Goal: Task Accomplishment & Management: Complete application form

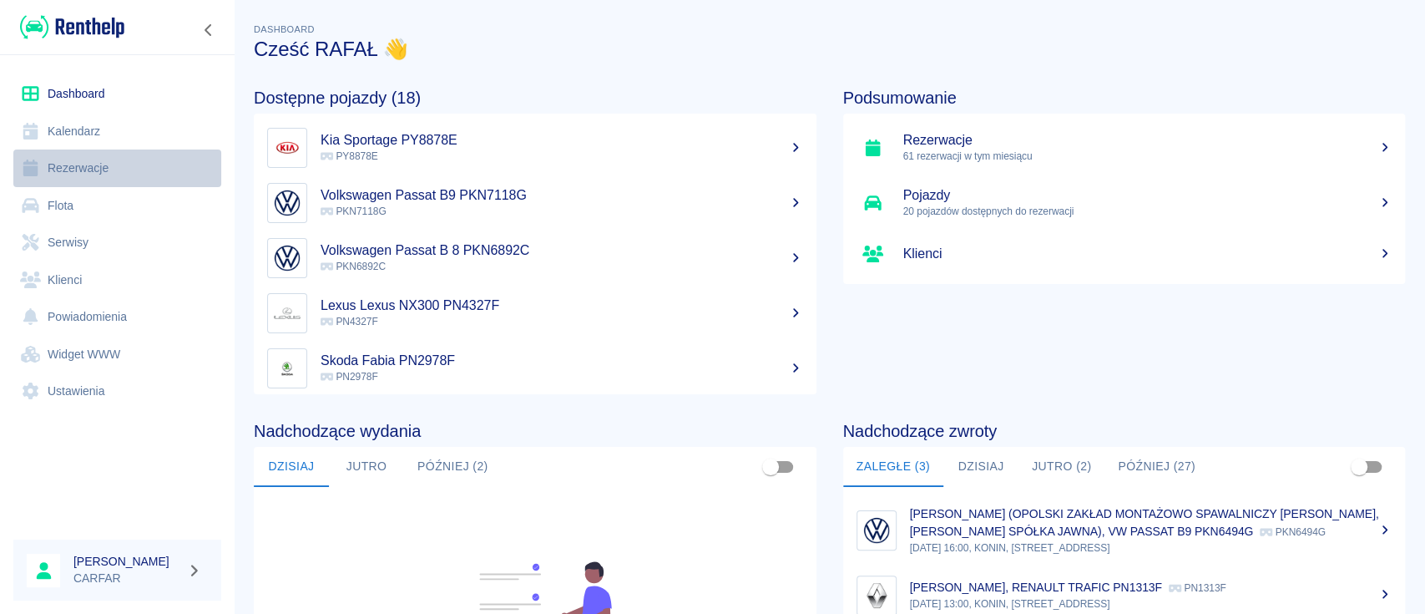
click at [119, 164] on link "Rezerwacje" at bounding box center [117, 168] width 208 height 38
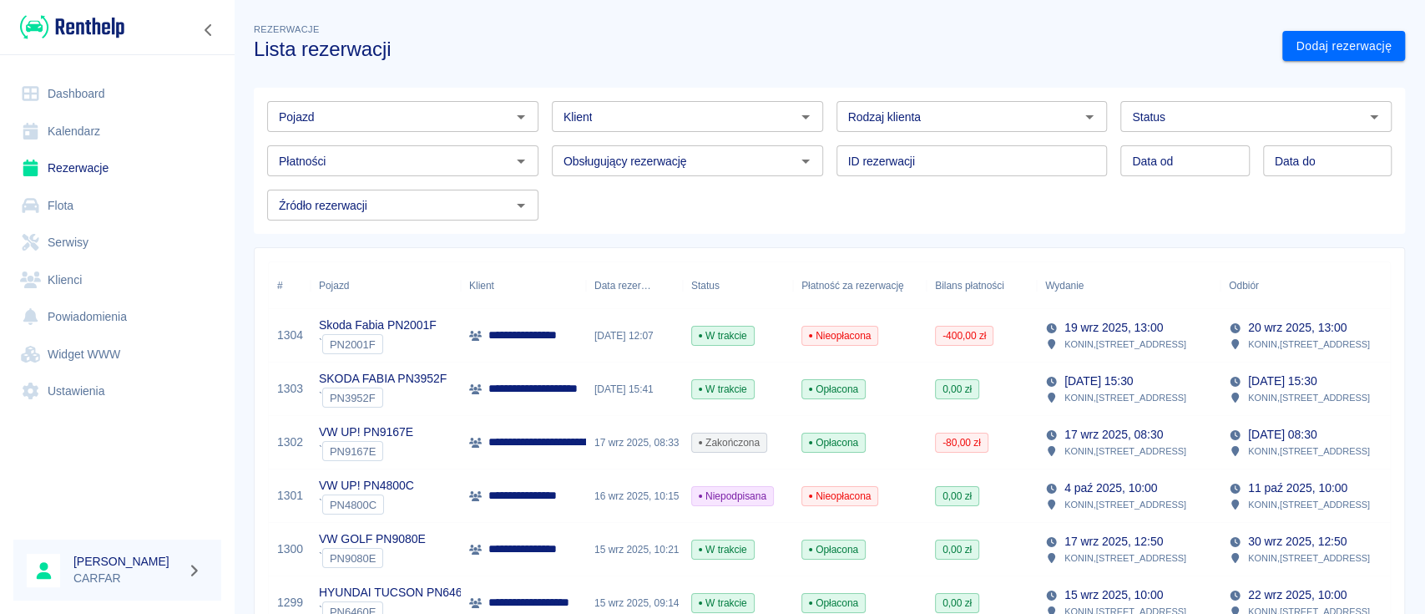
click at [1338, 51] on link "Dodaj rezerwację" at bounding box center [1343, 46] width 123 height 31
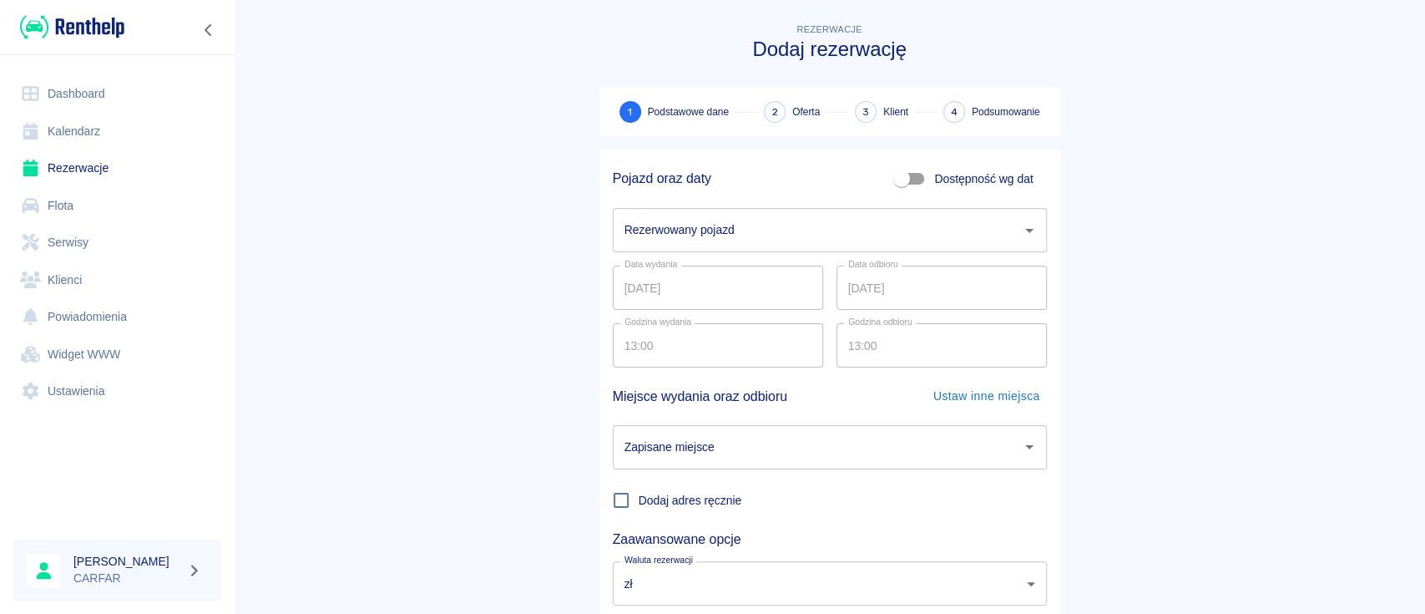
click at [667, 230] on input "Rezerwowany pojazd" at bounding box center [817, 229] width 394 height 29
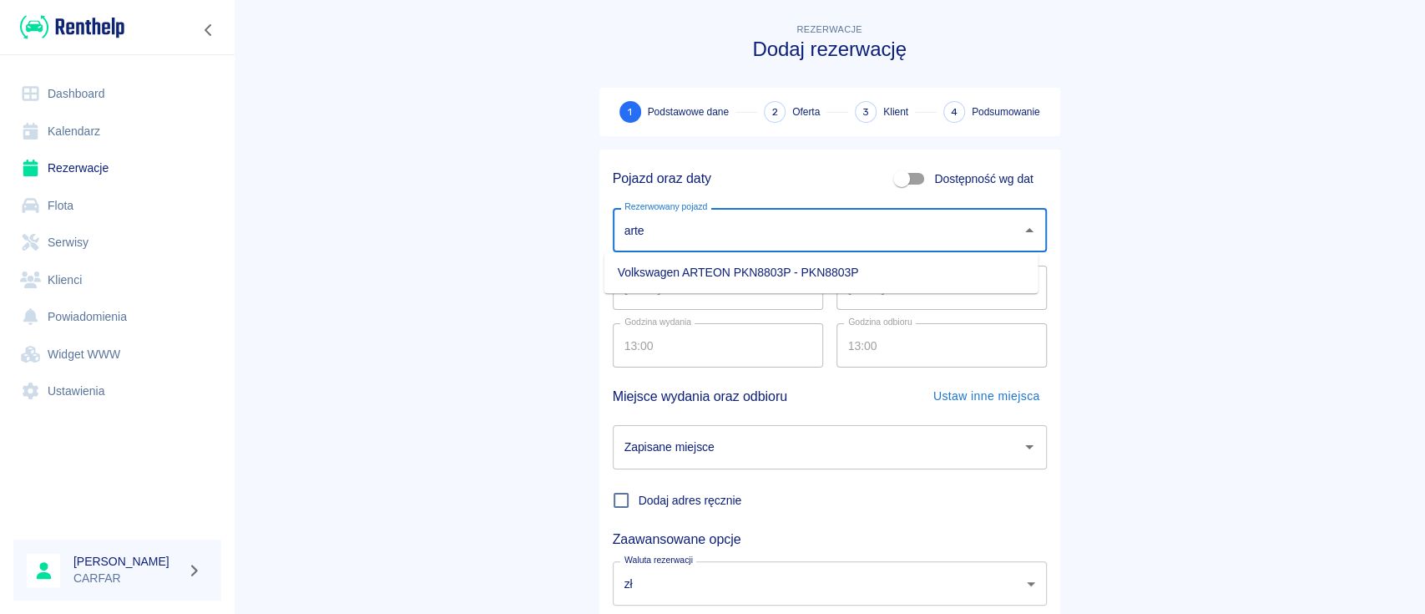
click at [719, 274] on li "Volkswagen ARTEON PKN8803P - PKN8803P" at bounding box center [821, 273] width 434 height 28
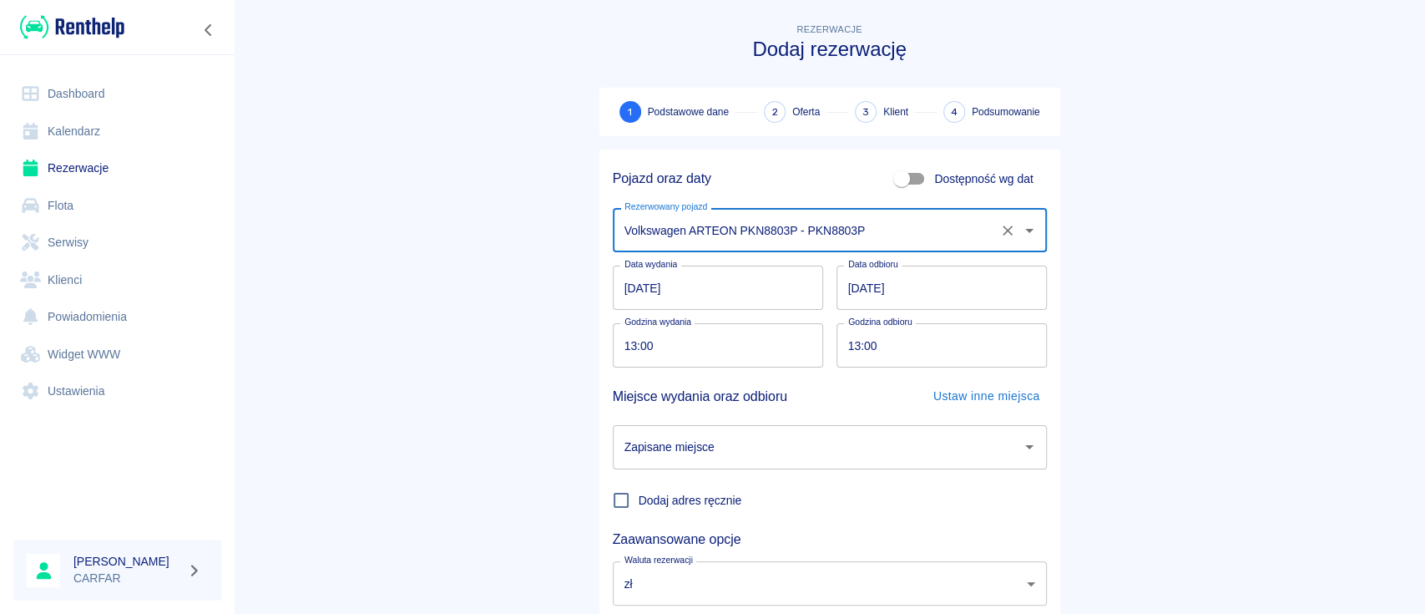
type input "Volkswagen ARTEON PKN8803P - PKN8803P"
click at [619, 342] on input "13:00" at bounding box center [712, 345] width 199 height 44
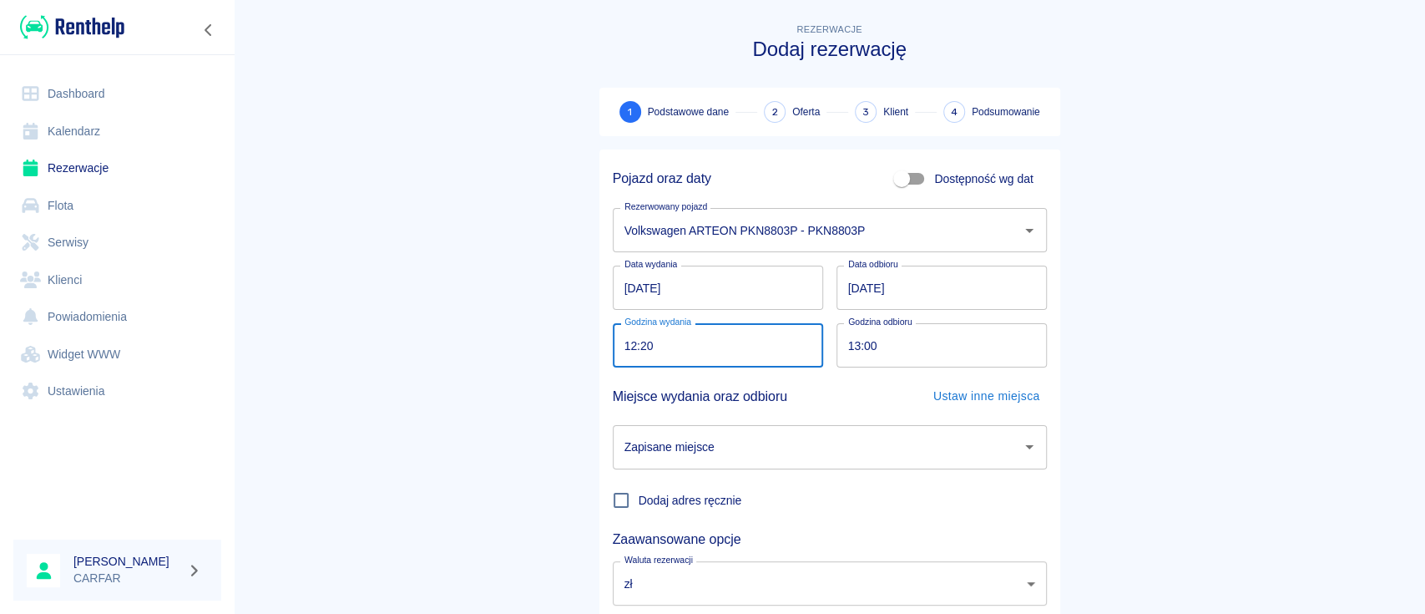
type input "12:20"
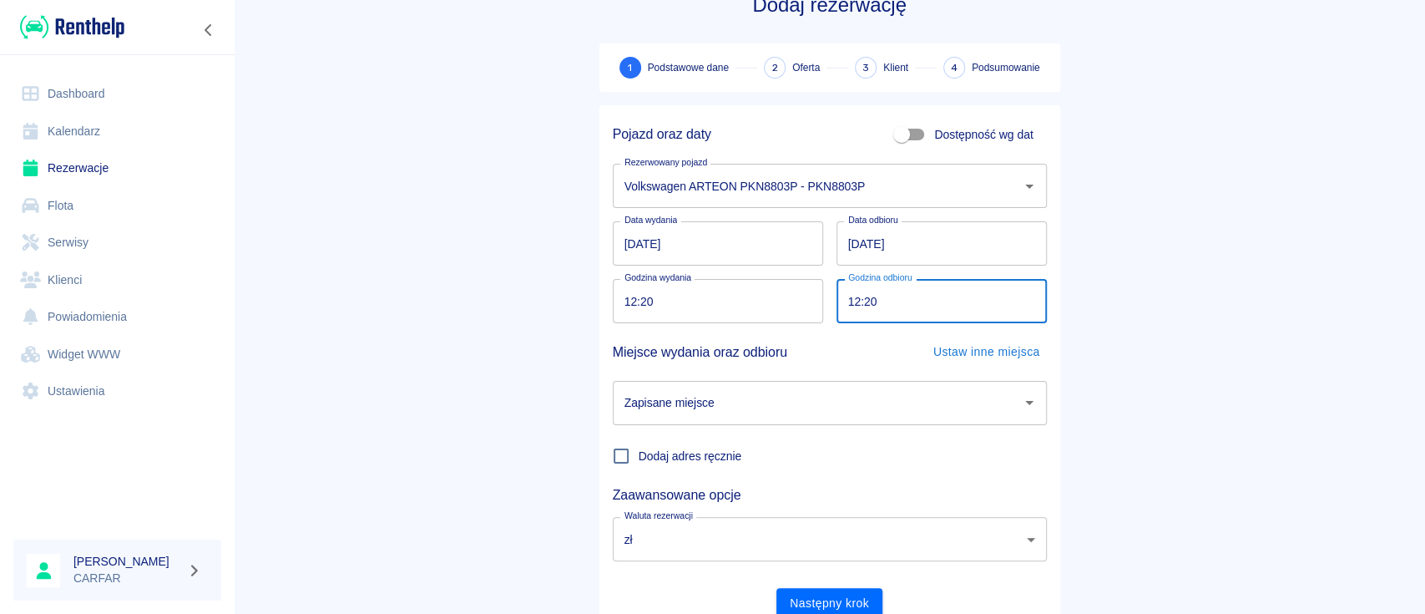
scroll to position [110, 0]
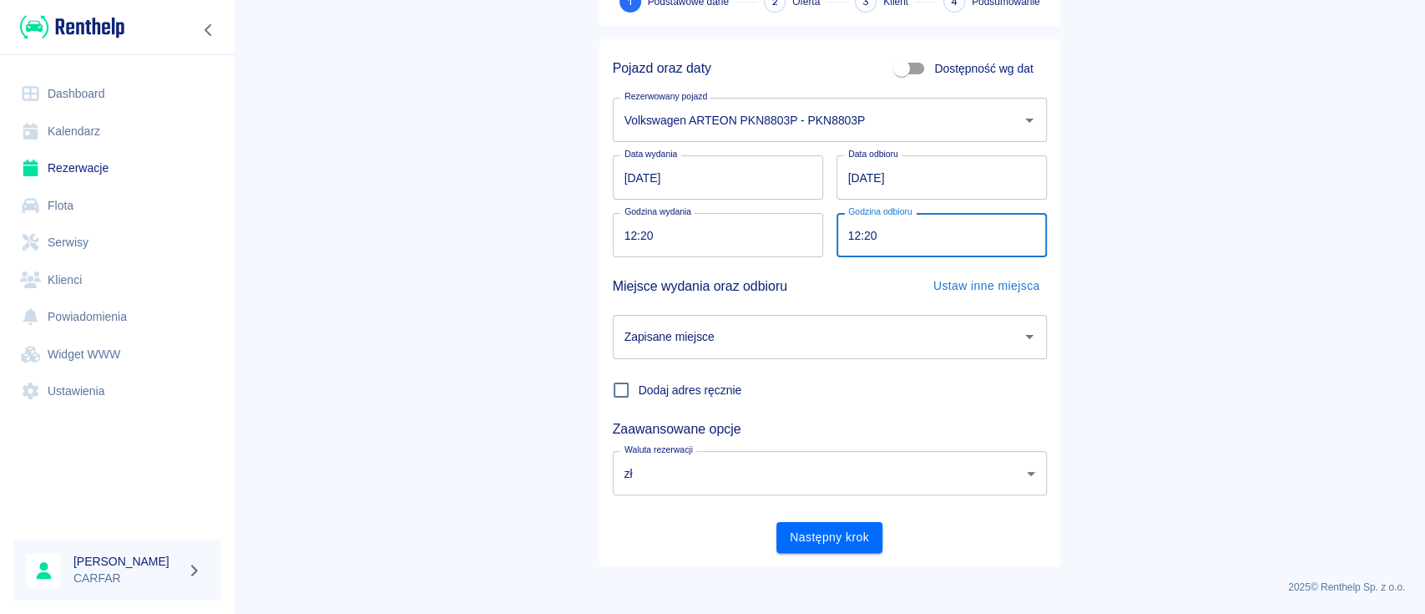
type input "12:20"
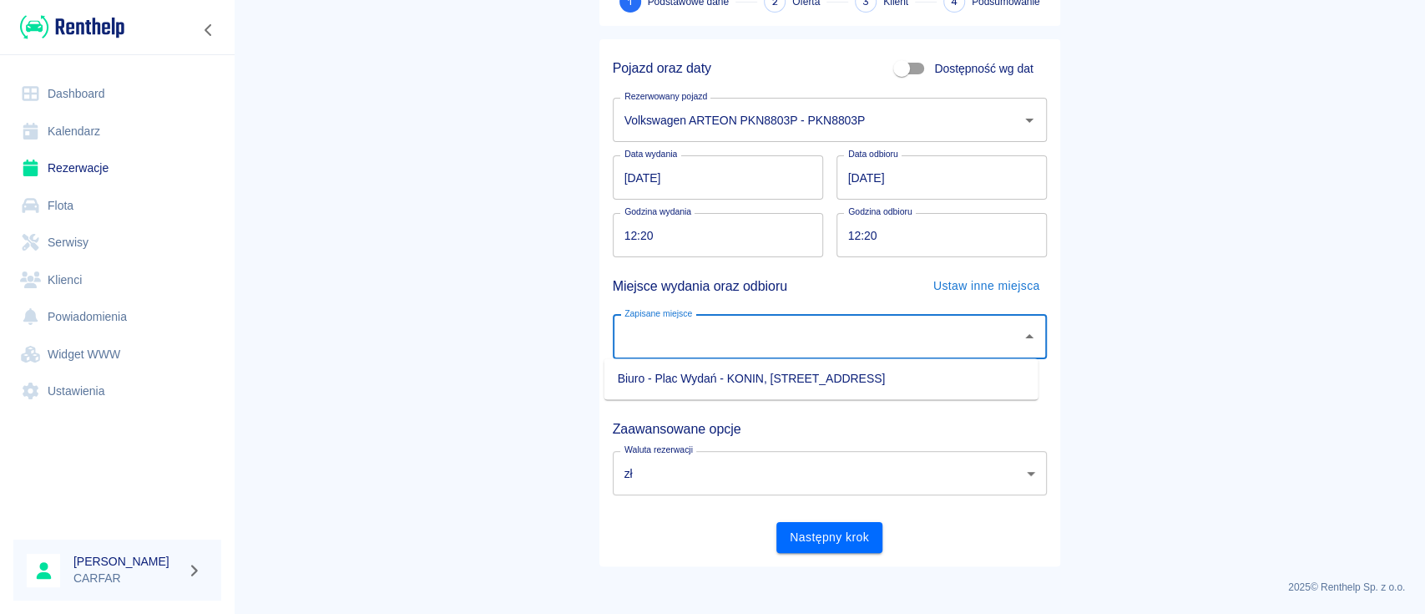
drag, startPoint x: 762, startPoint y: 320, endPoint x: 768, endPoint y: 337, distance: 18.5
click at [763, 318] on div "Zapisane miejsce" at bounding box center [830, 337] width 434 height 44
click at [769, 340] on input "Zapisane miejsce" at bounding box center [817, 336] width 394 height 29
click at [758, 356] on div "Zapisane miejsce" at bounding box center [830, 337] width 434 height 44
click at [750, 351] on input "Zapisane miejsce" at bounding box center [817, 336] width 394 height 29
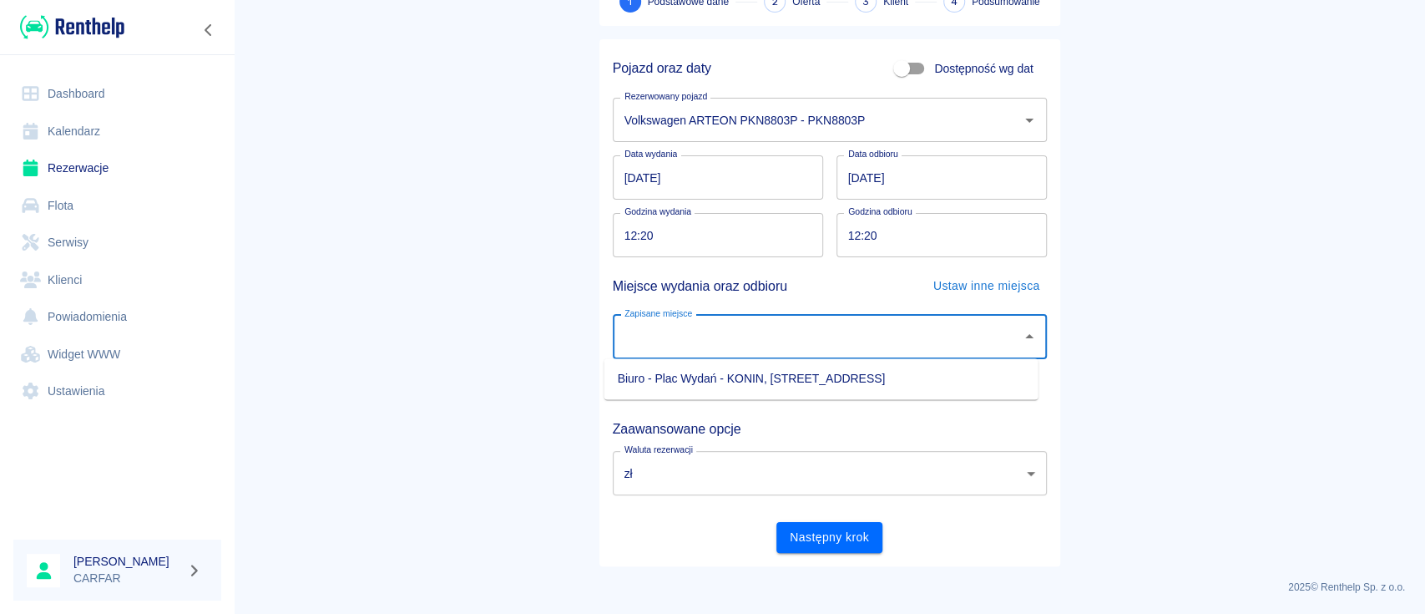
click at [750, 386] on li "Biuro - Plac Wydań - KONIN, [STREET_ADDRESS]" at bounding box center [821, 379] width 434 height 28
type input "Biuro - Plac Wydań - KONIN, [STREET_ADDRESS]"
click at [815, 529] on button "Następny krok" at bounding box center [829, 537] width 106 height 31
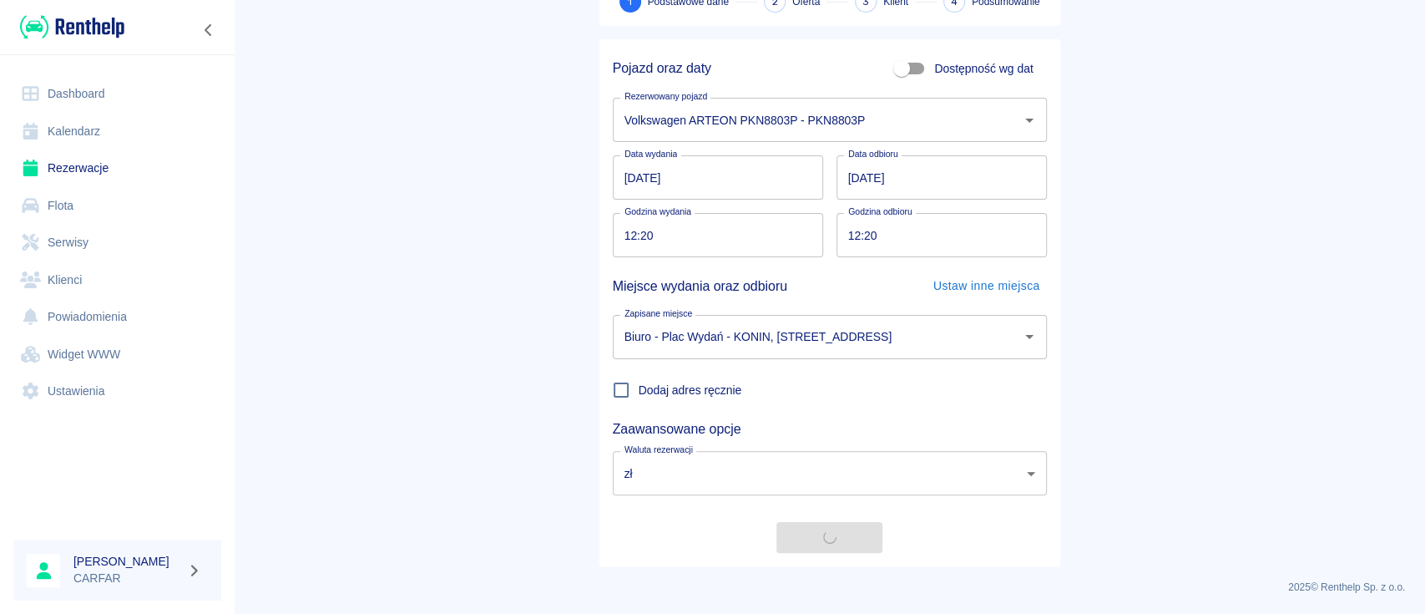
scroll to position [0, 0]
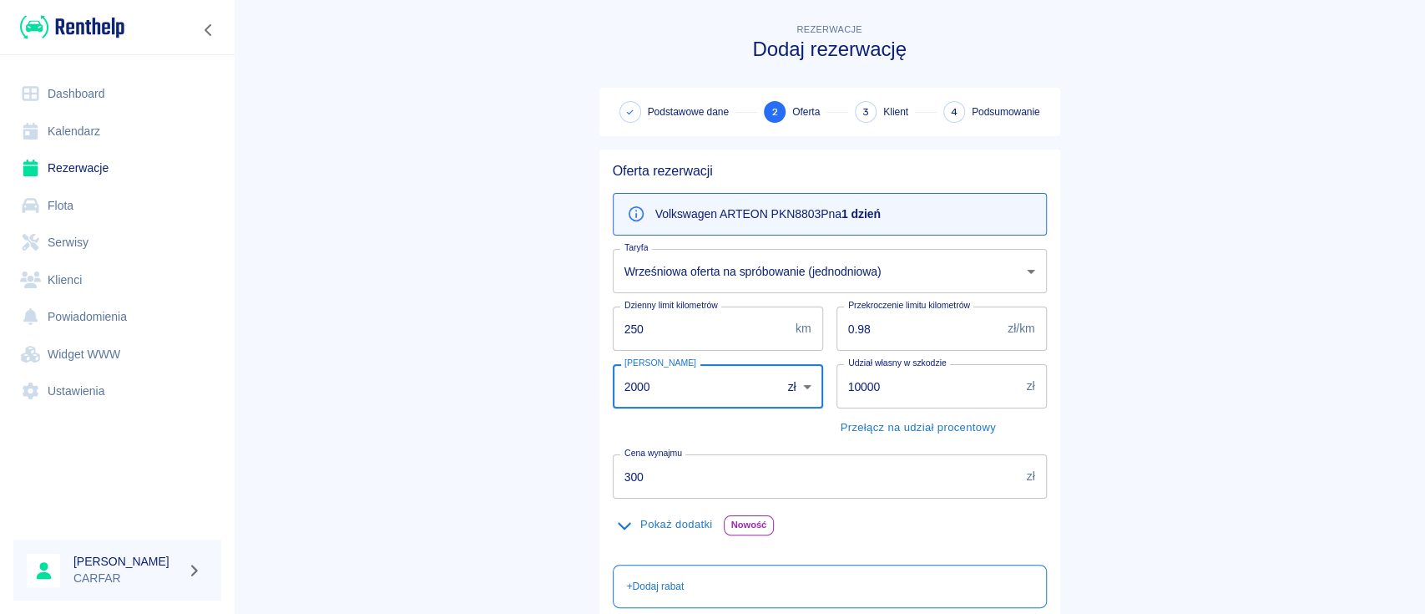
drag, startPoint x: 668, startPoint y: 397, endPoint x: 539, endPoint y: 394, distance: 128.6
click at [544, 396] on main "Rezerwacje Dodaj rezerwację Podstawowe dane 2 Oferta 3 Klient 4 Podsumowanie Of…" at bounding box center [829, 434] width 1191 height 828
type input "1500"
drag, startPoint x: 539, startPoint y: 394, endPoint x: 526, endPoint y: 427, distance: 36.0
click at [538, 398] on main "Rezerwacje Dodaj rezerwację Podstawowe dane 2 Oferta 3 Klient 4 Podsumowanie Of…" at bounding box center [829, 434] width 1191 height 828
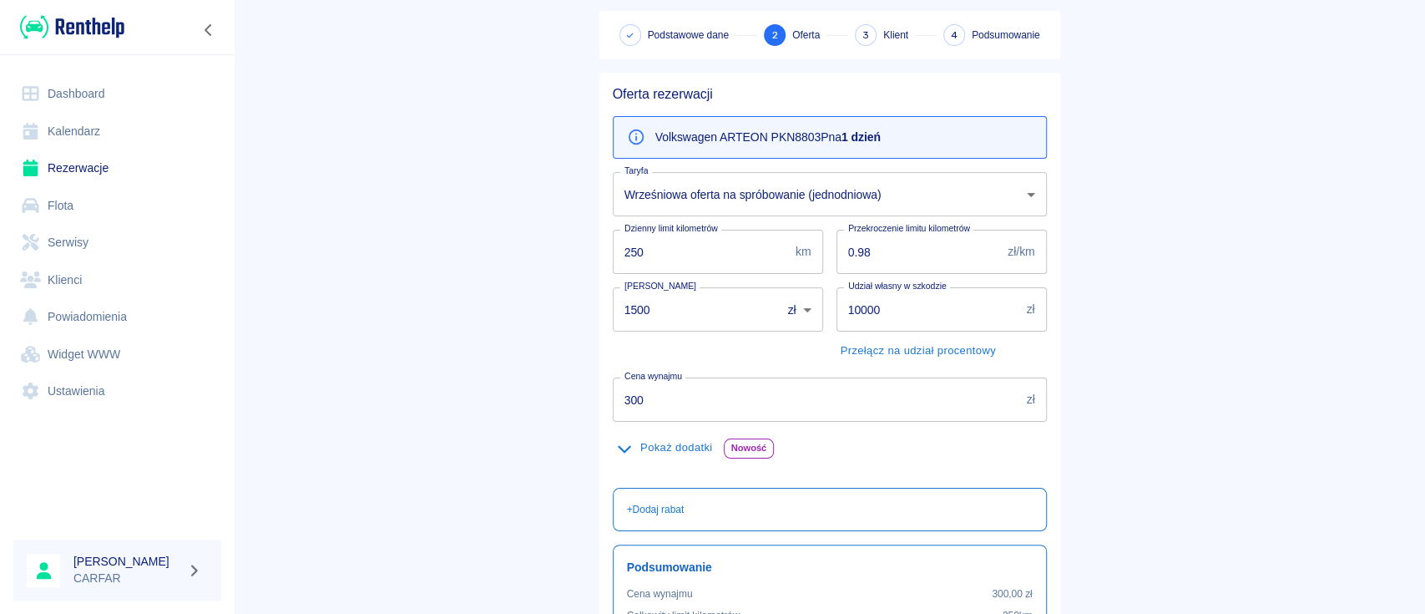
scroll to position [111, 0]
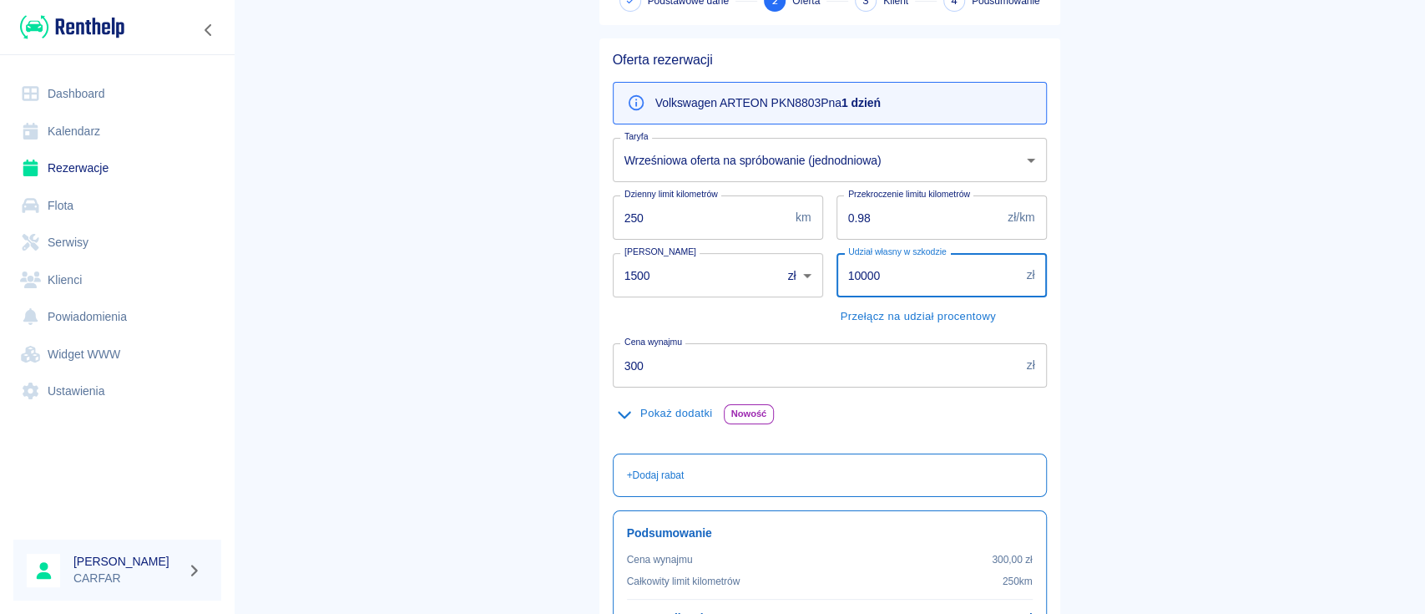
drag, startPoint x: 898, startPoint y: 287, endPoint x: 523, endPoint y: 280, distance: 374.9
click at [540, 280] on main "Rezerwacje Dodaj rezerwację Podstawowe dane 2 Oferta 3 Klient 4 Podsumowanie Of…" at bounding box center [829, 323] width 1191 height 828
type input "5000"
click at [523, 280] on main "Rezerwacje Dodaj rezerwację Podstawowe dane 2 Oferta 3 Klient 4 Podsumowanie Of…" at bounding box center [829, 323] width 1191 height 828
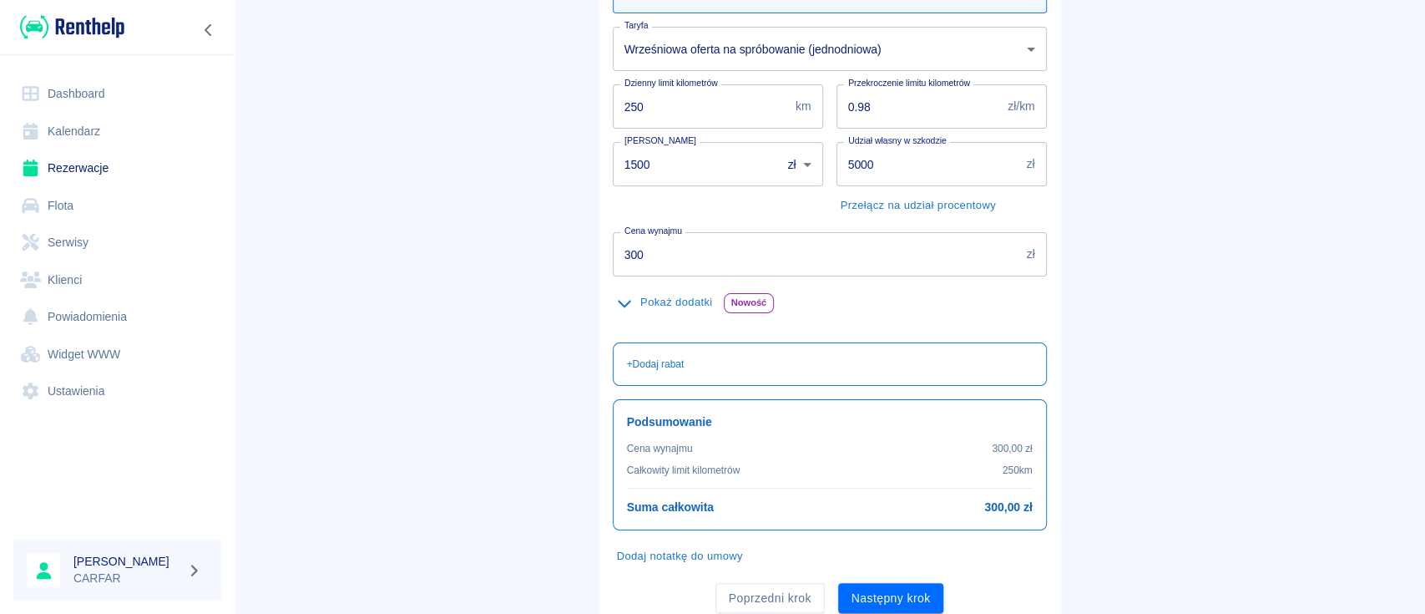
scroll to position [282, 0]
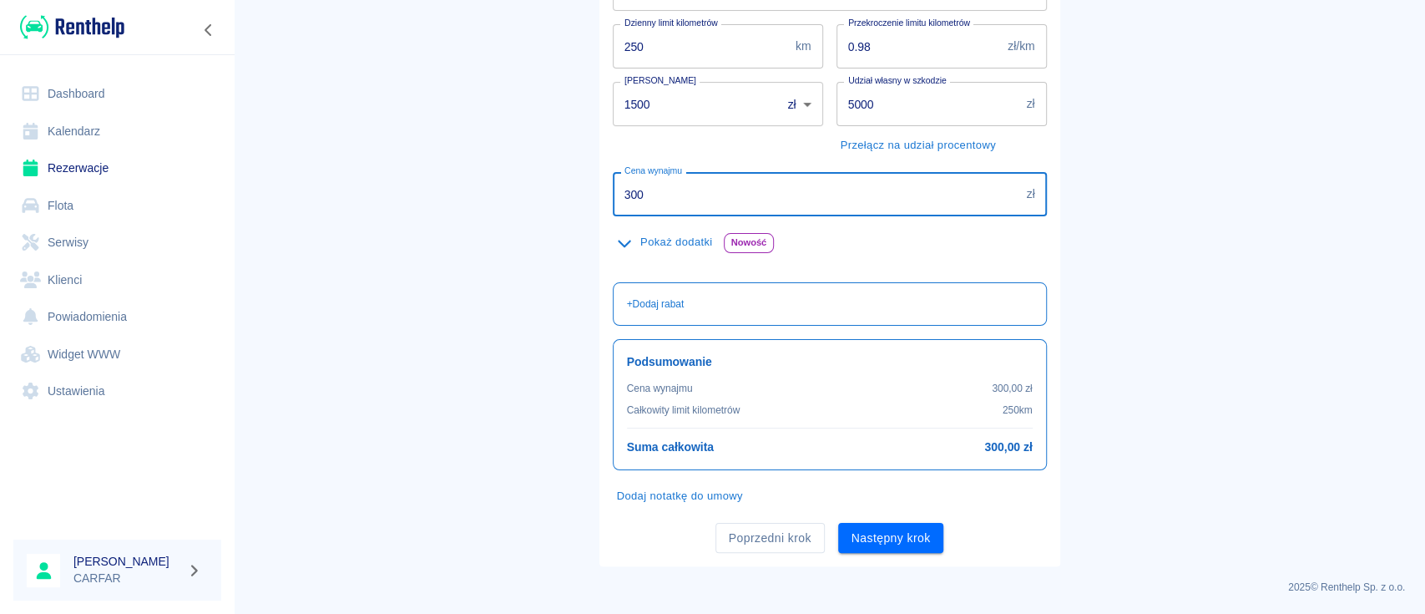
drag, startPoint x: 650, startPoint y: 186, endPoint x: 538, endPoint y: 190, distance: 112.8
click at [538, 190] on main "Rezerwacje Dodaj rezerwację Podstawowe dane 2 Oferta 3 Klient 4 Podsumowanie Of…" at bounding box center [829, 152] width 1191 height 828
type input "400"
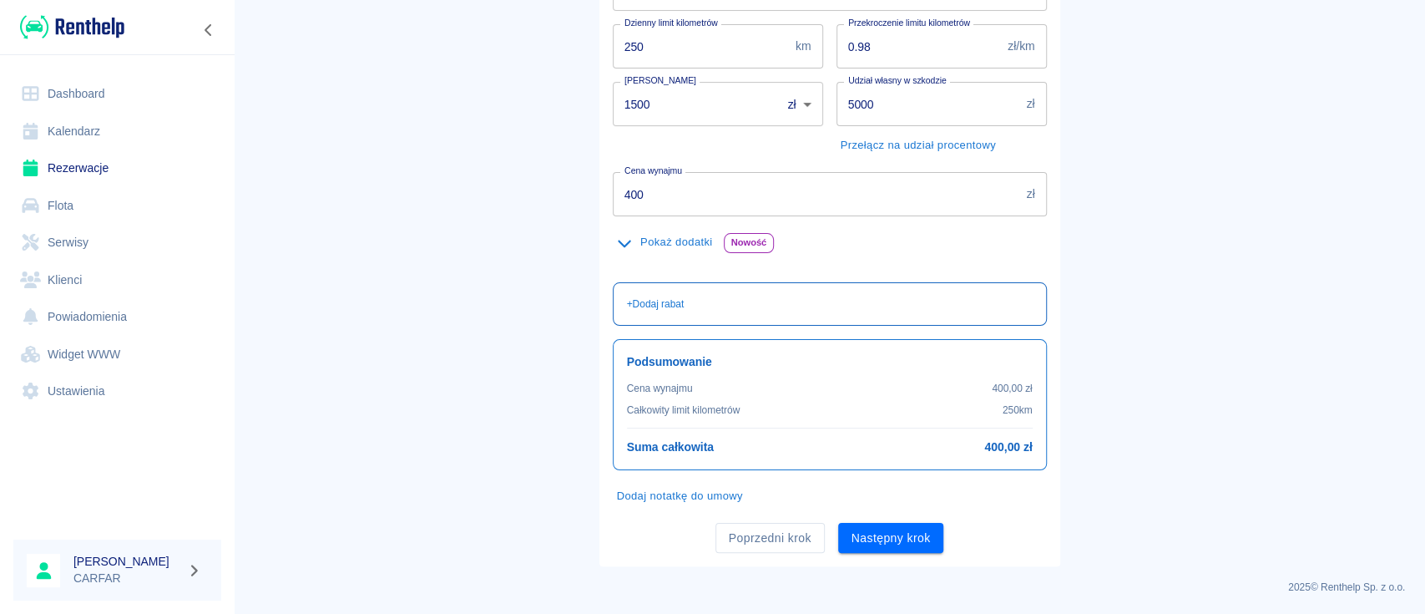
click at [660, 297] on p "+ Dodaj rabat" at bounding box center [656, 303] width 58 height 15
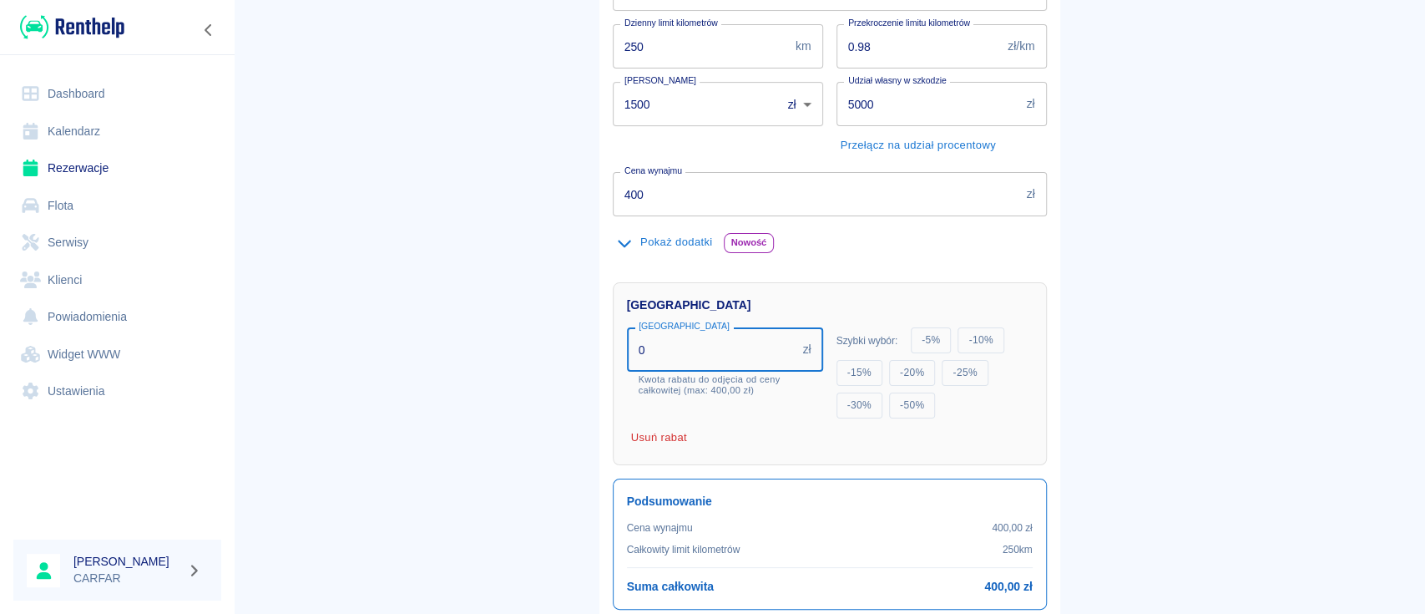
drag, startPoint x: 675, startPoint y: 351, endPoint x: 507, endPoint y: 364, distance: 168.3
click at [507, 364] on main "Rezerwacje Dodaj rezerwację Podstawowe dane 2 Oferta 3 Klient 4 Podsumowanie Of…" at bounding box center [829, 222] width 1191 height 968
type input "100"
click at [512, 357] on main "Rezerwacje Dodaj rezerwację Podstawowe dane 2 Oferta 3 Klient 4 Podsumowanie Of…" at bounding box center [829, 232] width 1191 height 989
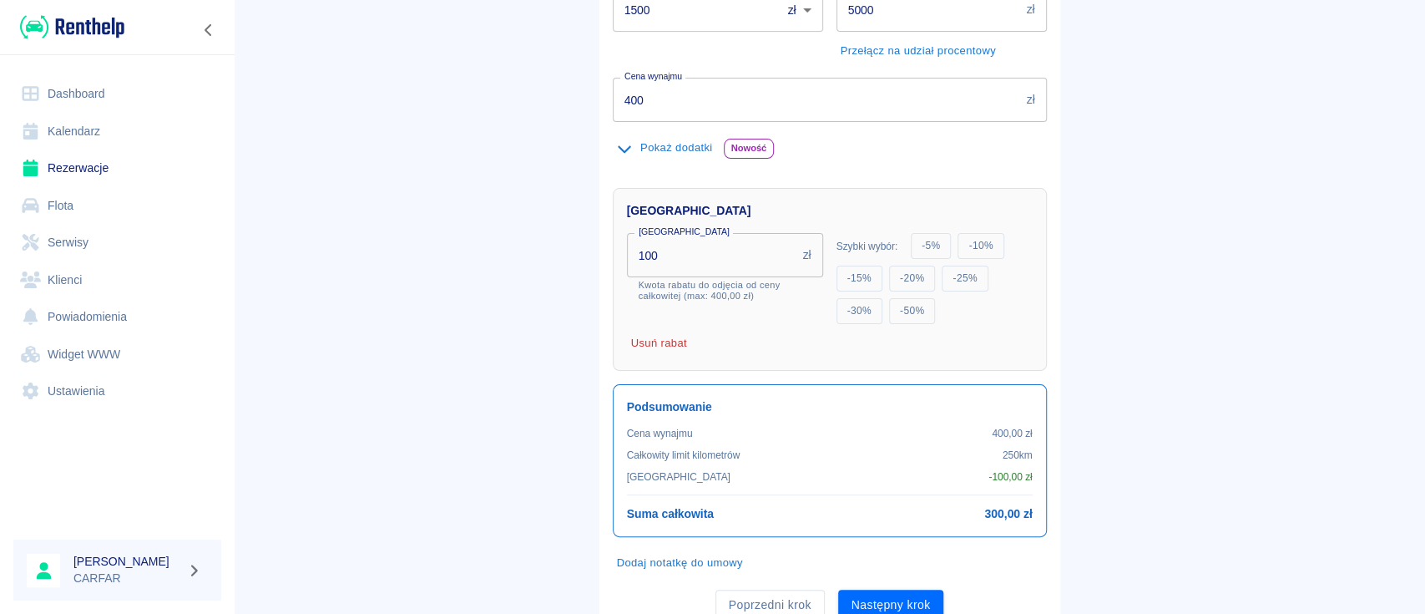
scroll to position [442, 0]
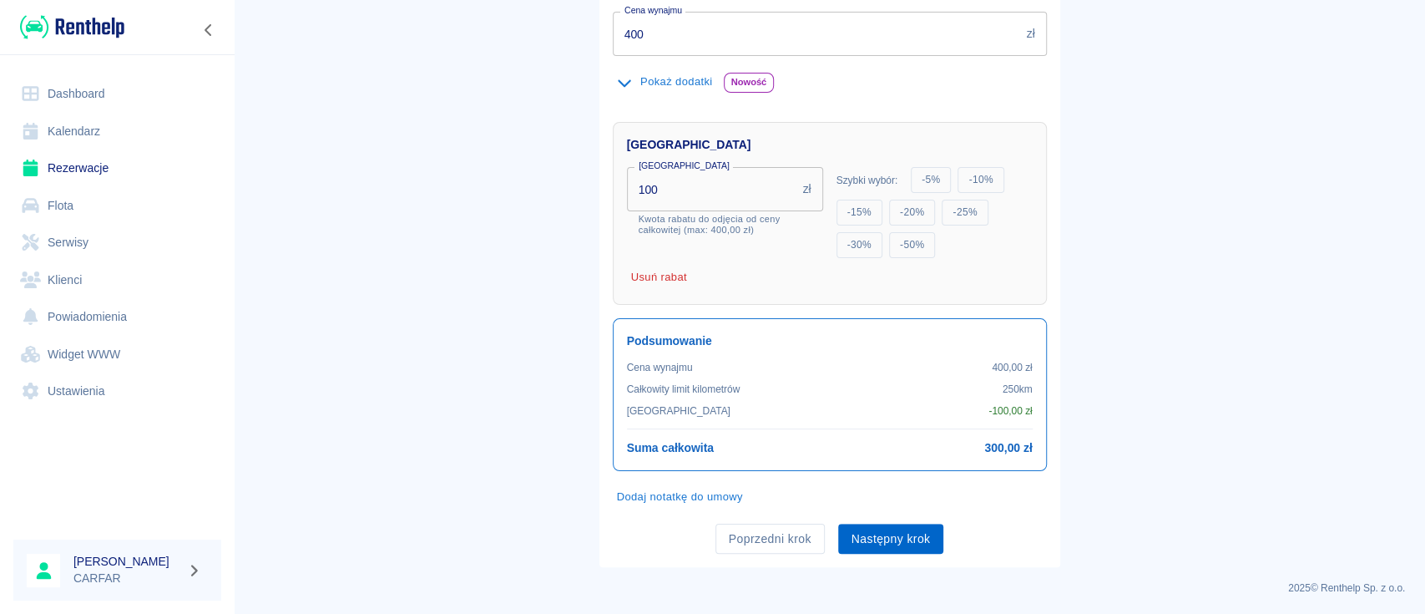
click at [903, 531] on button "Następny krok" at bounding box center [891, 538] width 106 height 31
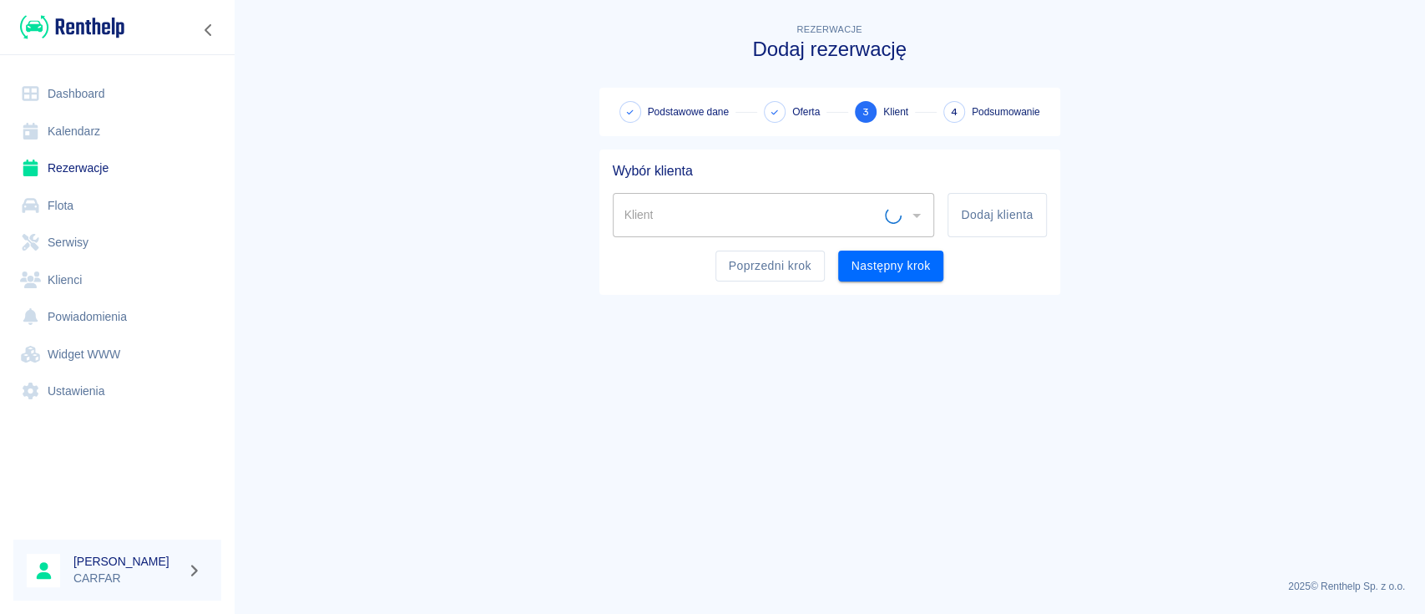
scroll to position [0, 0]
click at [804, 219] on input "Klient" at bounding box center [761, 214] width 282 height 29
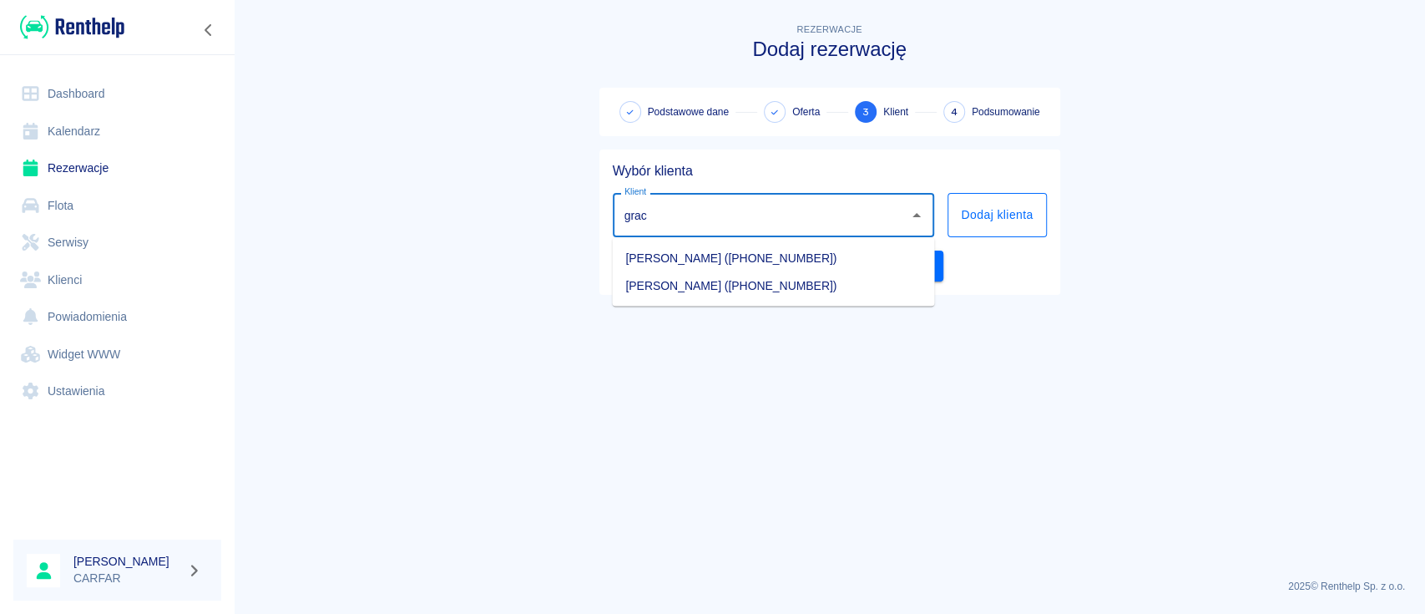
type input "grac"
click at [983, 220] on button "Dodaj klienta" at bounding box center [997, 215] width 99 height 44
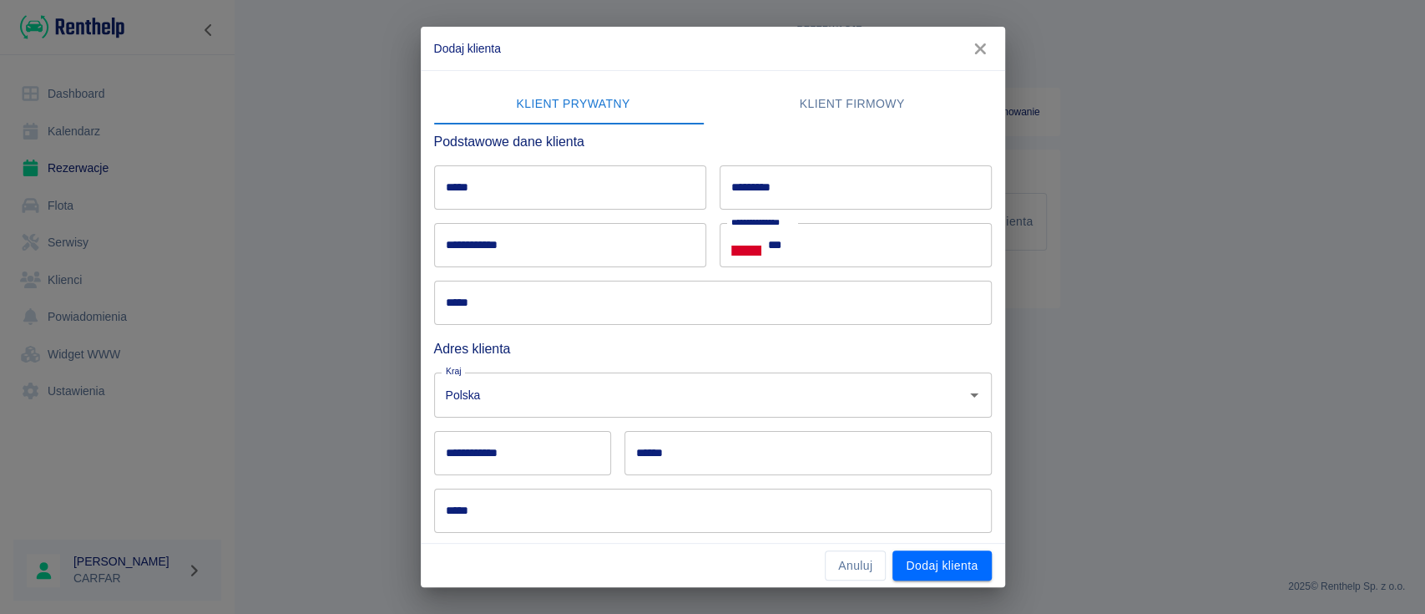
click at [987, 43] on icon "button" at bounding box center [980, 49] width 22 height 18
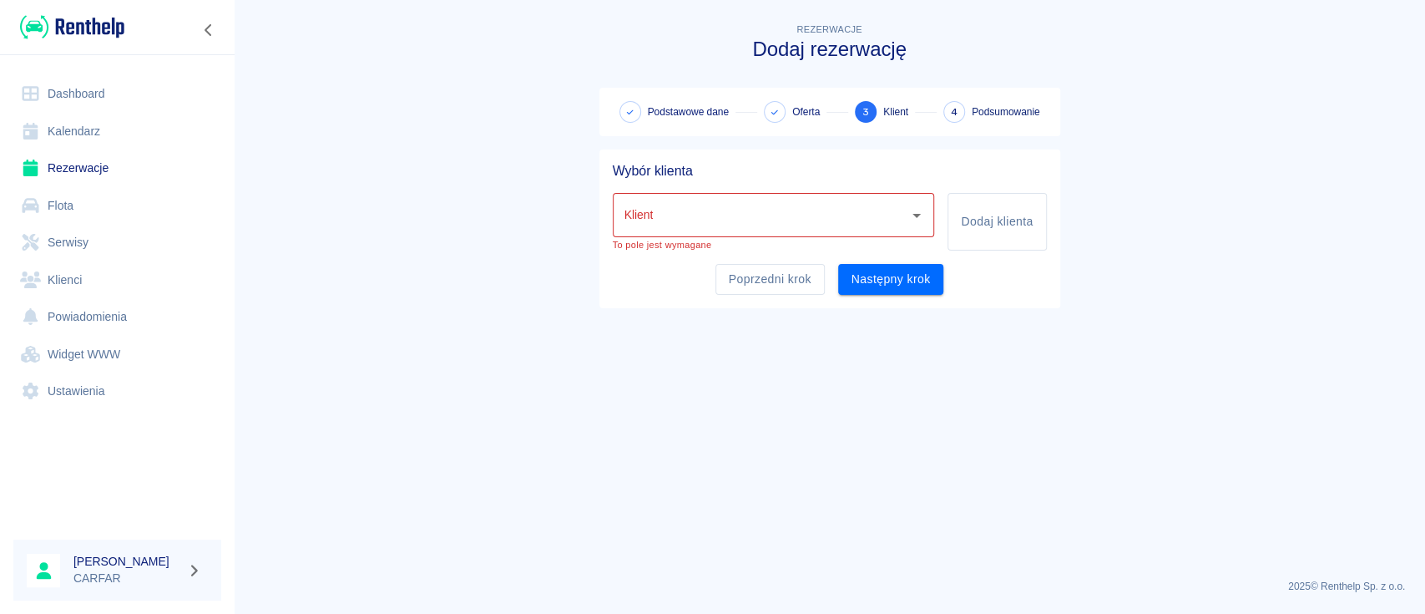
click at [717, 214] on input "Klient" at bounding box center [761, 214] width 282 height 29
type input "pig"
click at [1009, 230] on button "Dodaj klienta" at bounding box center [997, 222] width 99 height 58
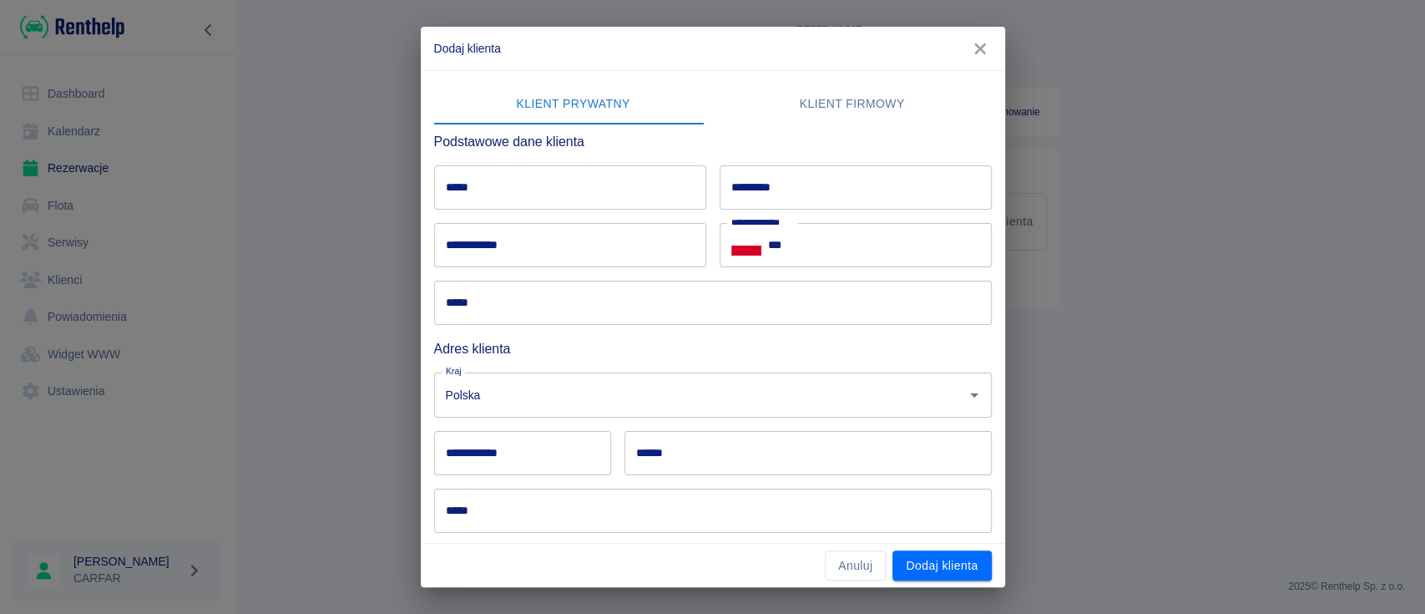
click at [531, 199] on input "*****" at bounding box center [570, 187] width 272 height 44
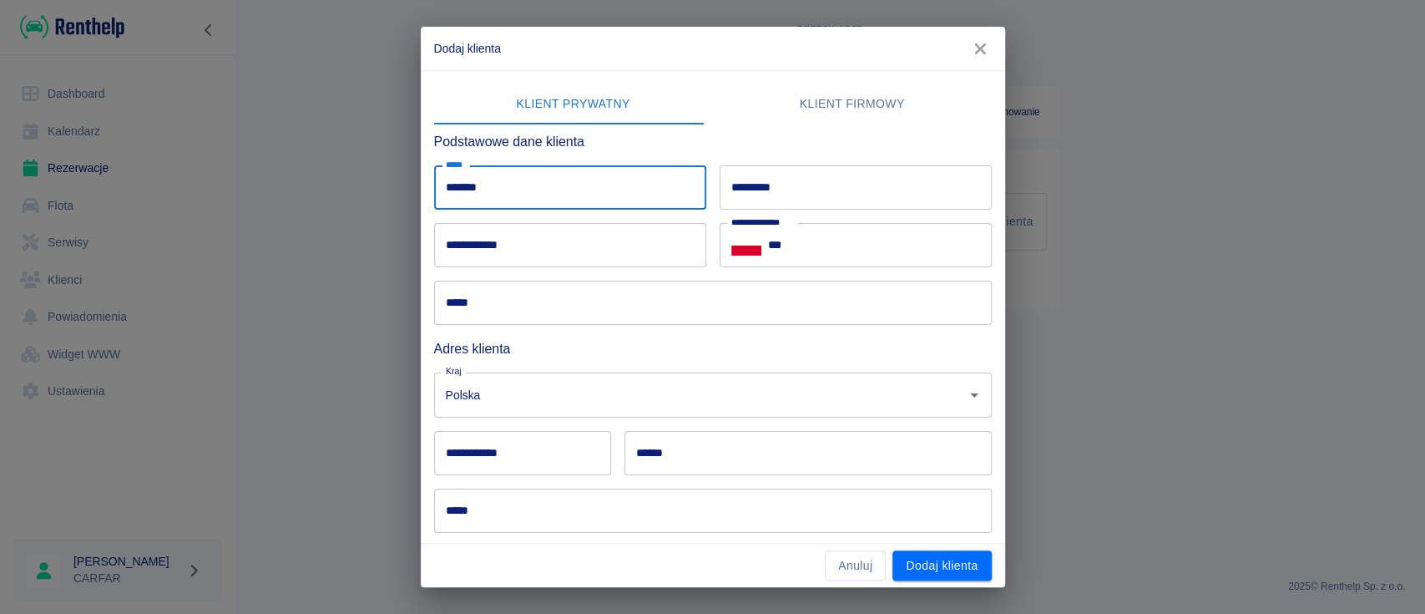
type input "*******"
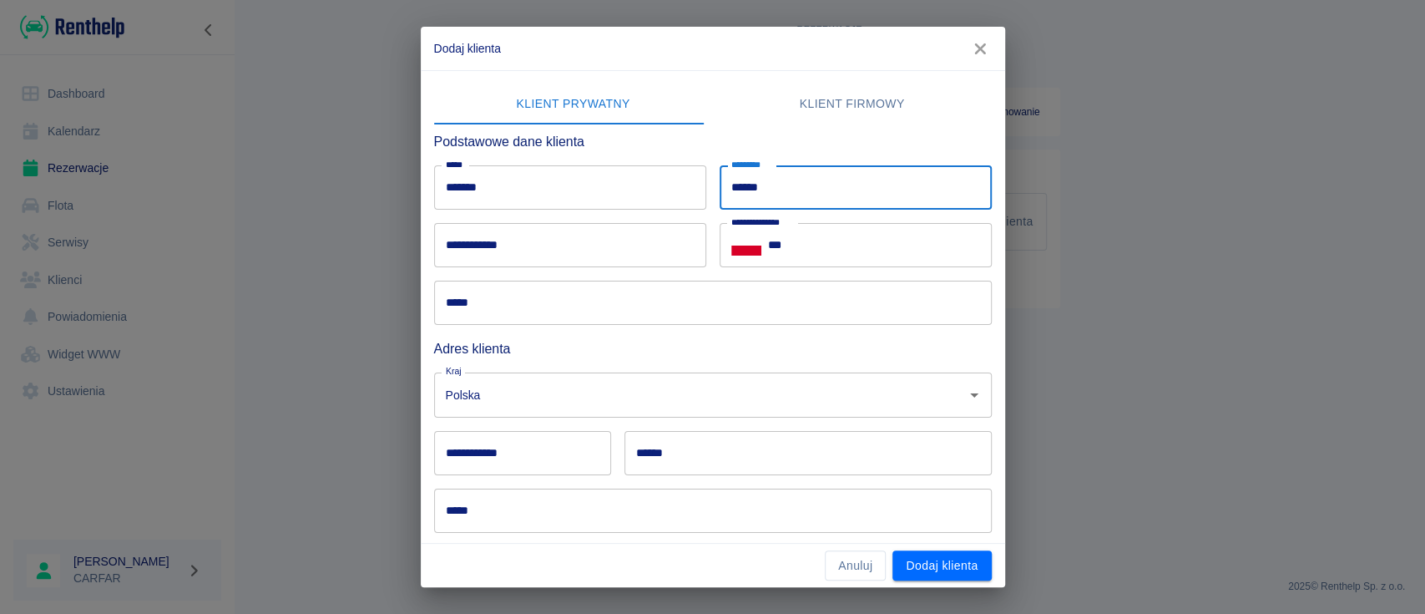
type input "******"
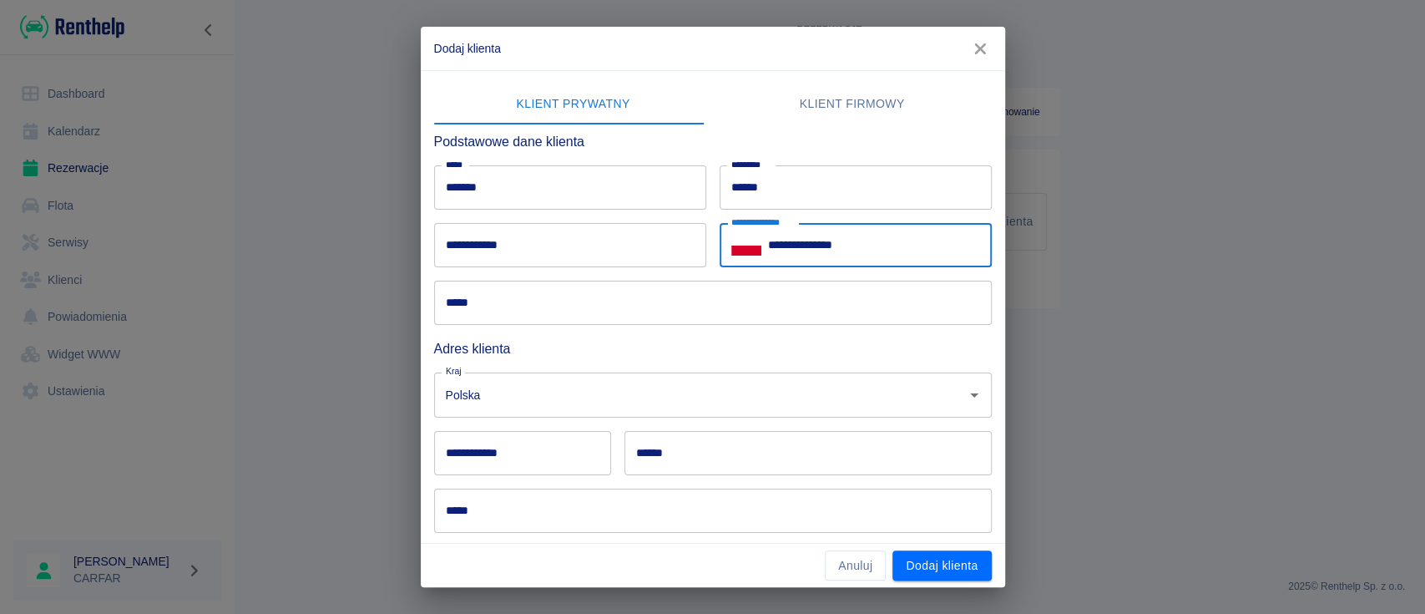
type input "**********"
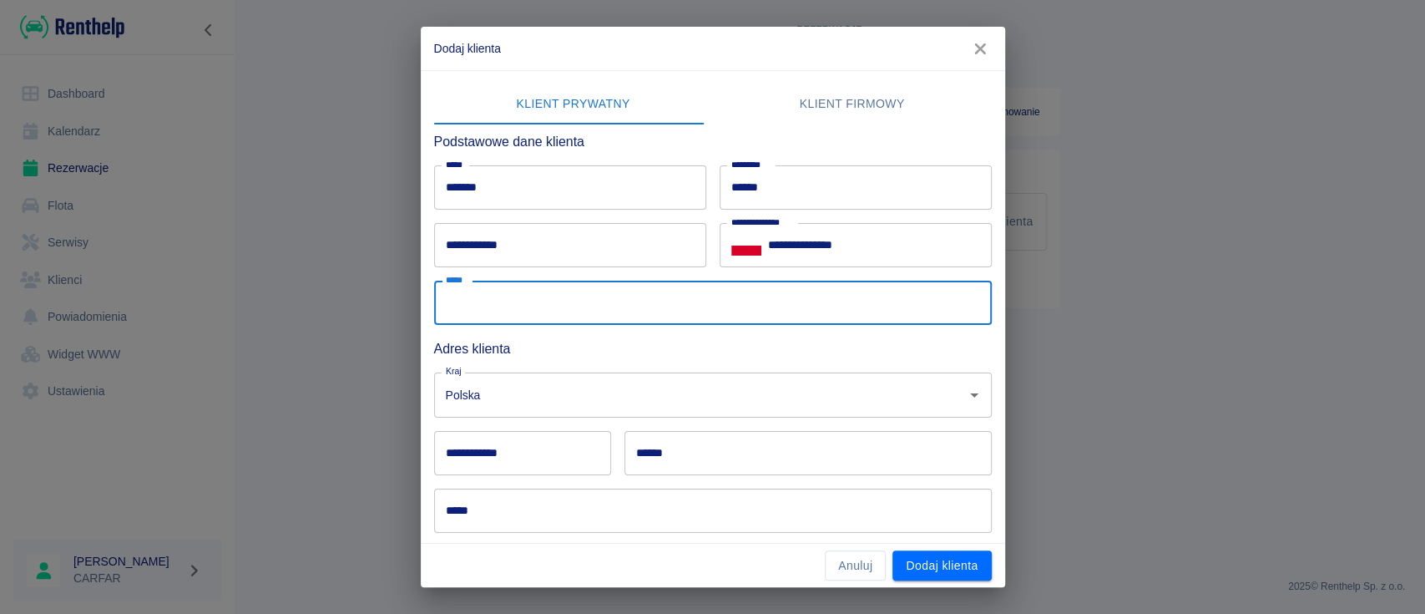
paste input "**********"
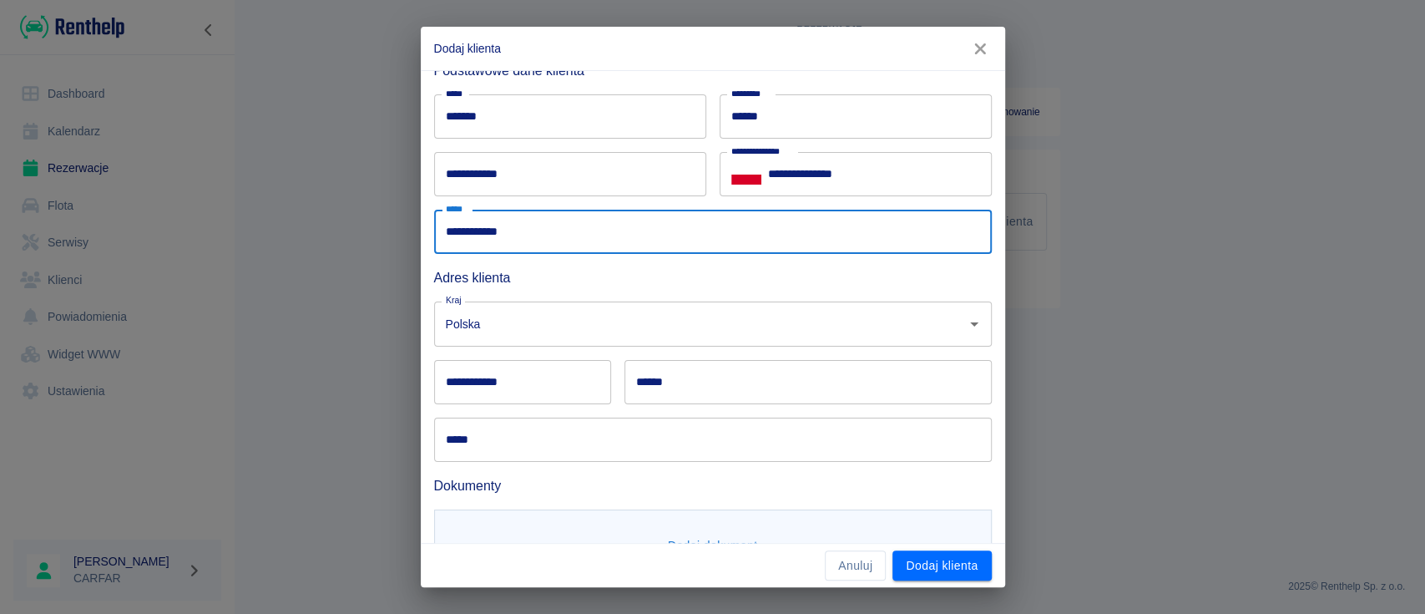
scroll to position [138, 0]
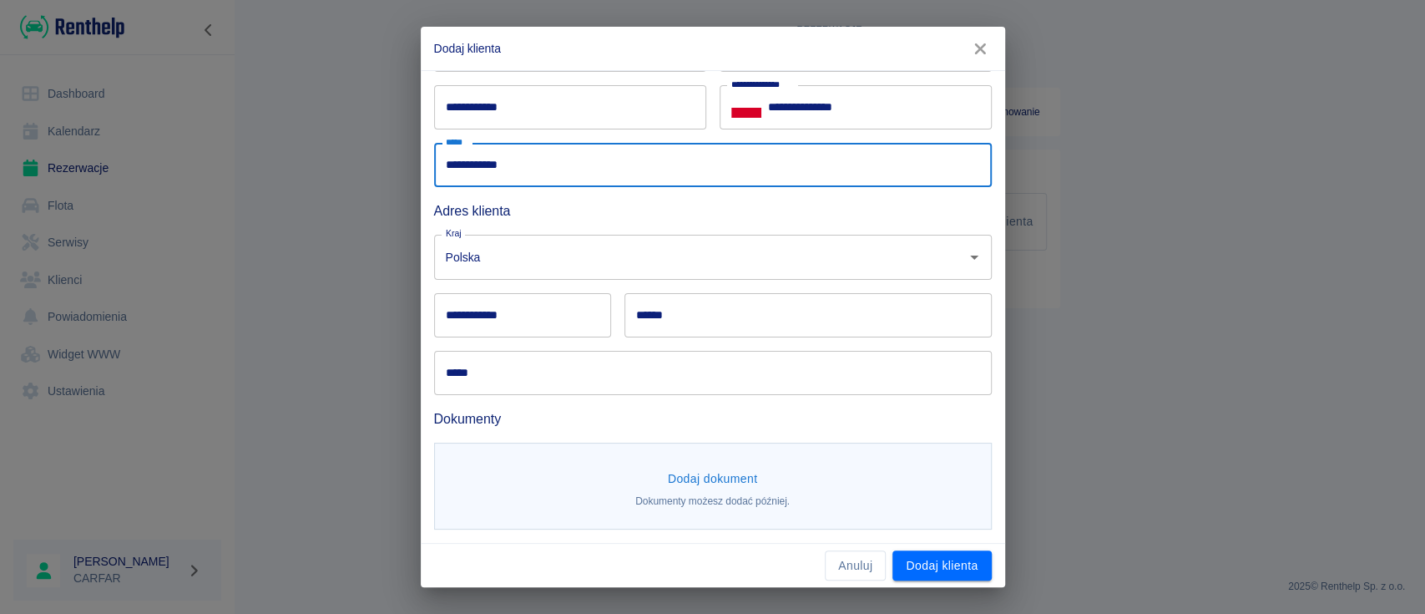
type input "**********"
click at [539, 316] on input "**********" at bounding box center [522, 315] width 177 height 44
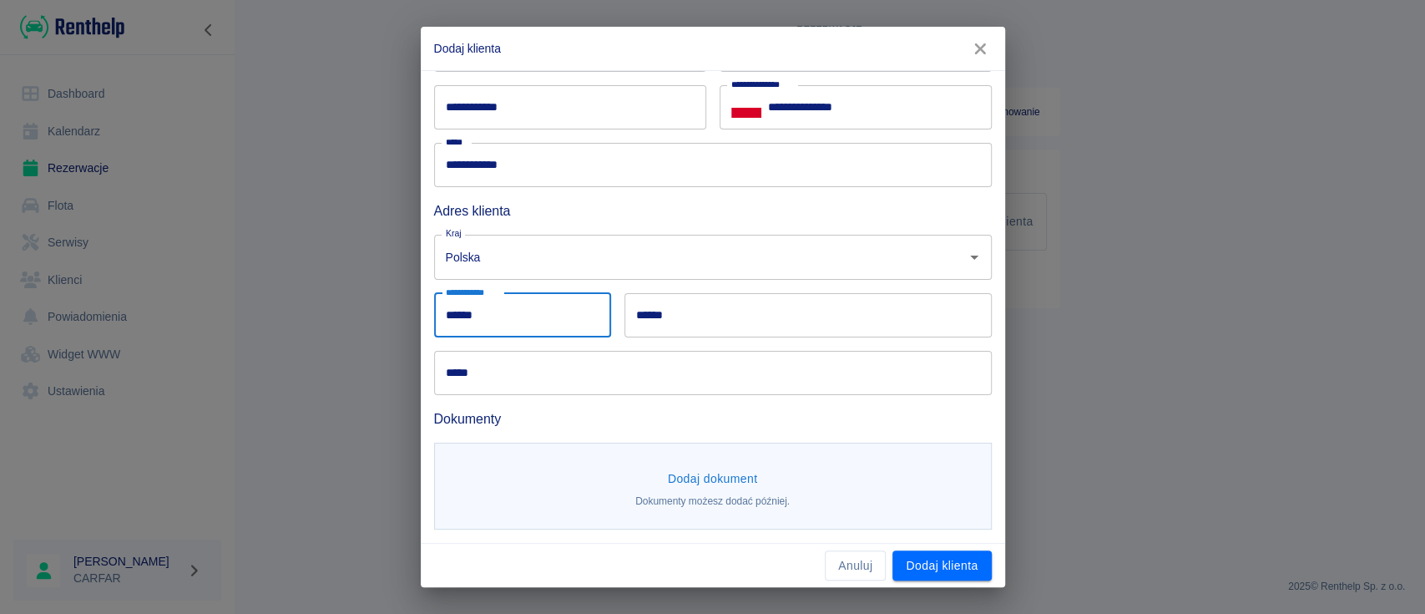
type input "******"
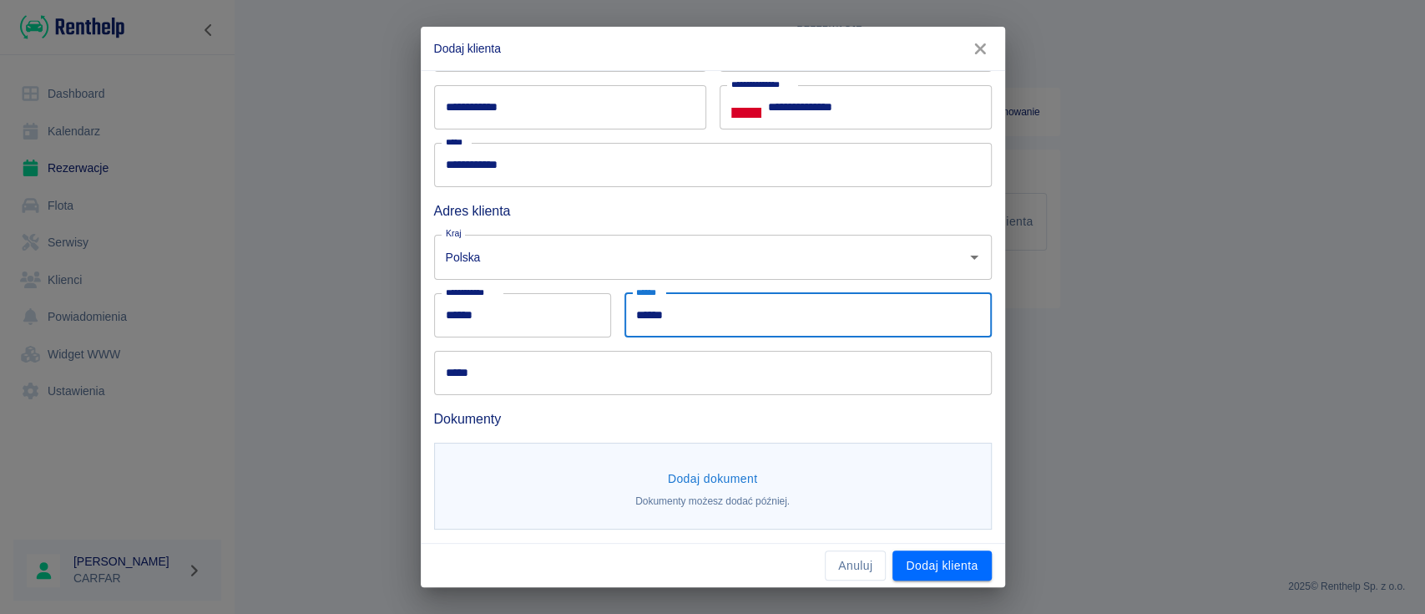
type input "******"
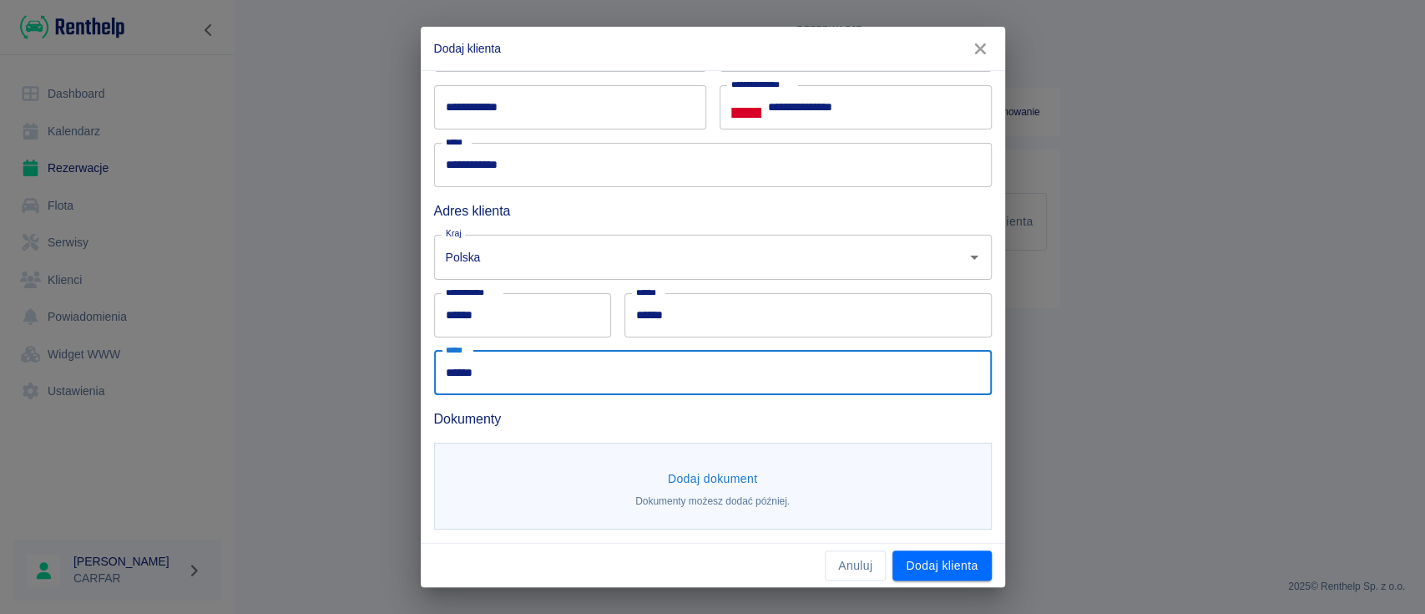
type input "******"
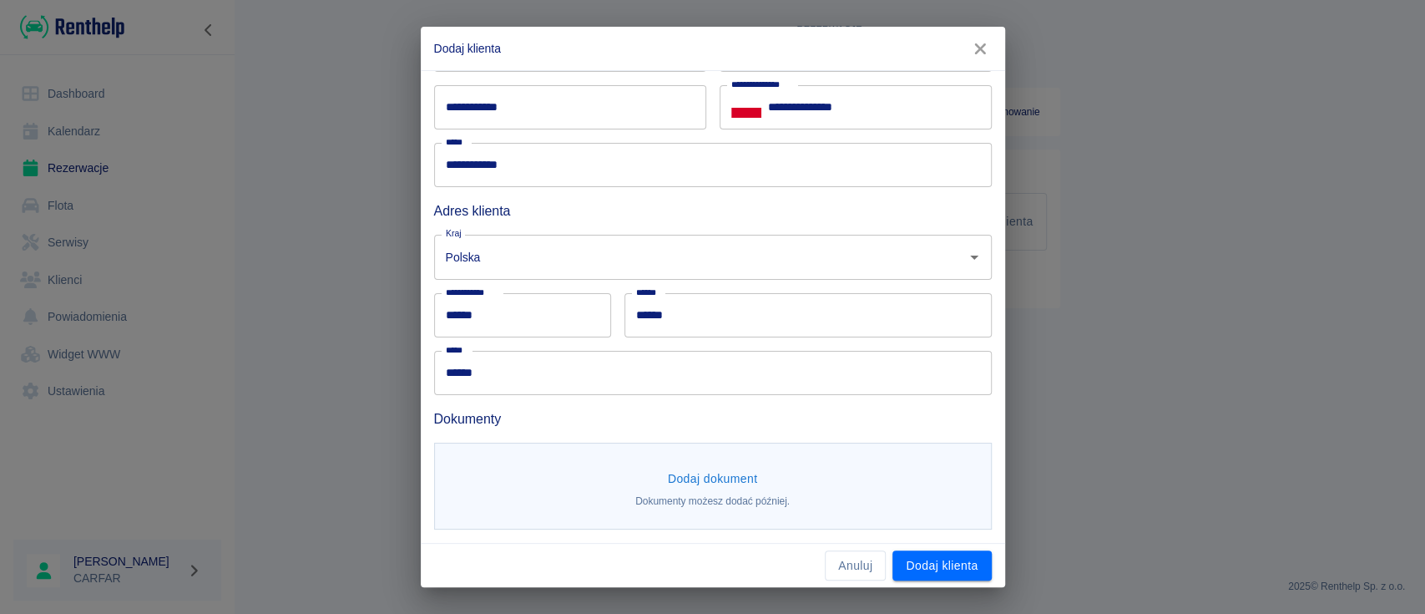
click at [702, 481] on button "Dodaj dokument" at bounding box center [713, 478] width 104 height 31
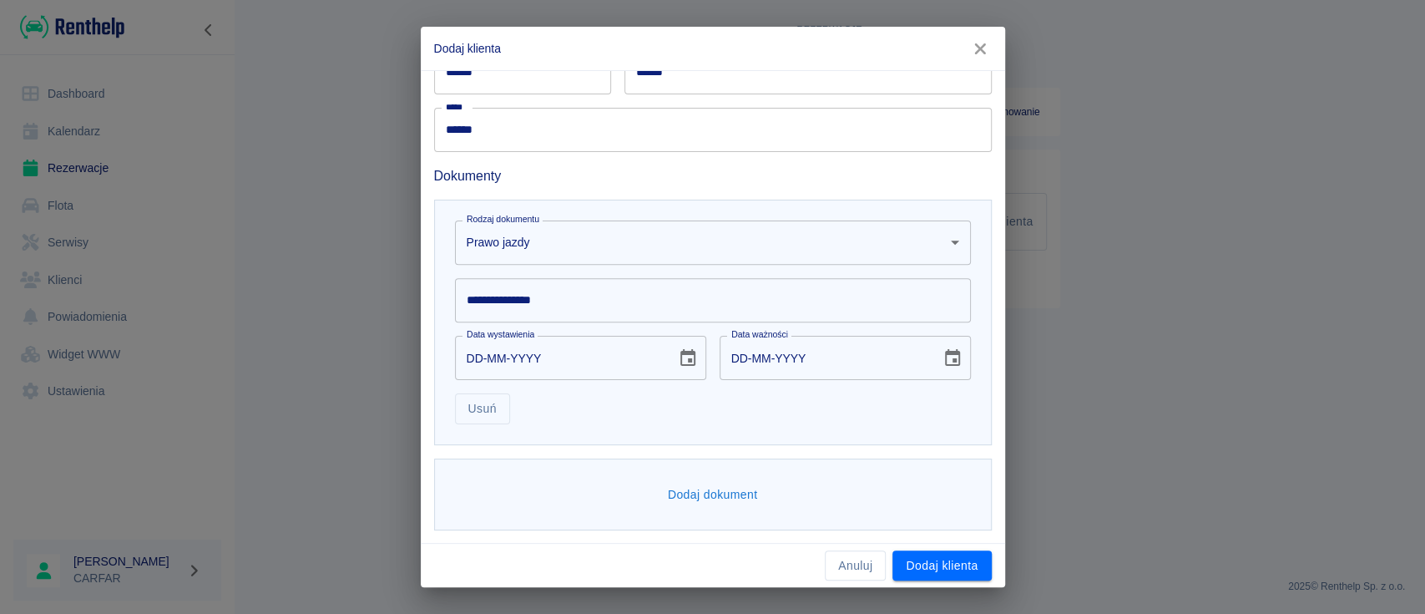
scroll to position [381, 0]
click at [649, 230] on body "**********" at bounding box center [712, 307] width 1425 height 614
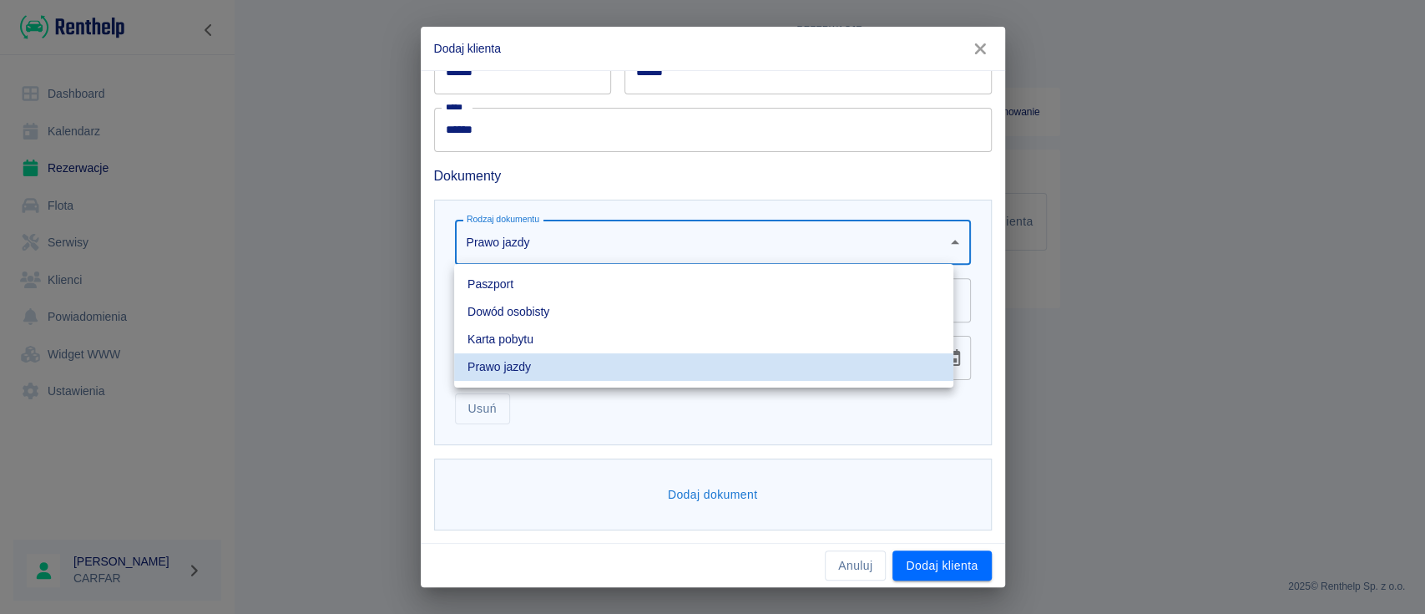
click at [571, 288] on li "Paszport" at bounding box center [703, 284] width 499 height 28
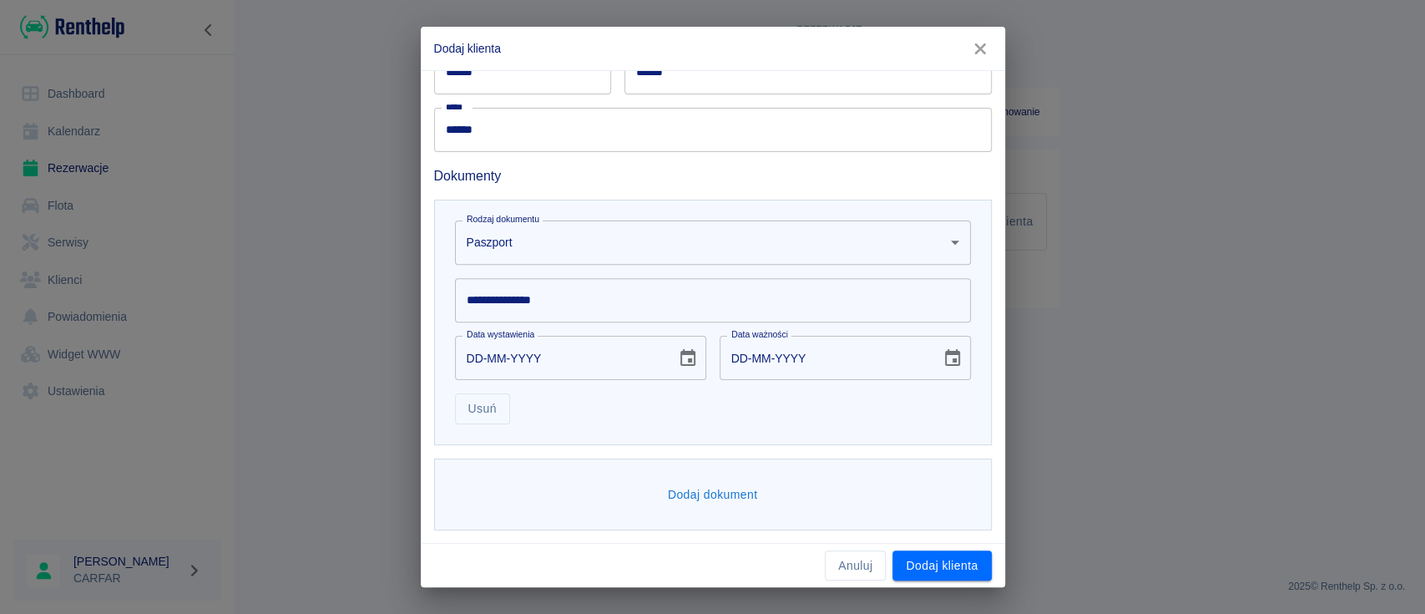
click at [563, 237] on body "**********" at bounding box center [712, 307] width 1425 height 614
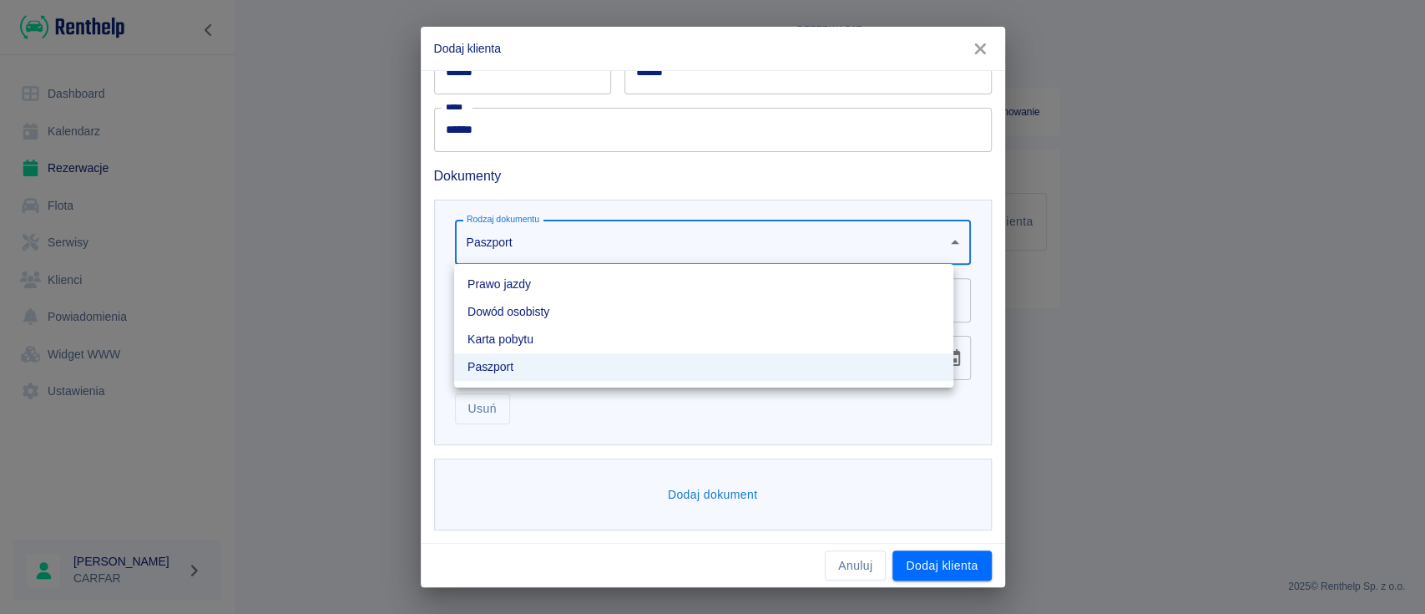
click at [581, 314] on li "Dowód osobisty" at bounding box center [703, 312] width 499 height 28
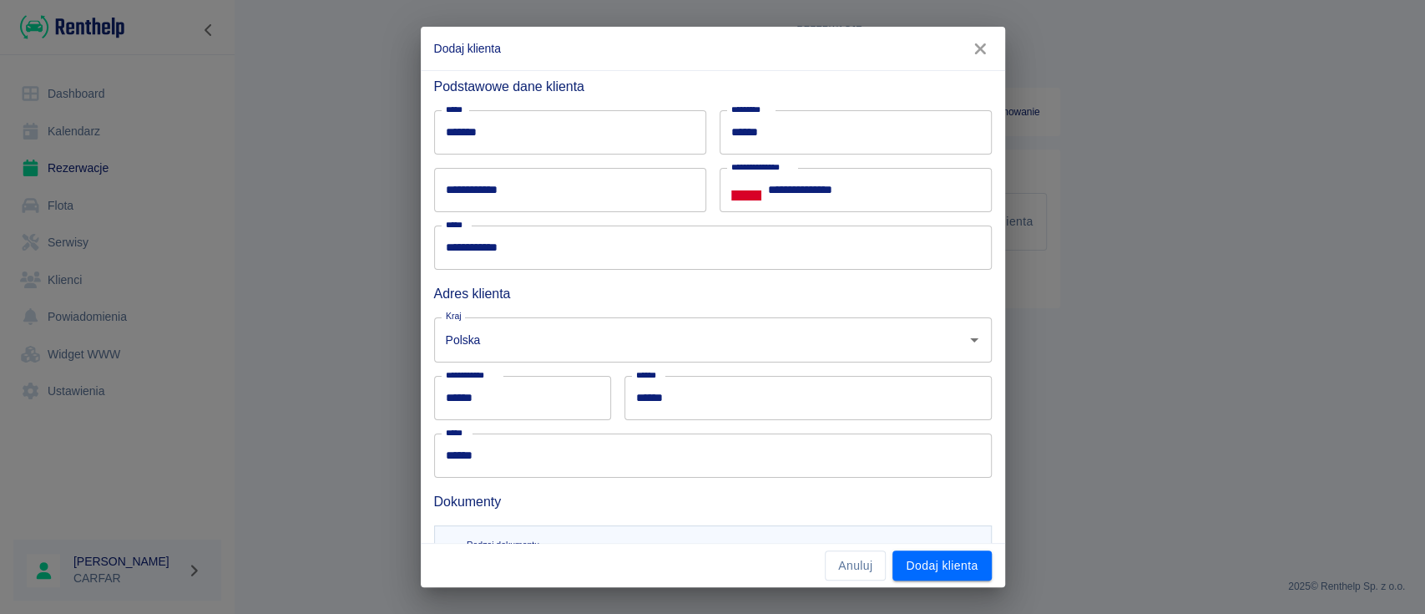
scroll to position [0, 0]
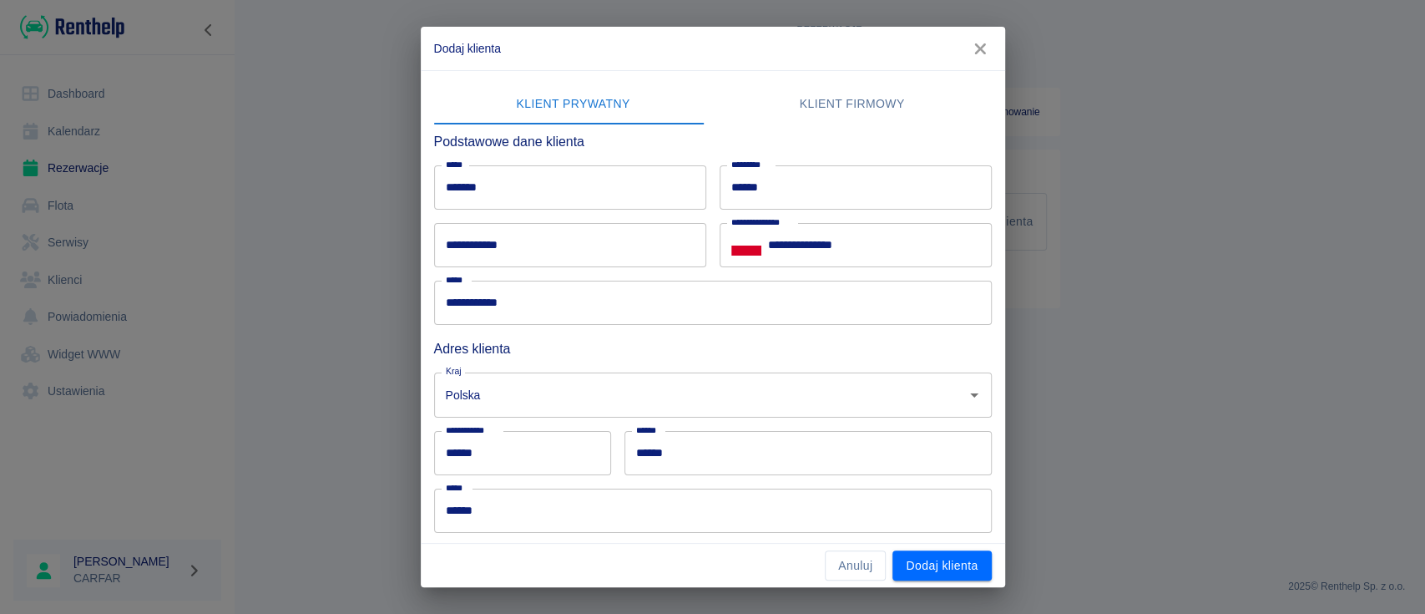
click at [611, 244] on input "**********" at bounding box center [570, 245] width 272 height 44
type input "**********"
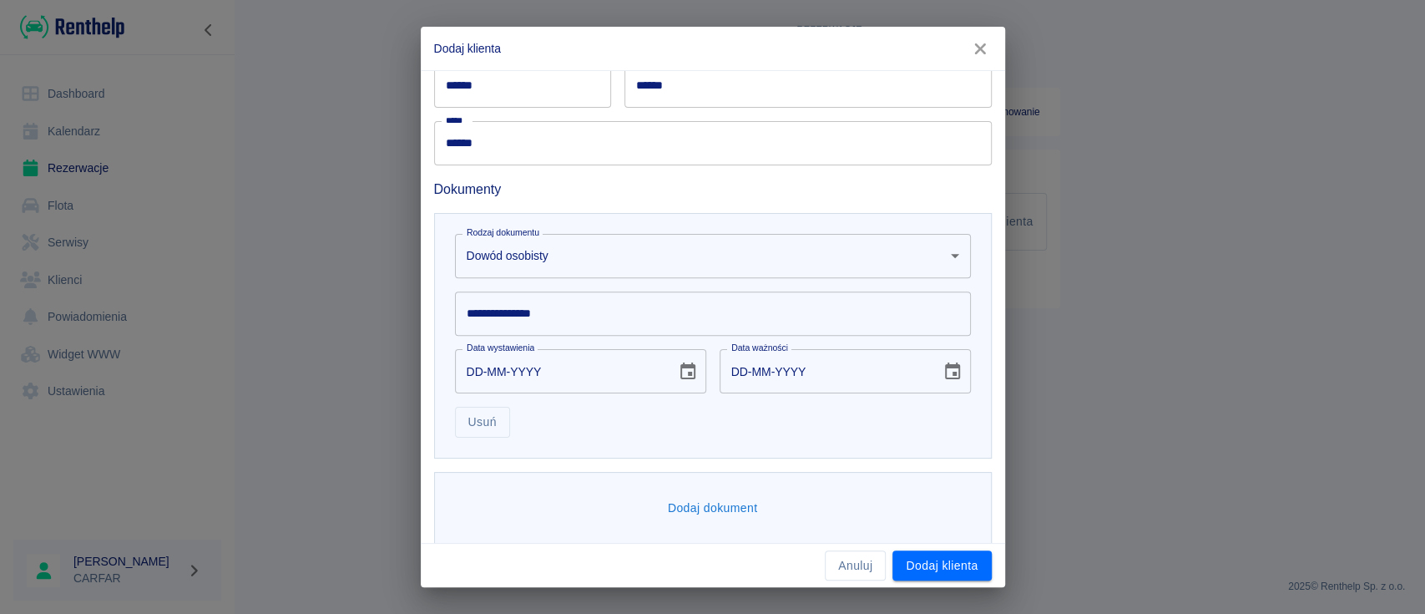
scroll to position [381, 0]
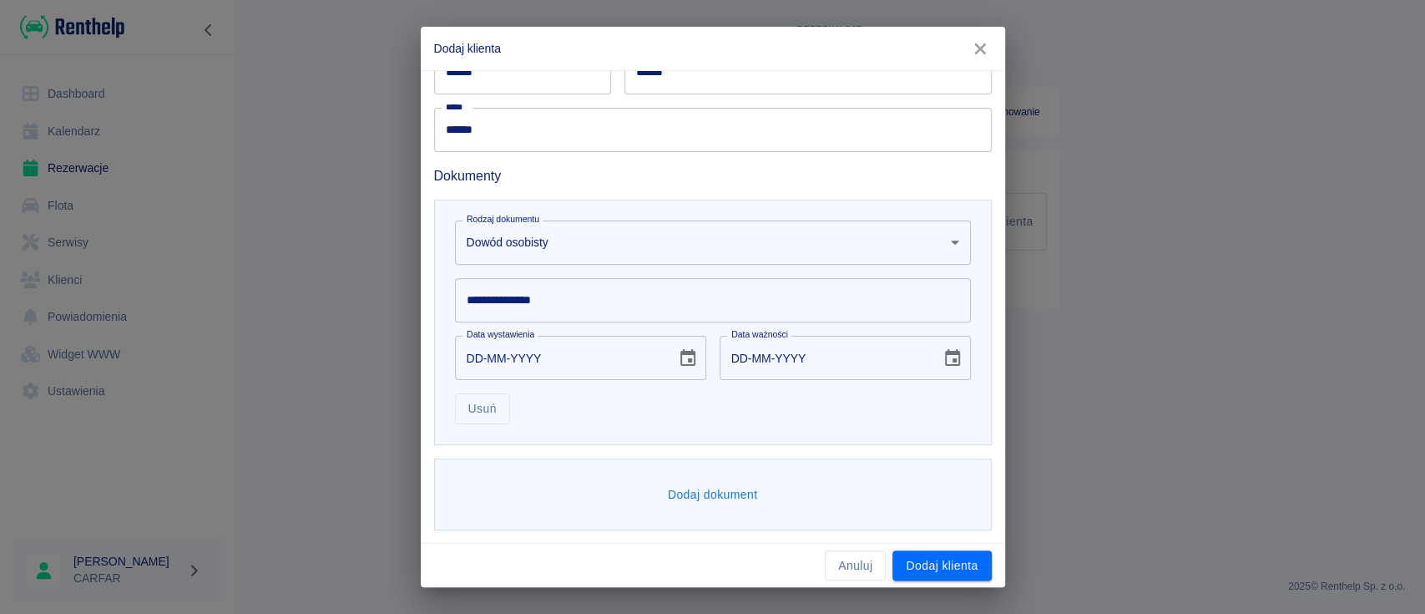
click at [607, 235] on body "**********" at bounding box center [712, 307] width 1425 height 614
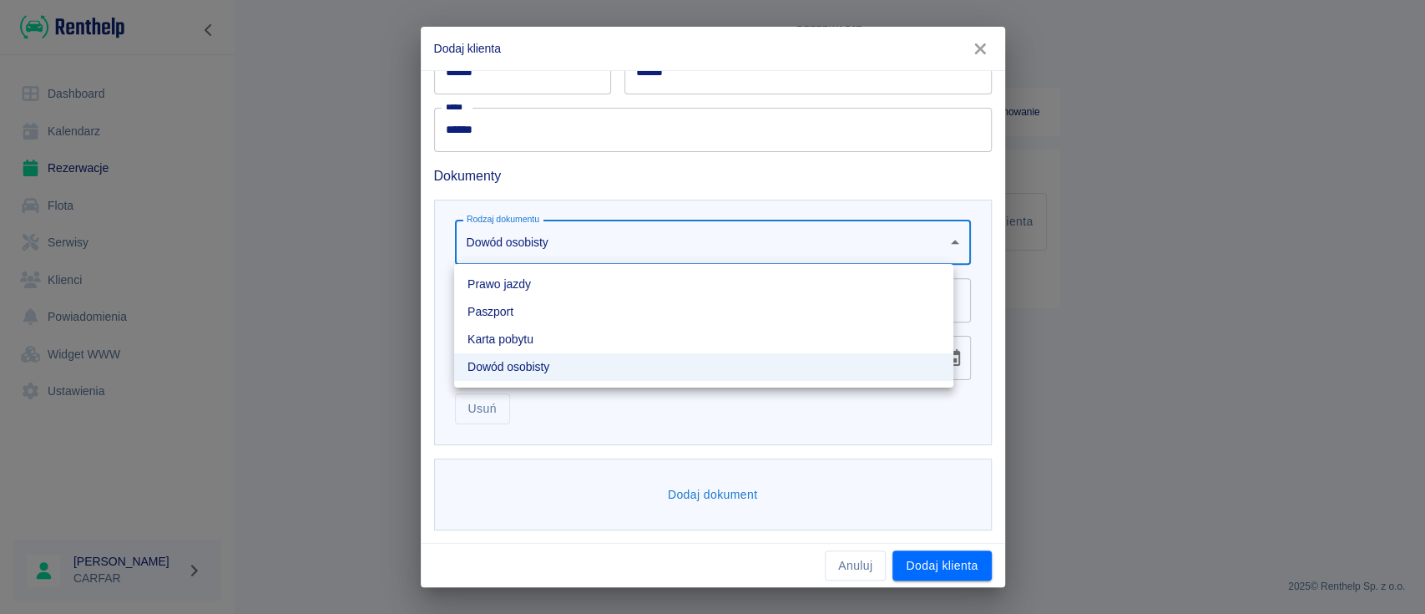
click at [607, 235] on div at bounding box center [712, 307] width 1425 height 614
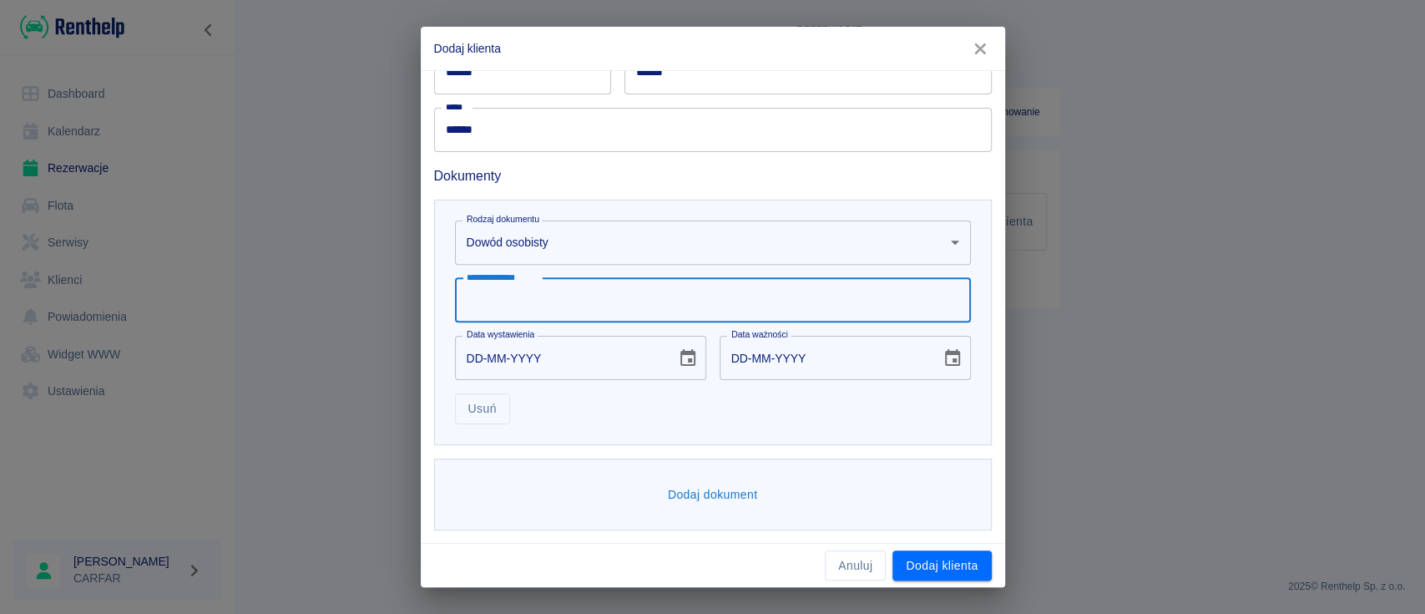
click at [577, 304] on input "**********" at bounding box center [713, 300] width 516 height 44
click at [73, 195] on div "**********" at bounding box center [712, 307] width 1425 height 614
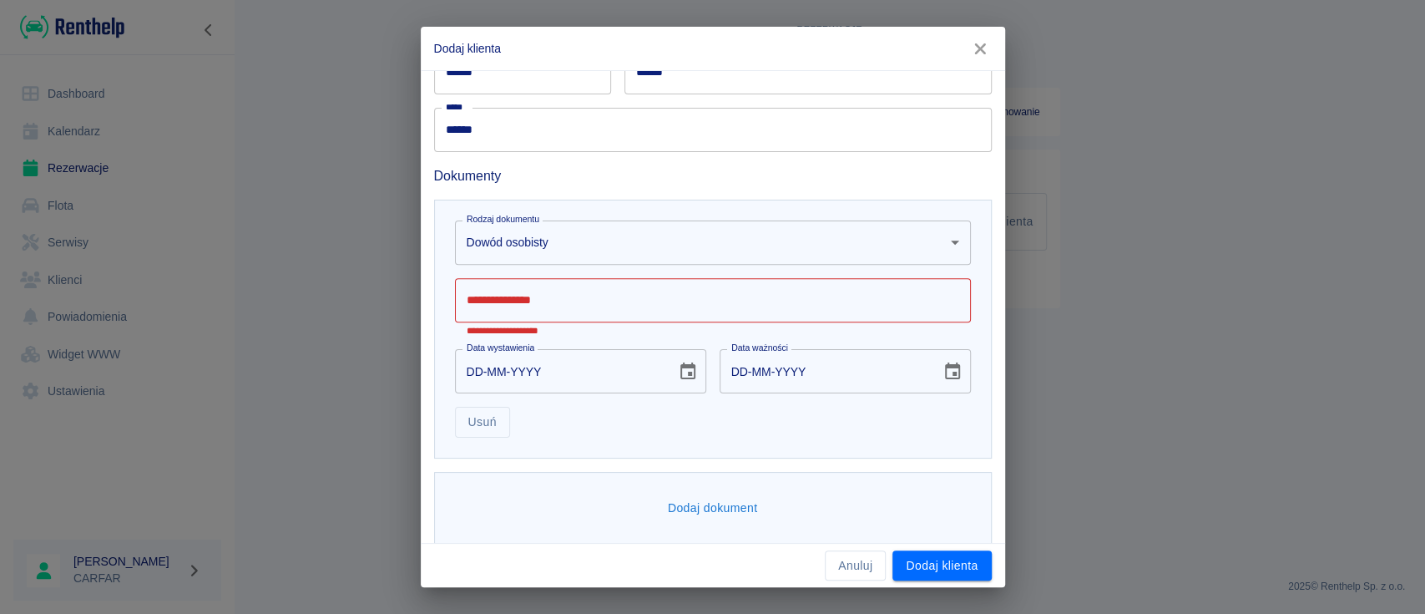
click at [638, 302] on input "**********" at bounding box center [713, 300] width 516 height 44
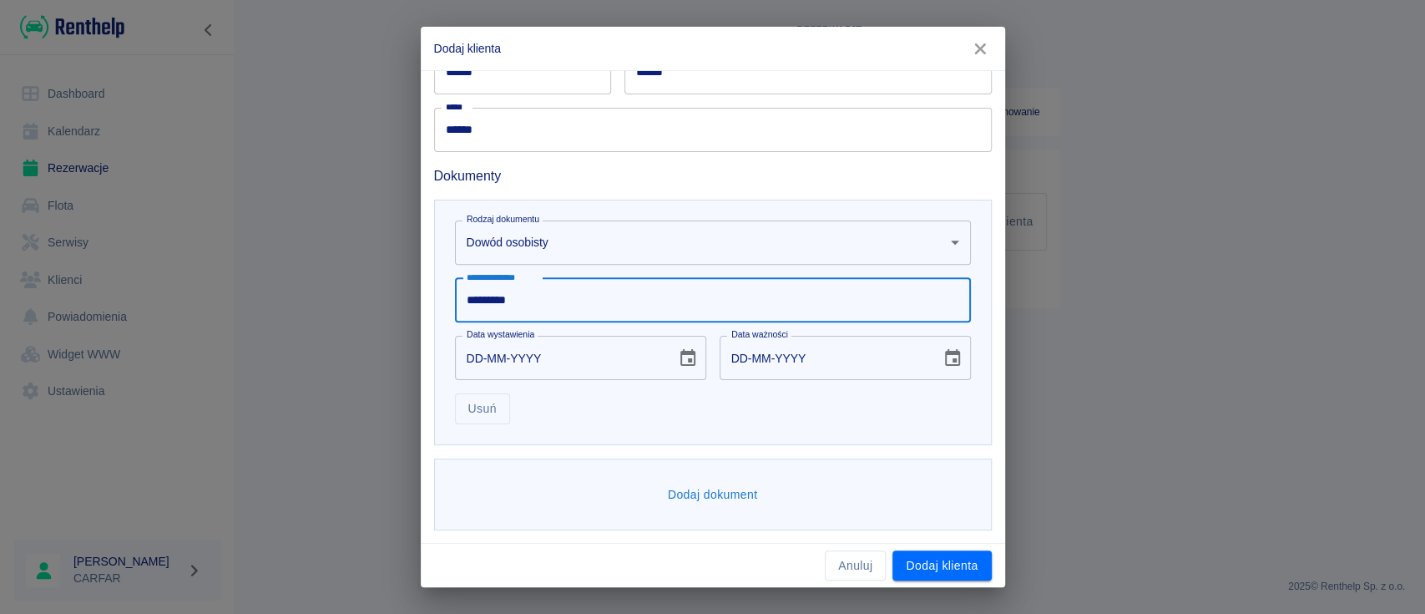
type input "*********"
click at [467, 356] on input "DD-MM-YYYY" at bounding box center [560, 358] width 210 height 44
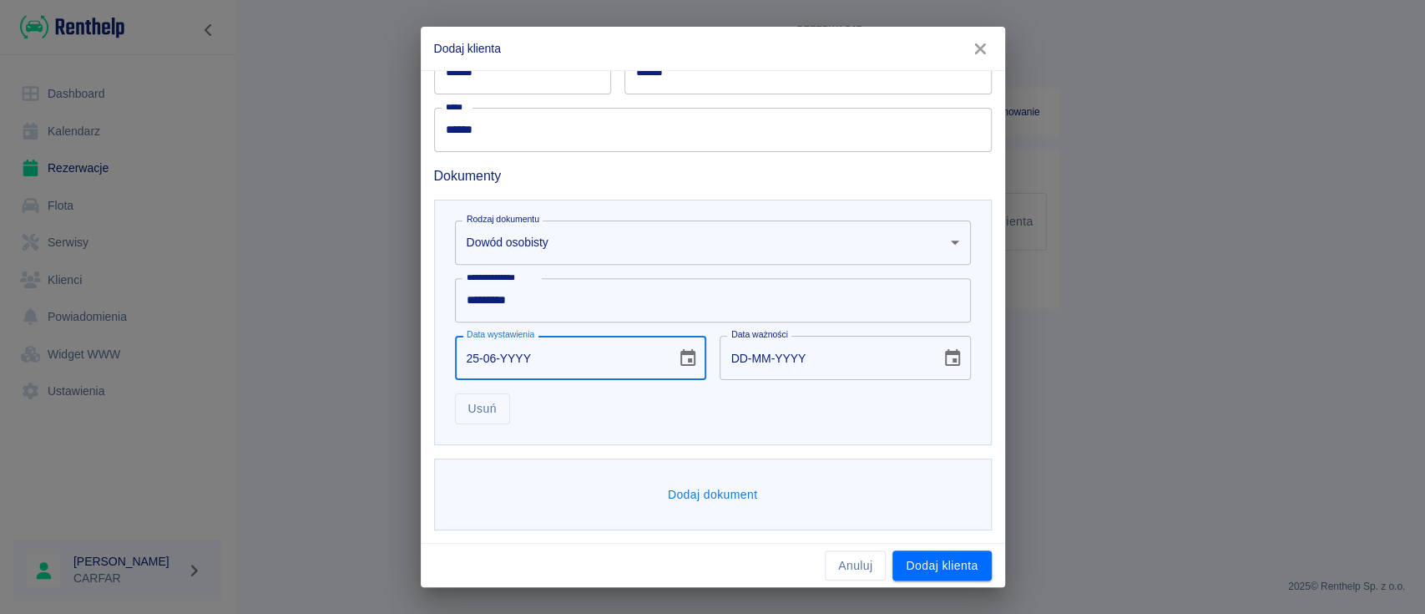
type input "25-06-0002"
type input "25-06-0012"
type input "25-06-0020"
type input "25-06-0030"
type input "25-06-0203"
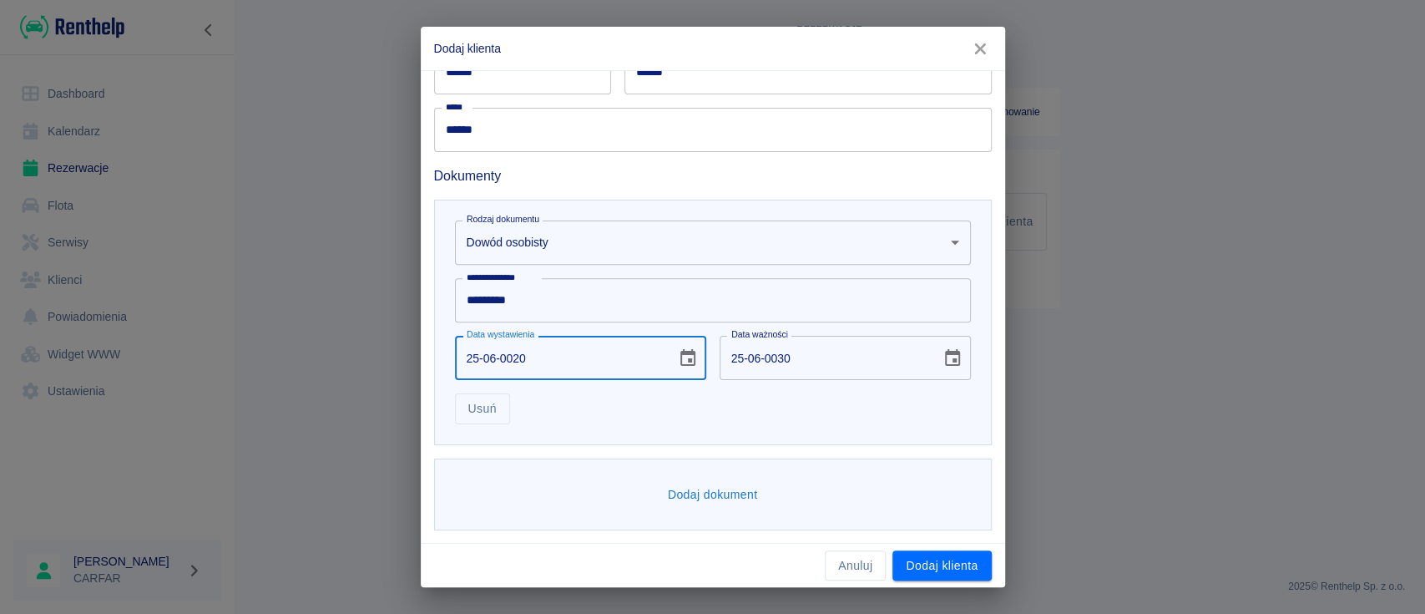
type input "25-06-0213"
type input "[DATE]"
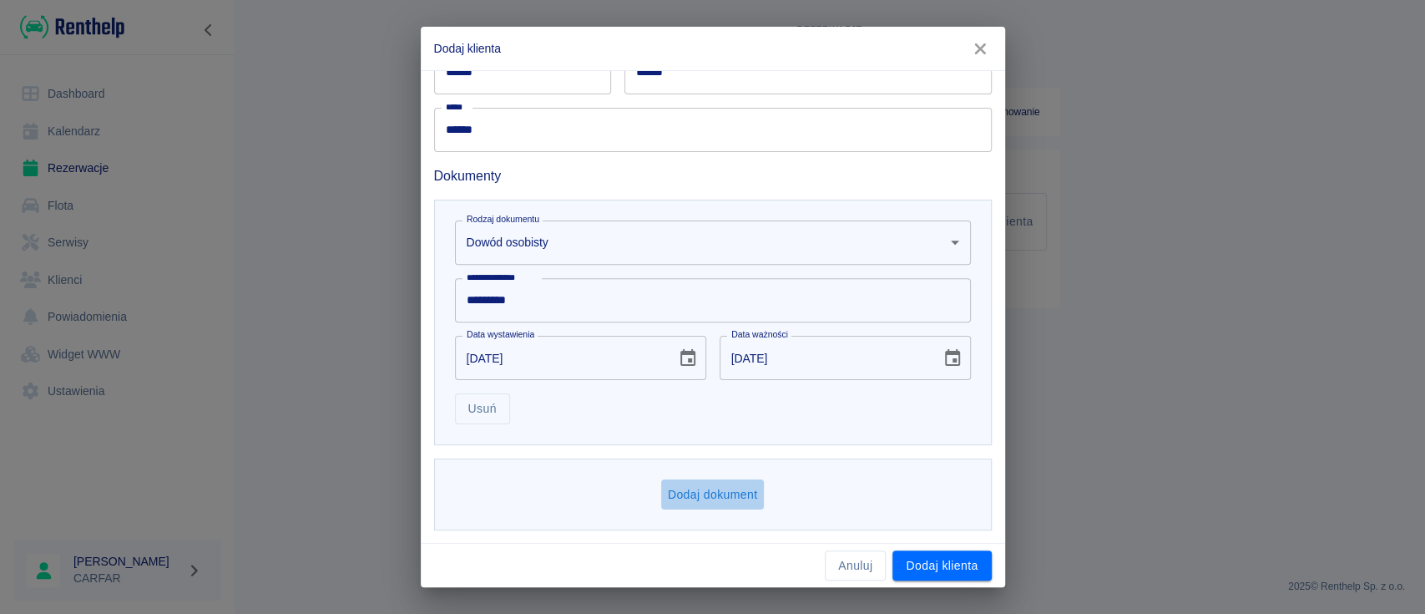
click at [736, 489] on button "Dodaj dokument" at bounding box center [713, 494] width 104 height 31
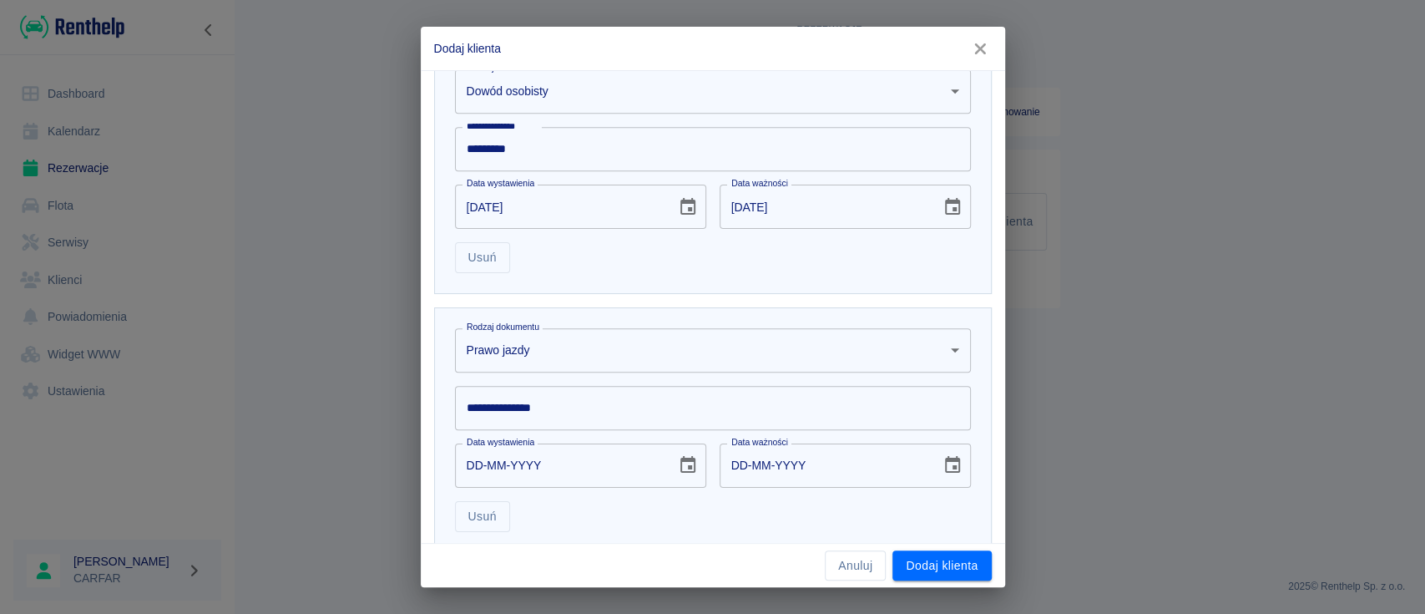
scroll to position [639, 0]
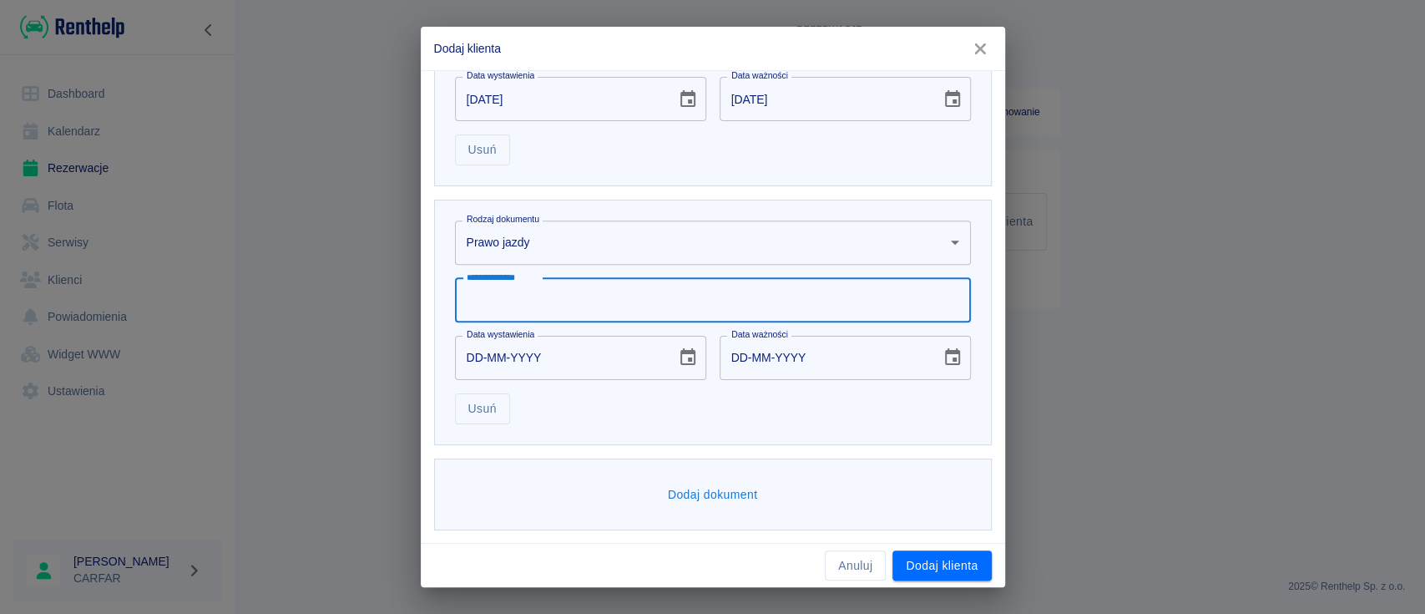
click at [584, 302] on input "**********" at bounding box center [713, 300] width 516 height 44
type input "**********"
click at [681, 358] on icon "Choose date" at bounding box center [687, 356] width 15 height 17
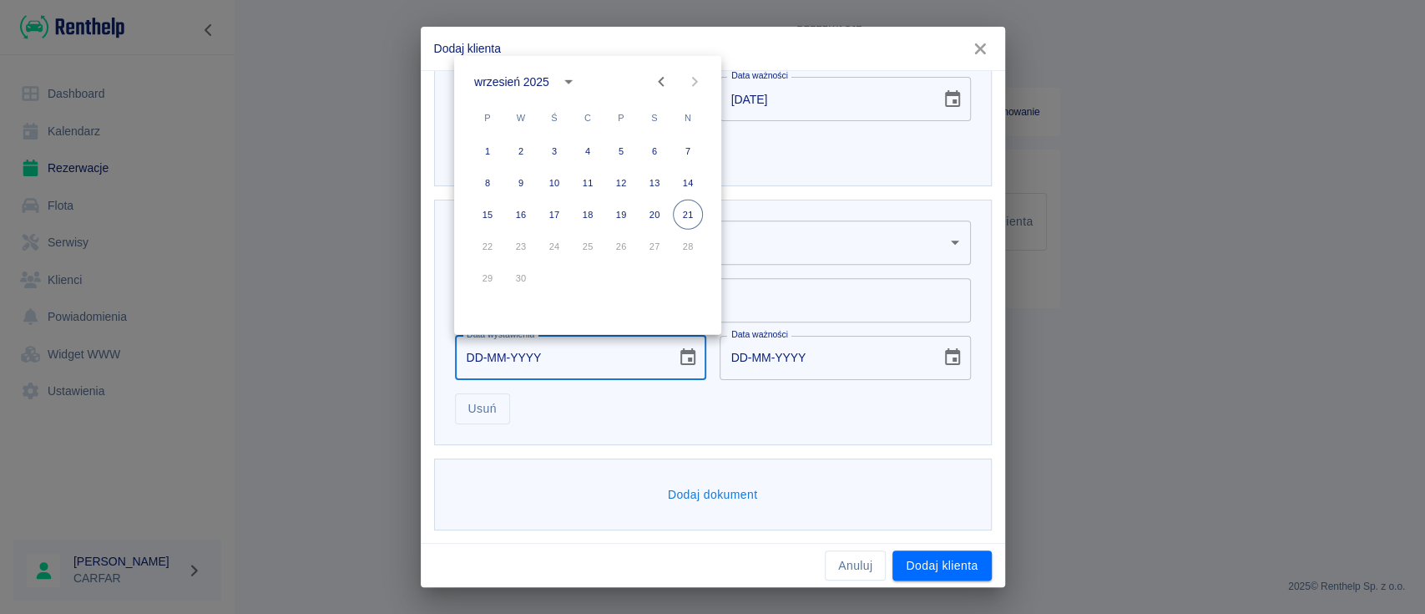
click at [547, 68] on div "wrzesień 2025" at bounding box center [528, 82] width 109 height 28
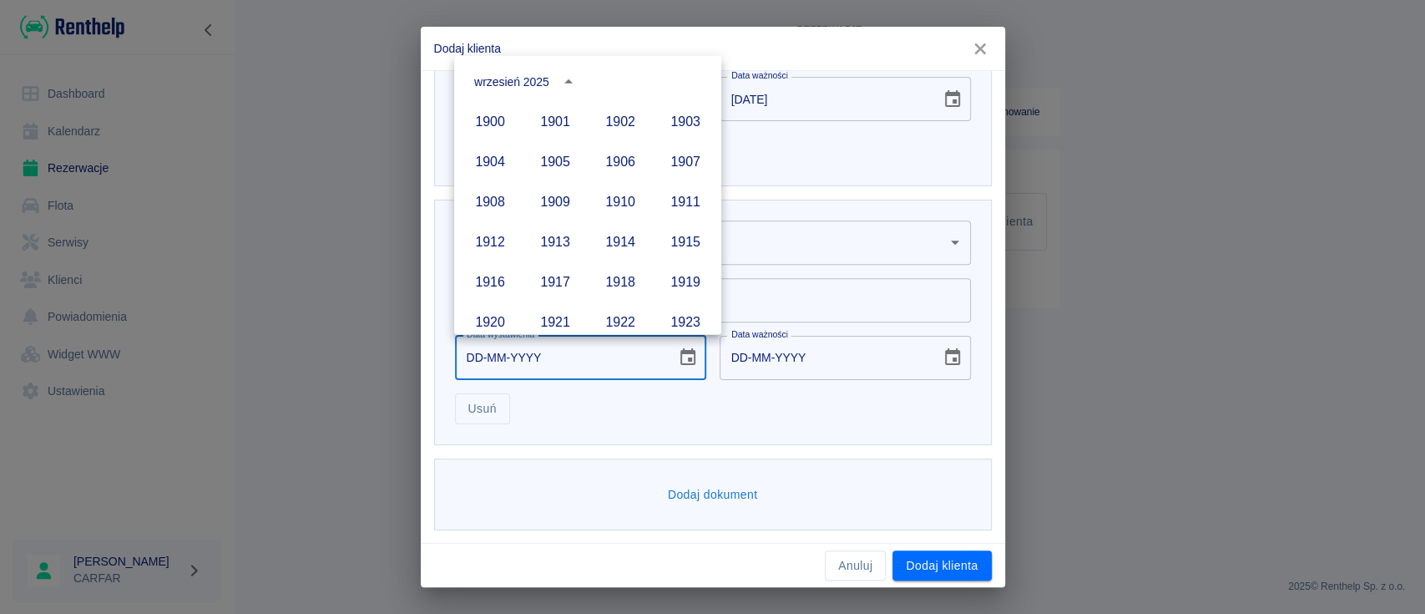
scroll to position [1145, 0]
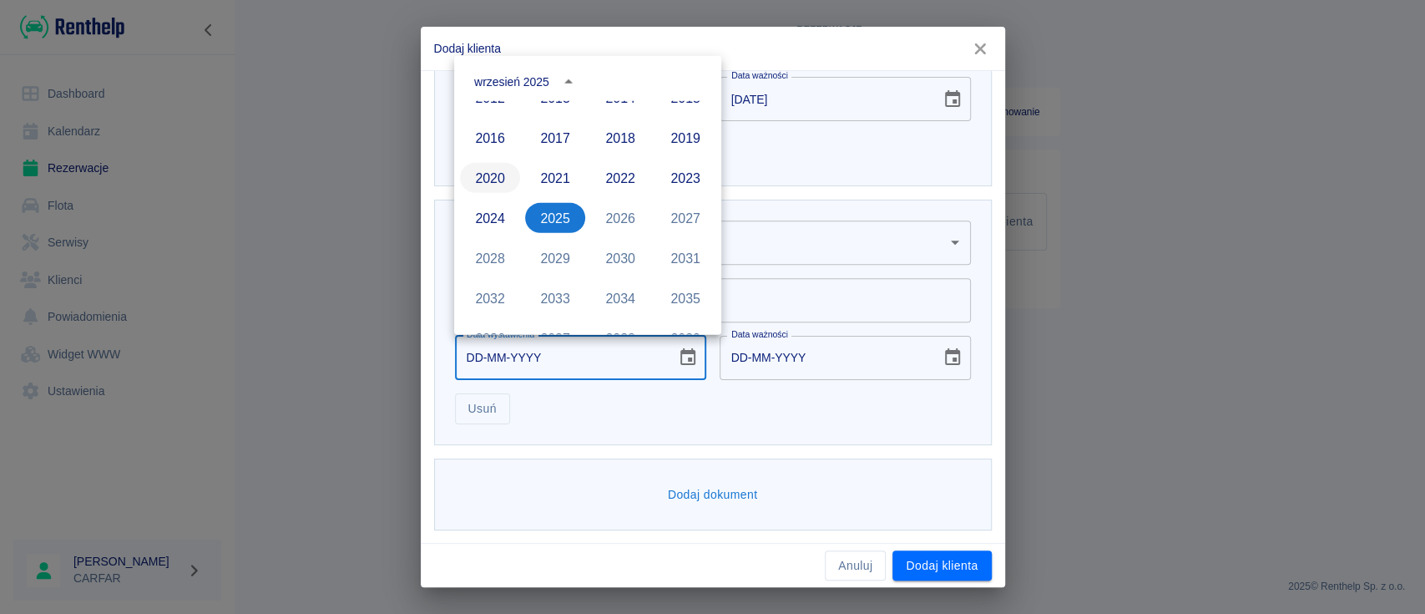
click at [488, 164] on button "2020" at bounding box center [490, 178] width 60 height 30
type input "[DATE]"
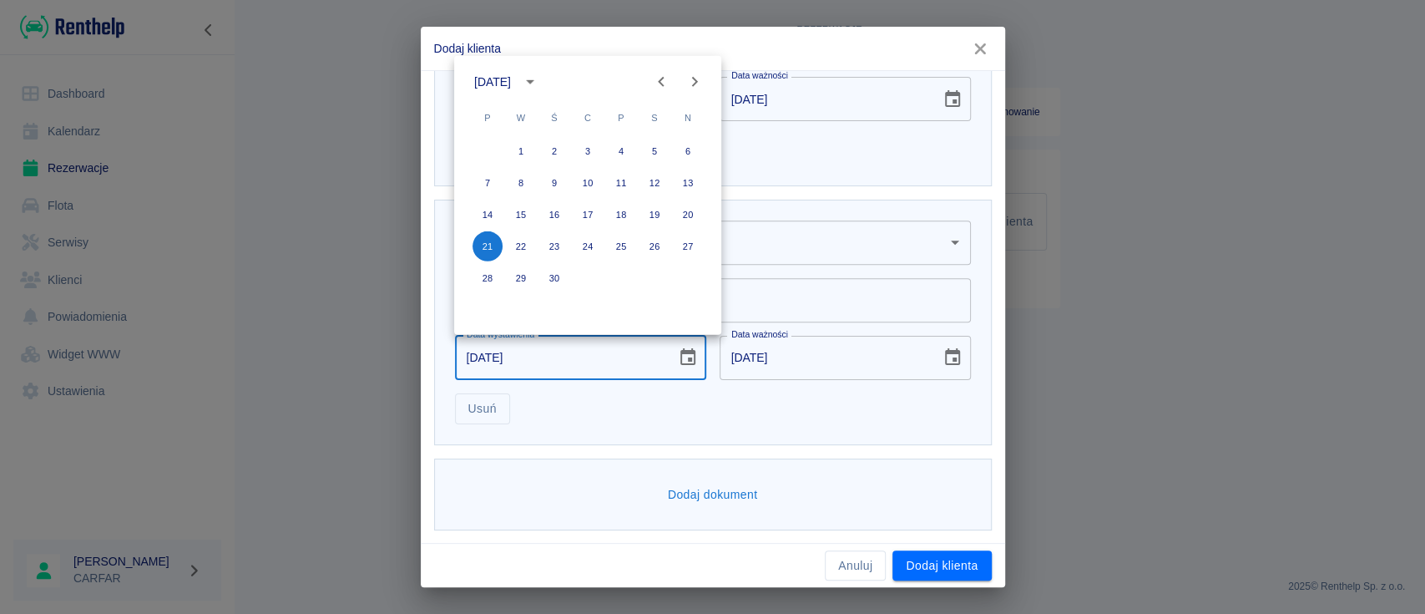
click at [699, 77] on icon "Next month" at bounding box center [695, 82] width 20 height 20
click at [589, 182] on button "8" at bounding box center [588, 183] width 30 height 30
type input "[DATE]"
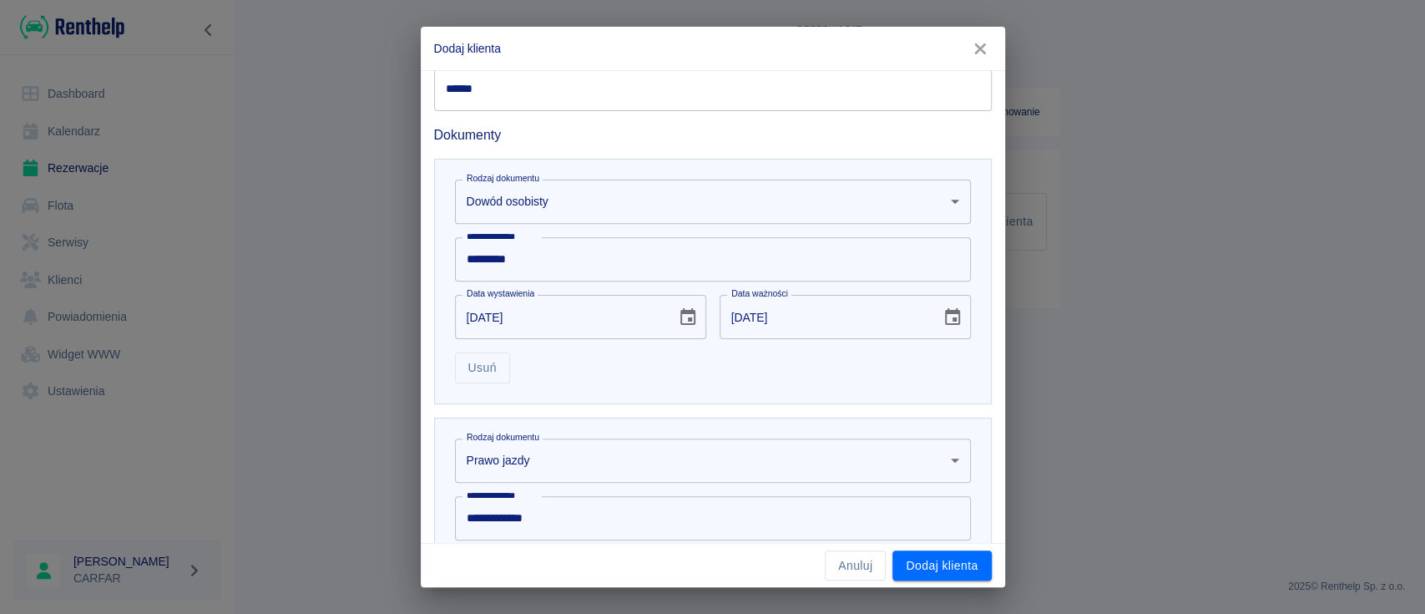
scroll to position [417, 0]
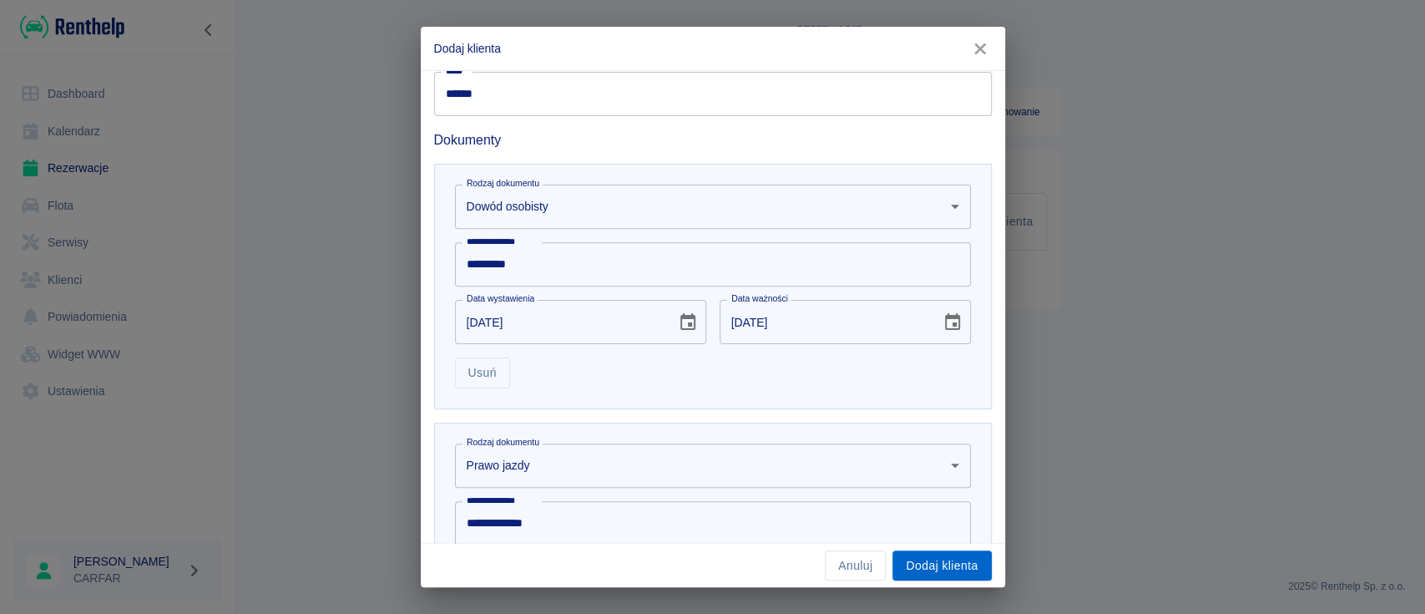
click at [931, 564] on button "Dodaj klienta" at bounding box center [941, 565] width 99 height 31
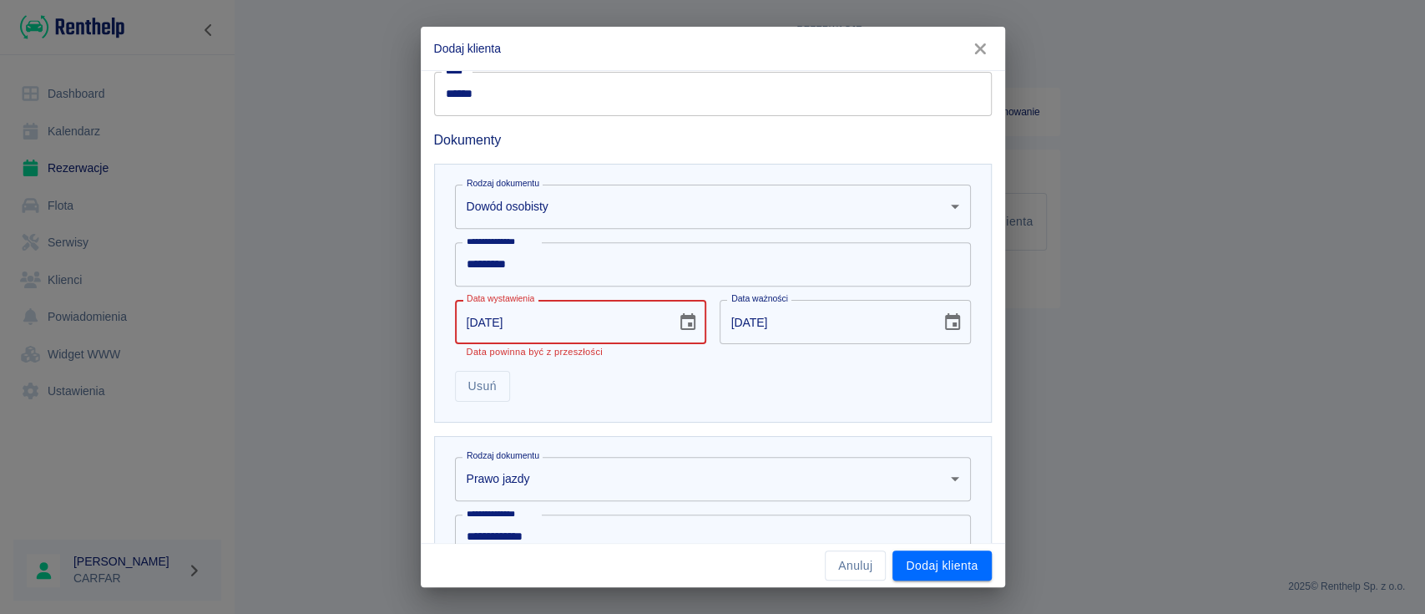
click at [521, 323] on input "[DATE]" at bounding box center [560, 322] width 210 height 44
type input "25-06-0002"
type input "25-06-0012"
type input "25-06-0020"
type input "25-06-0030"
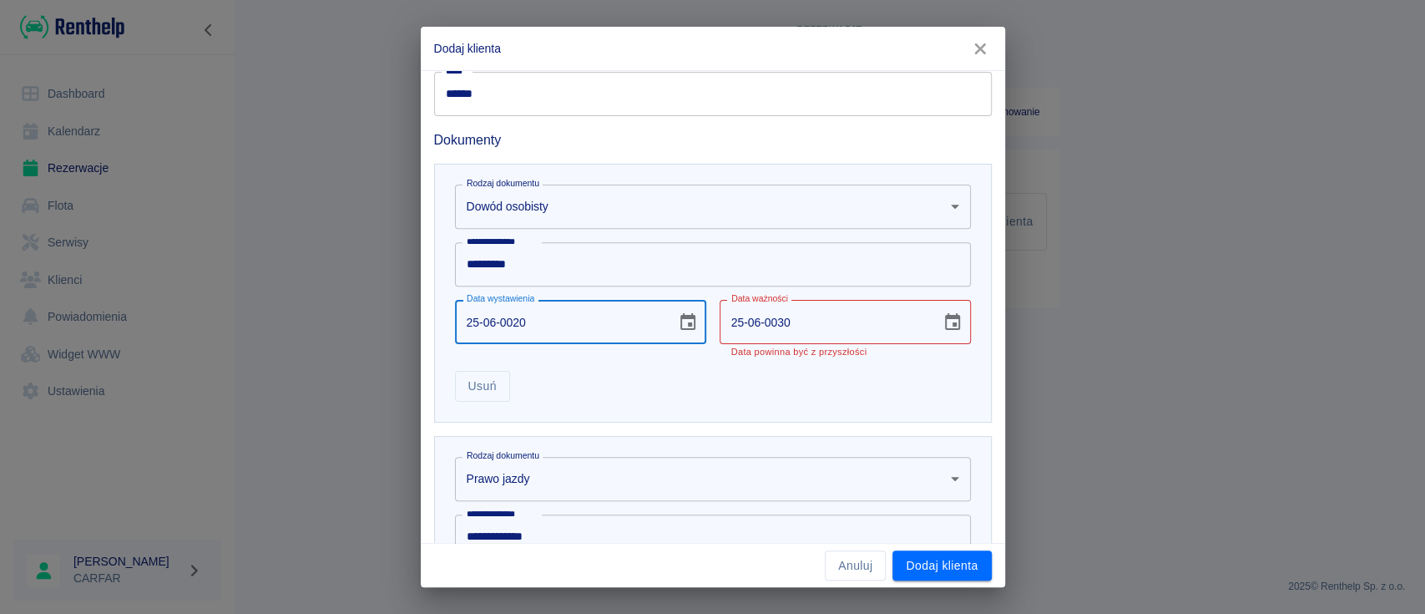
type input "25-06-0202"
type input "25-06-0212"
type input "[DATE]"
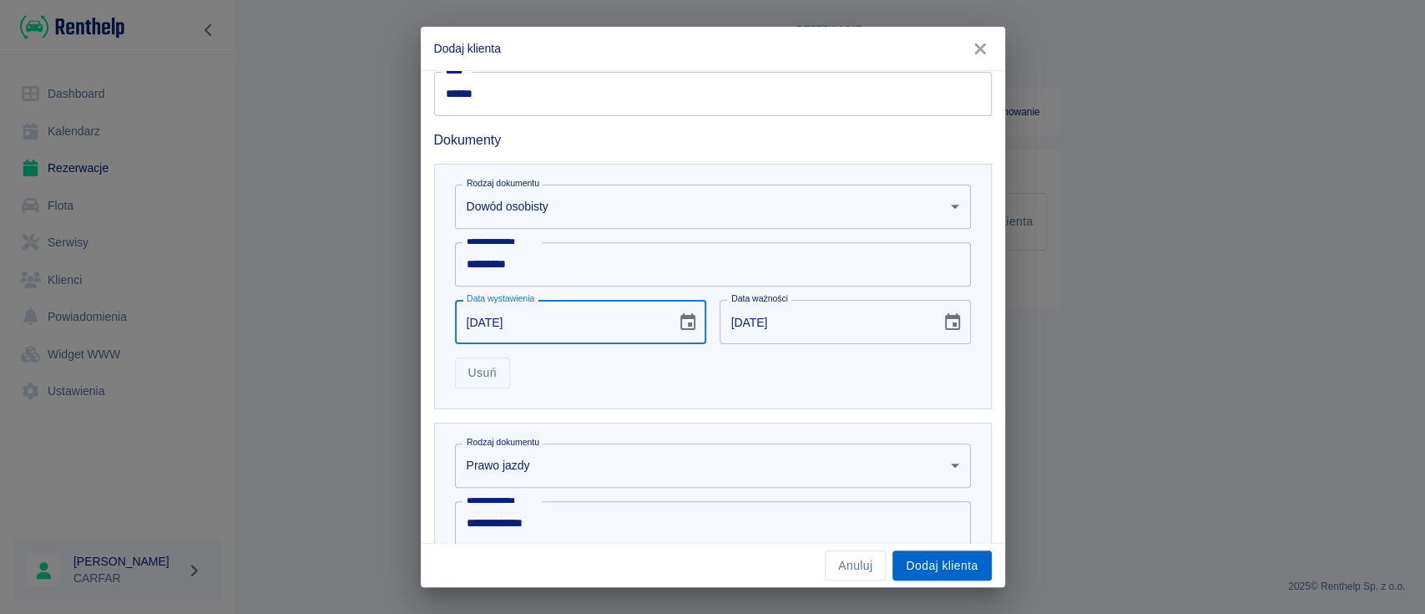
type input "[DATE]"
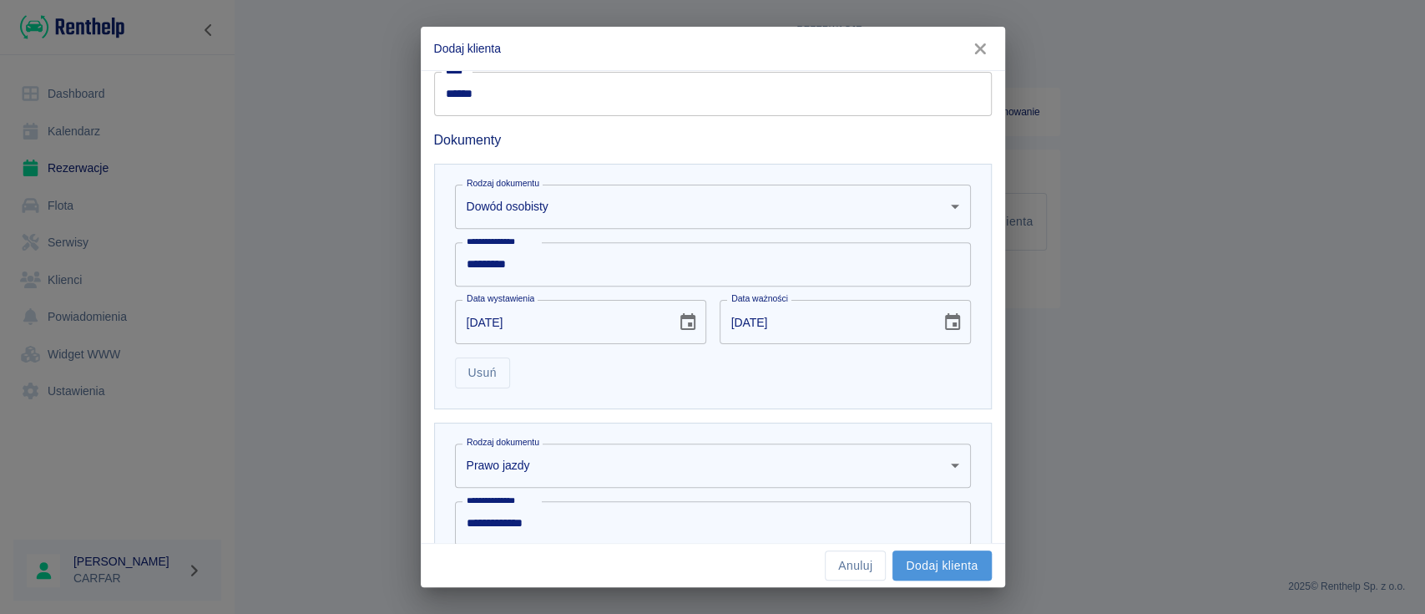
click at [966, 564] on button "Dodaj klienta" at bounding box center [941, 565] width 99 height 31
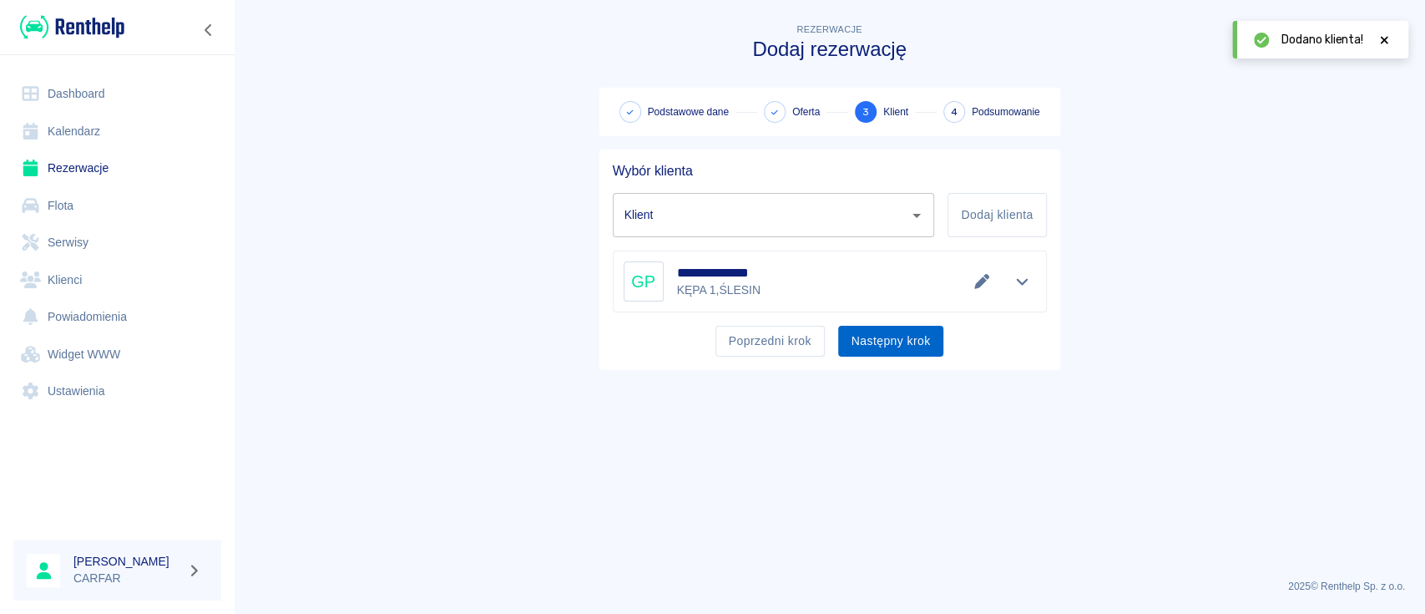
type input "[PERSON_NAME] ([PHONE_NUMBER])"
click at [902, 339] on button "Następny krok" at bounding box center [891, 341] width 106 height 31
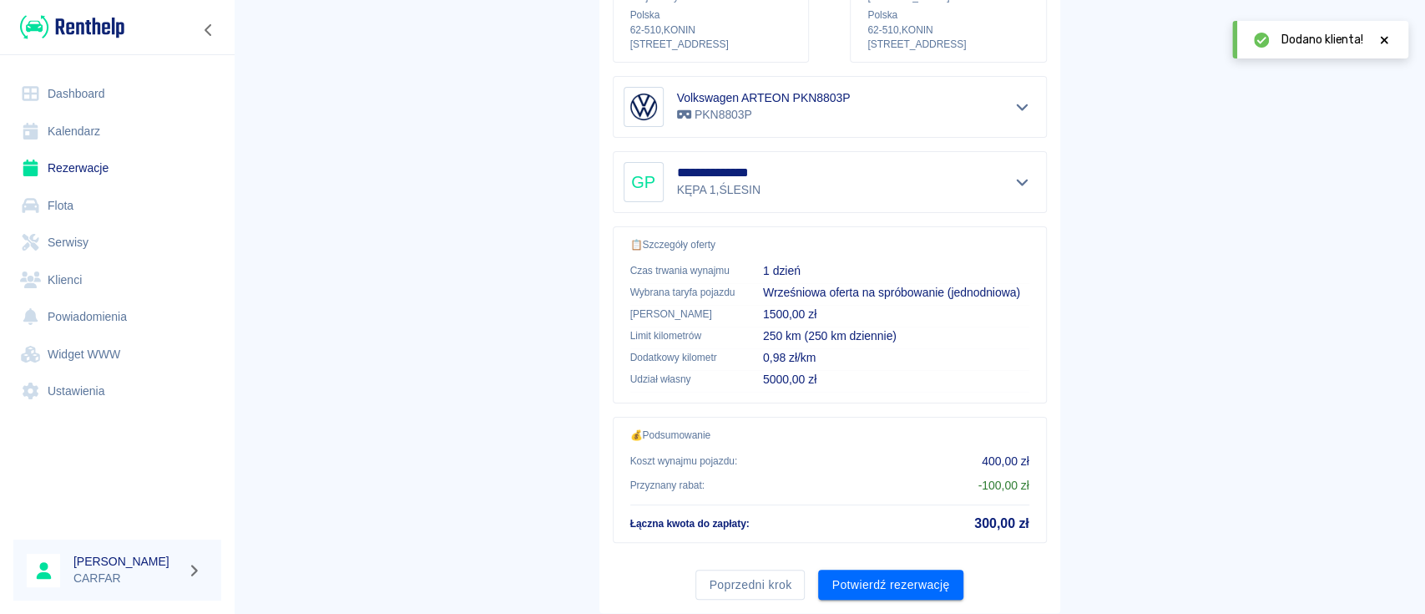
scroll to position [310, 0]
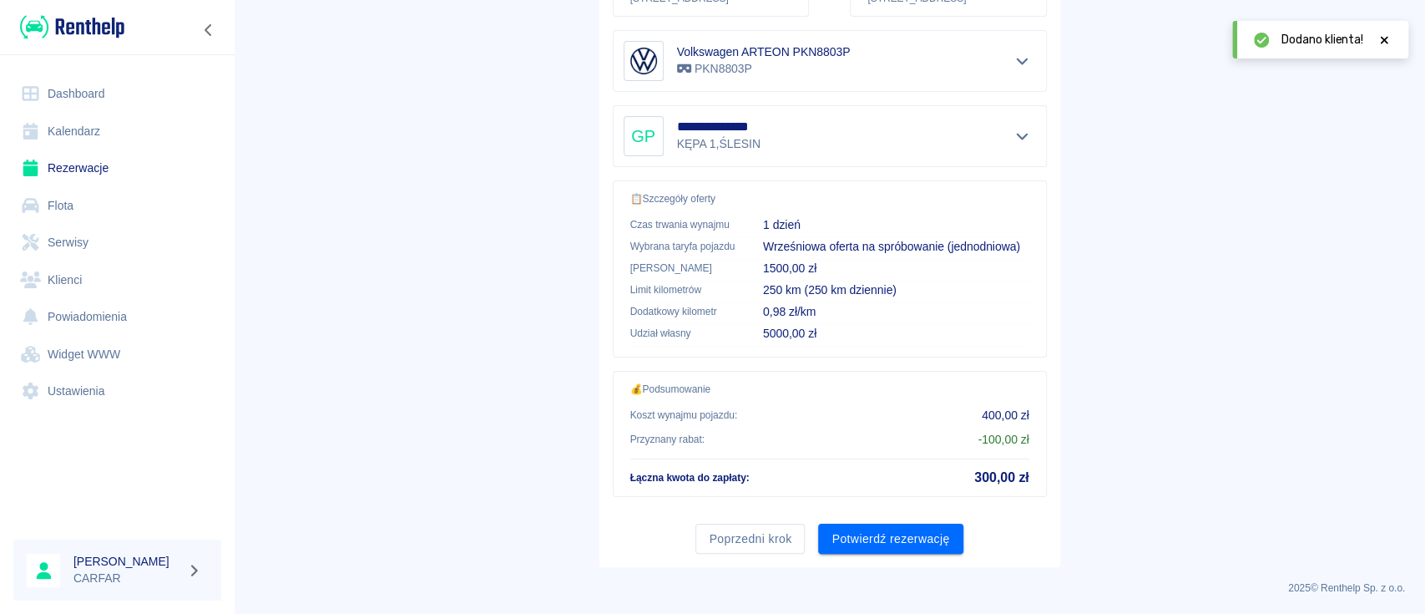
click at [909, 517] on div "Poprzedni krok Potwierdź rezerwację" at bounding box center [822, 532] width 447 height 44
click at [912, 523] on button "Potwierdź rezerwację" at bounding box center [890, 538] width 144 height 31
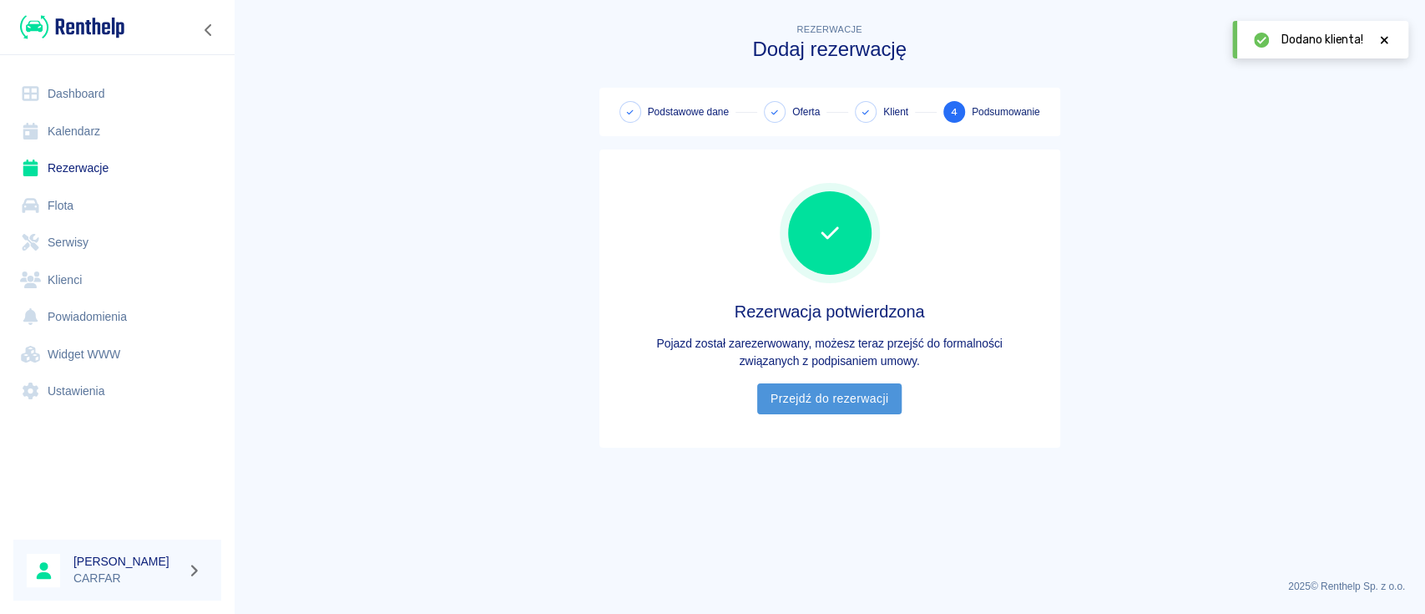
click at [878, 397] on link "Przejdź do rezerwacji" at bounding box center [829, 398] width 144 height 31
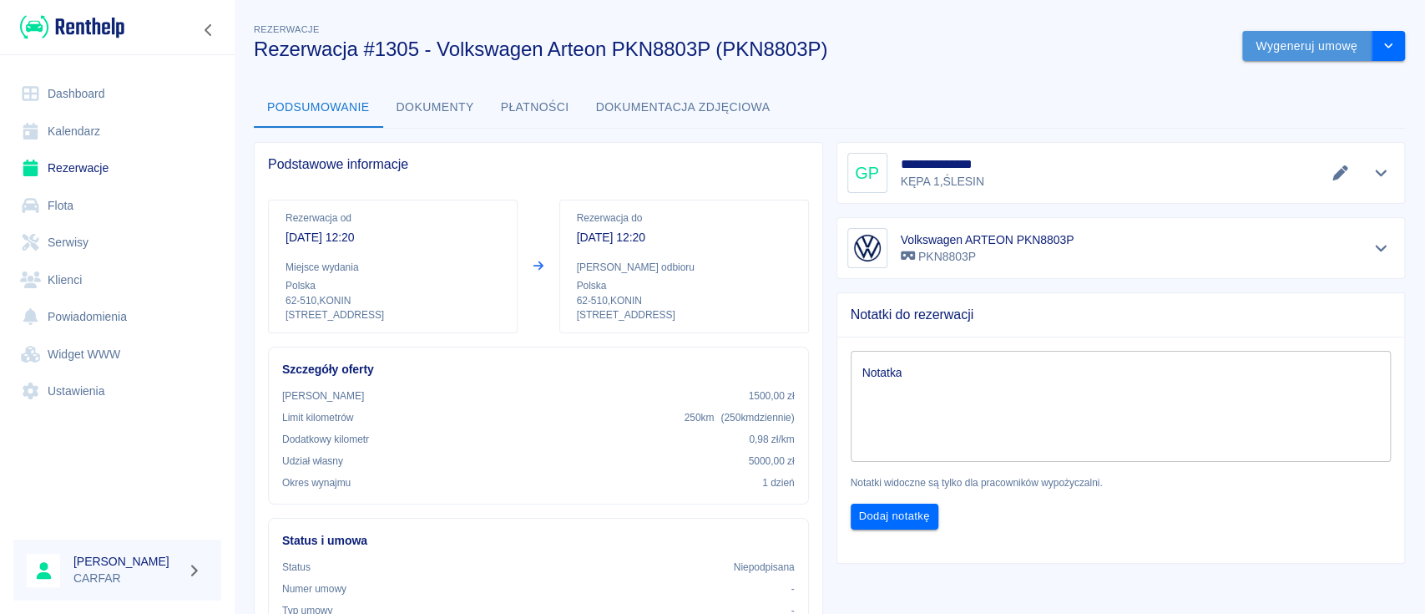
click at [1325, 45] on button "Wygeneruj umowę" at bounding box center [1306, 46] width 129 height 31
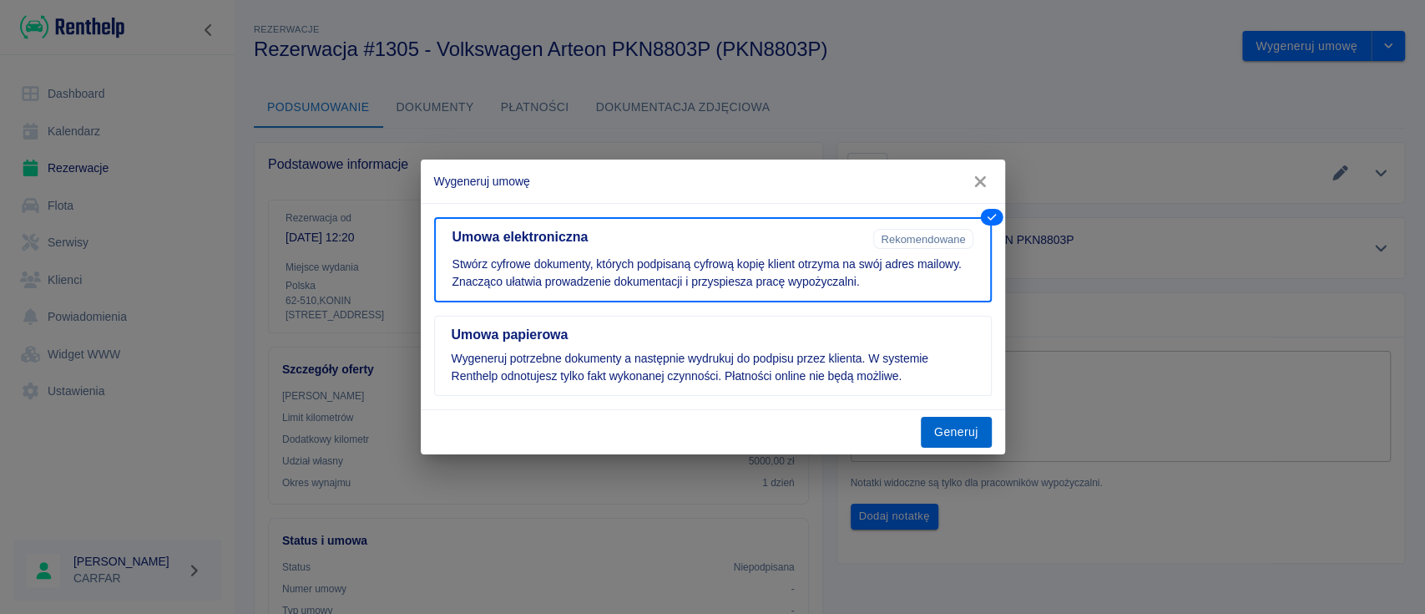
click at [963, 424] on button "Generuj" at bounding box center [956, 432] width 71 height 31
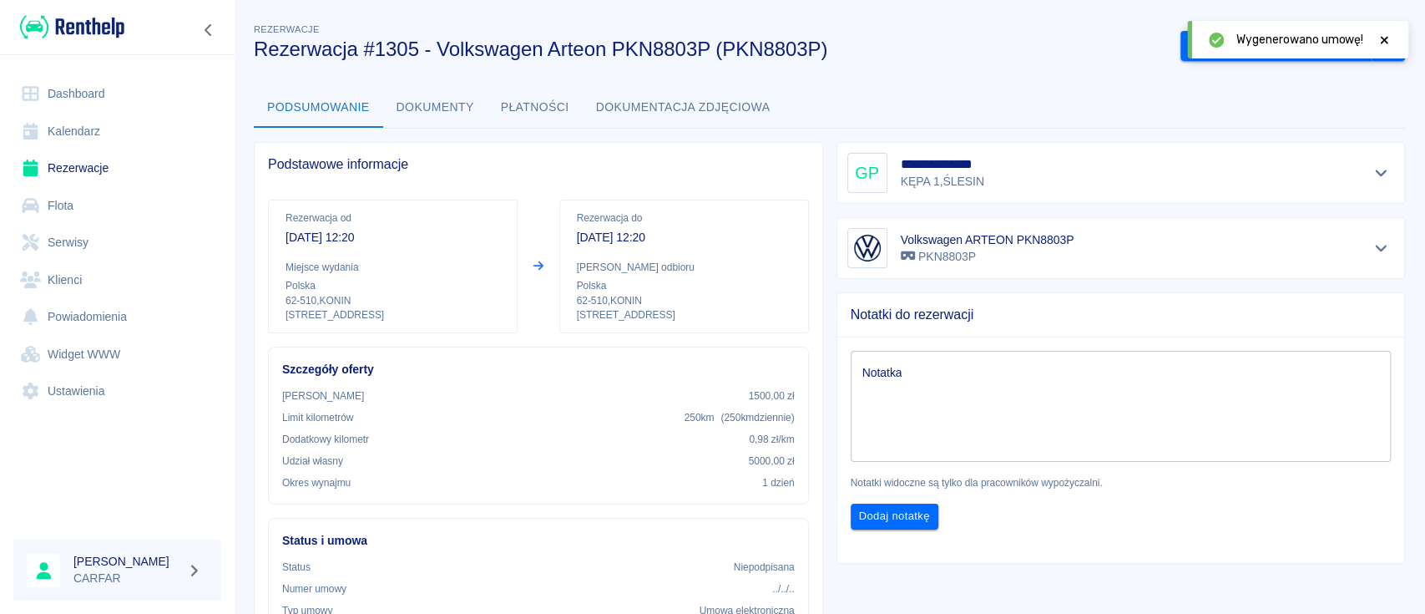
click at [1384, 41] on icon at bounding box center [1385, 40] width 8 height 8
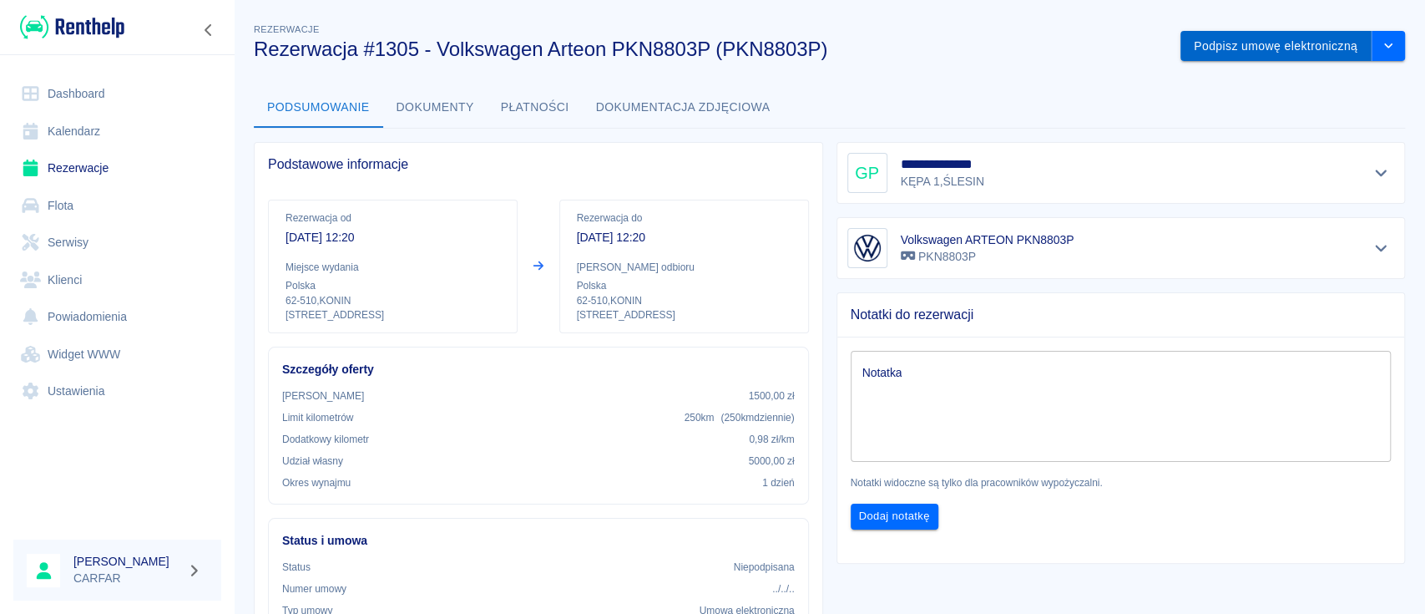
click at [1233, 45] on button "Podpisz umowę elektroniczną" at bounding box center [1275, 46] width 191 height 31
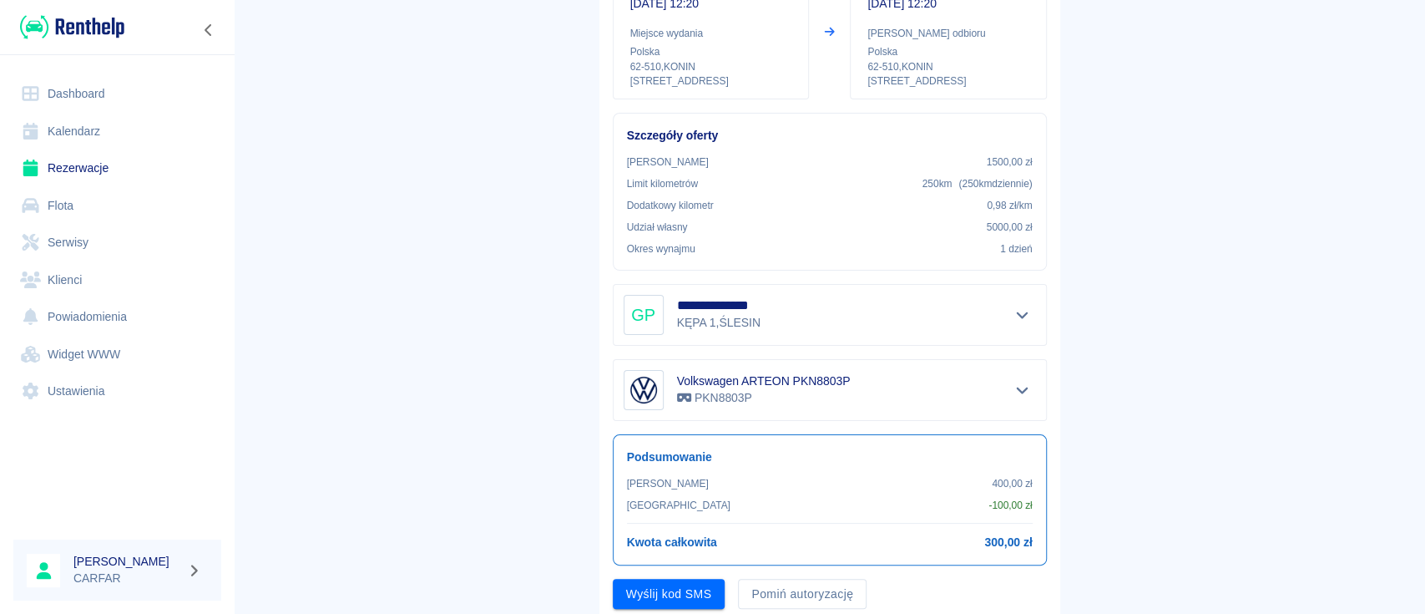
scroll to position [265, 0]
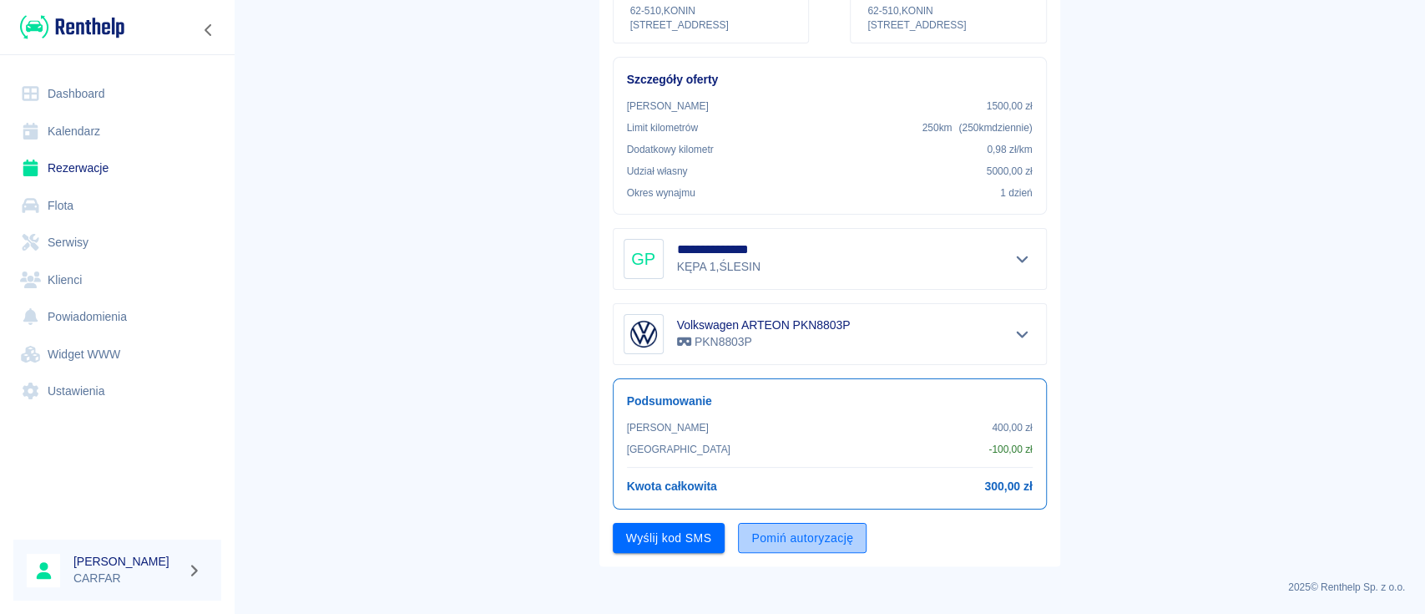
click at [772, 533] on button "Pomiń autoryzację" at bounding box center [802, 538] width 129 height 31
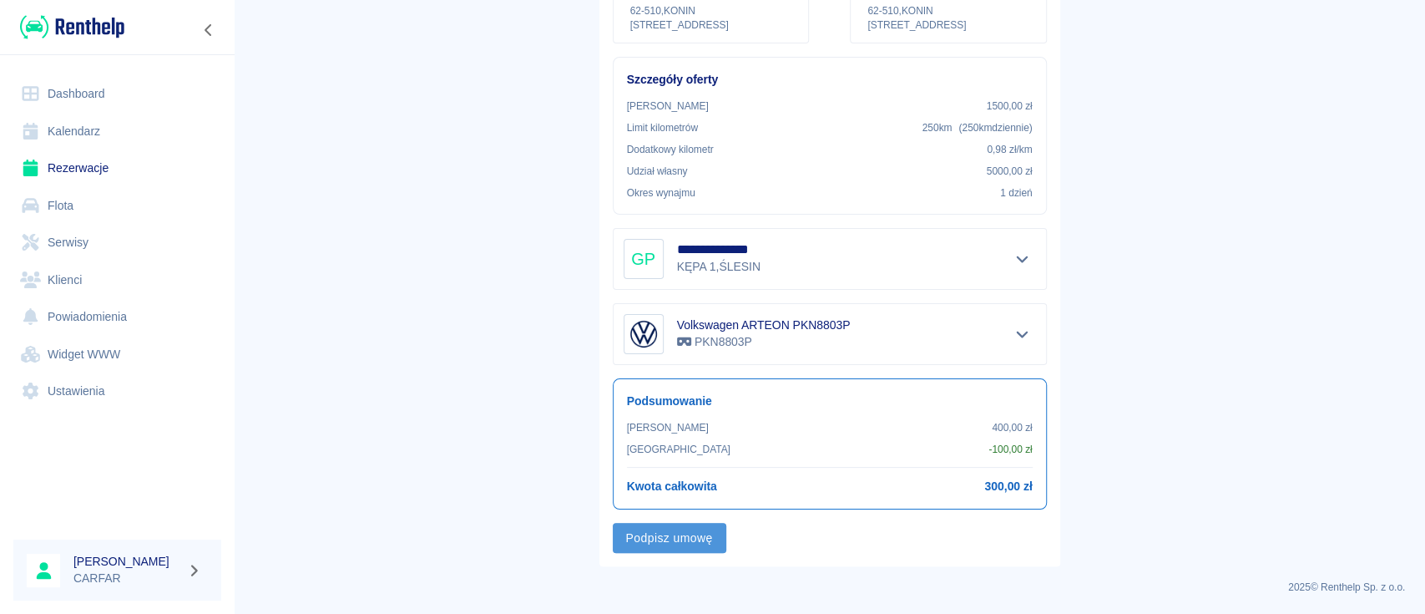
click at [661, 532] on button "Podpisz umowę" at bounding box center [670, 538] width 114 height 31
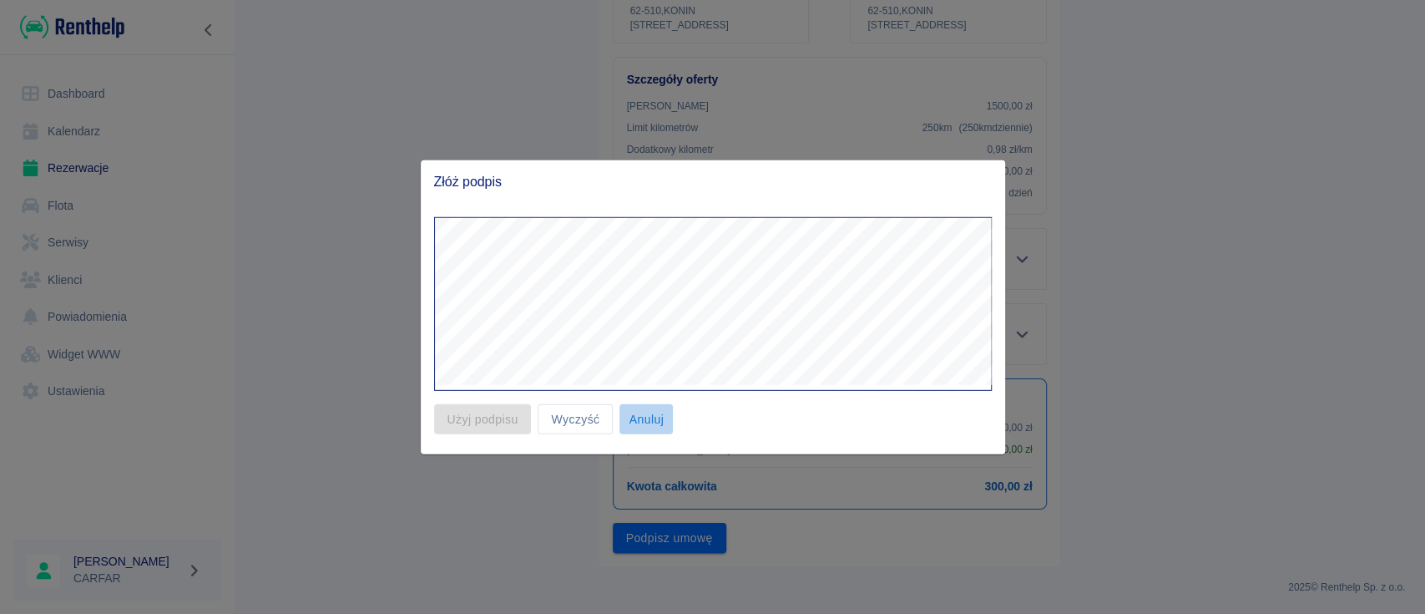
click at [639, 418] on button "Anuluj" at bounding box center [645, 418] width 53 height 31
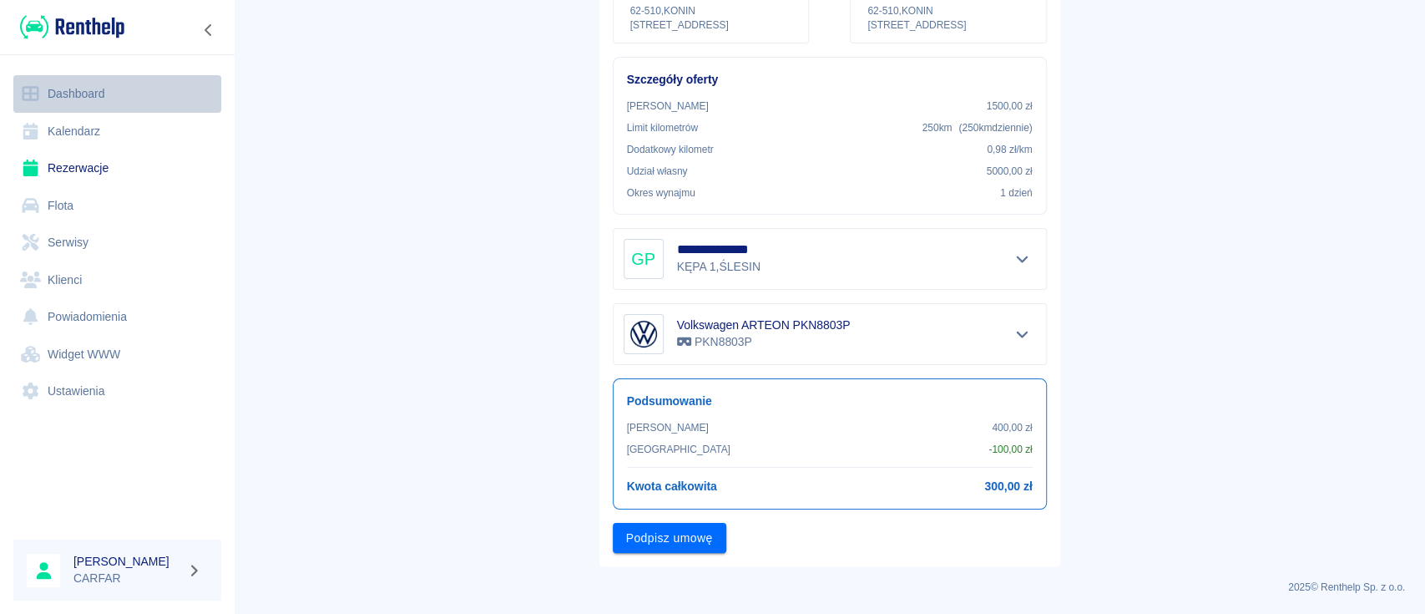
click at [93, 97] on link "Dashboard" at bounding box center [117, 94] width 208 height 38
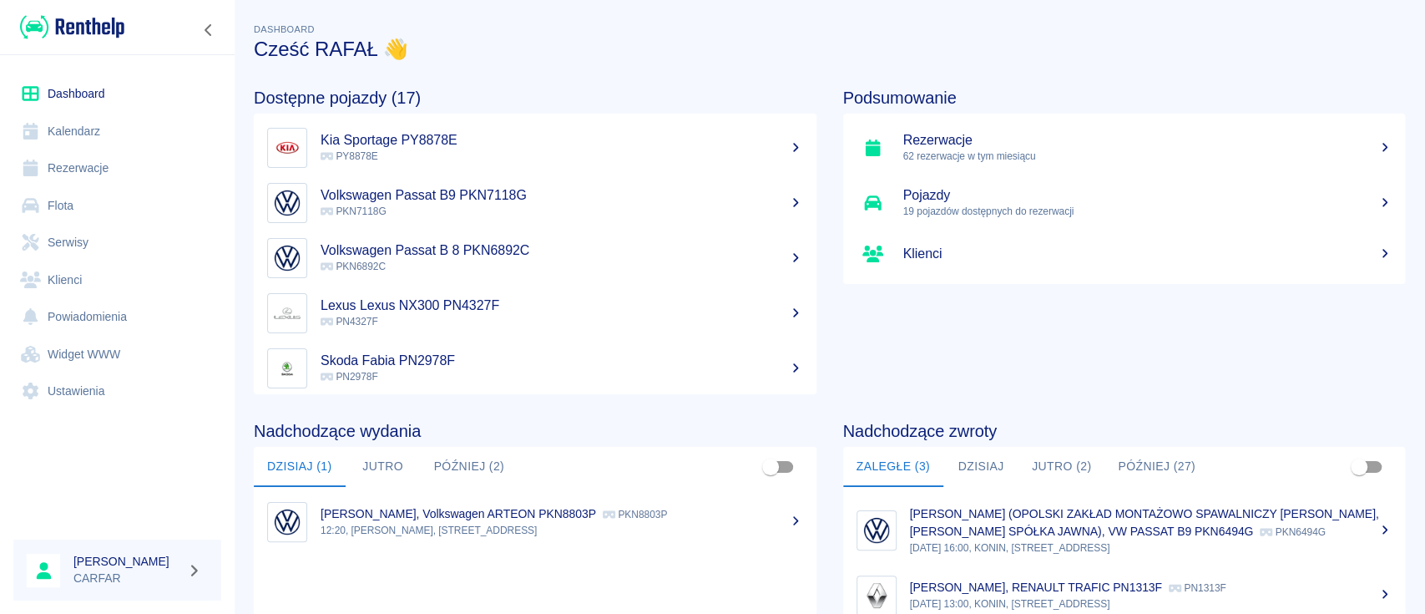
click at [78, 204] on link "Flota" at bounding box center [117, 206] width 208 height 38
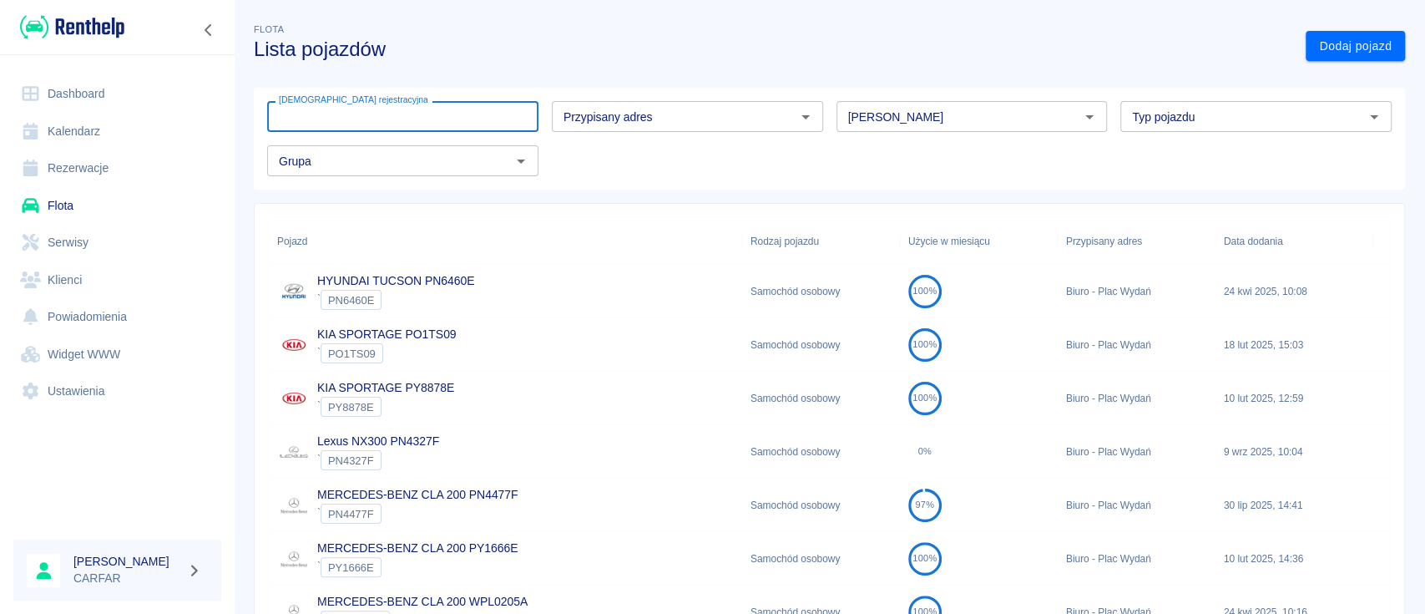
click at [486, 103] on input "[DEMOGRAPHIC_DATA] rejestracyjna" at bounding box center [402, 116] width 271 height 31
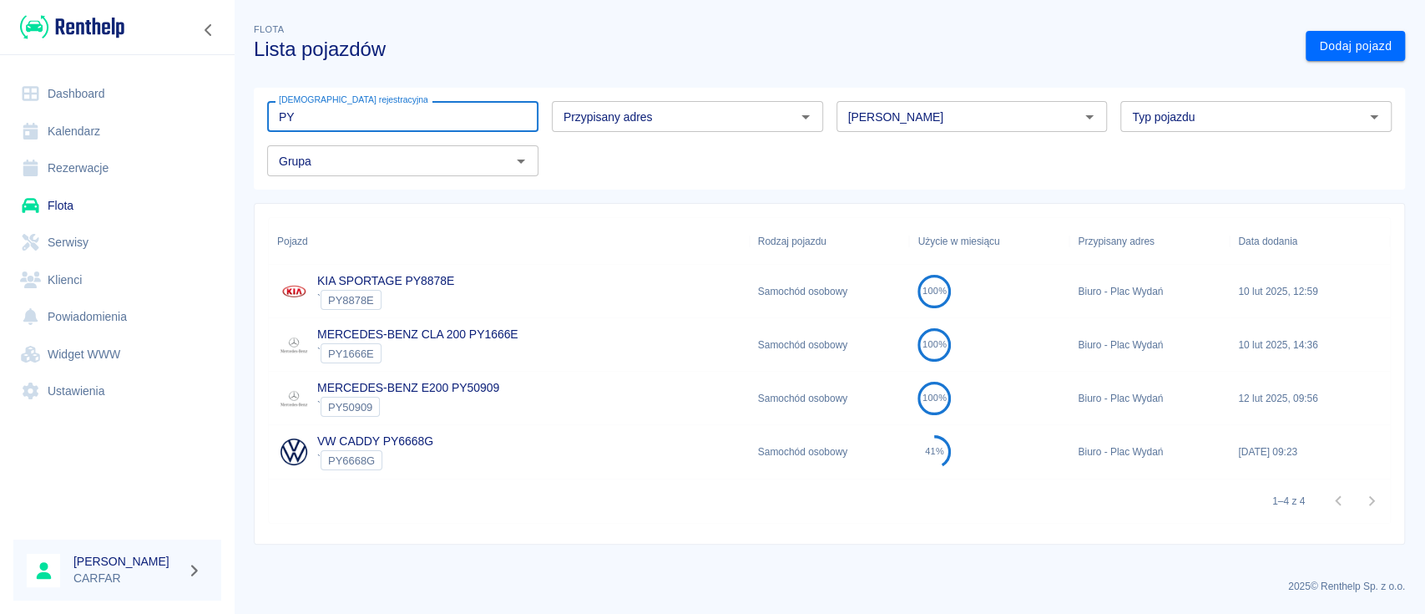
type input "PY"
click at [508, 386] on div "MERCEDES-BENZ E200 PY50909 ` PY50909" at bounding box center [509, 397] width 481 height 53
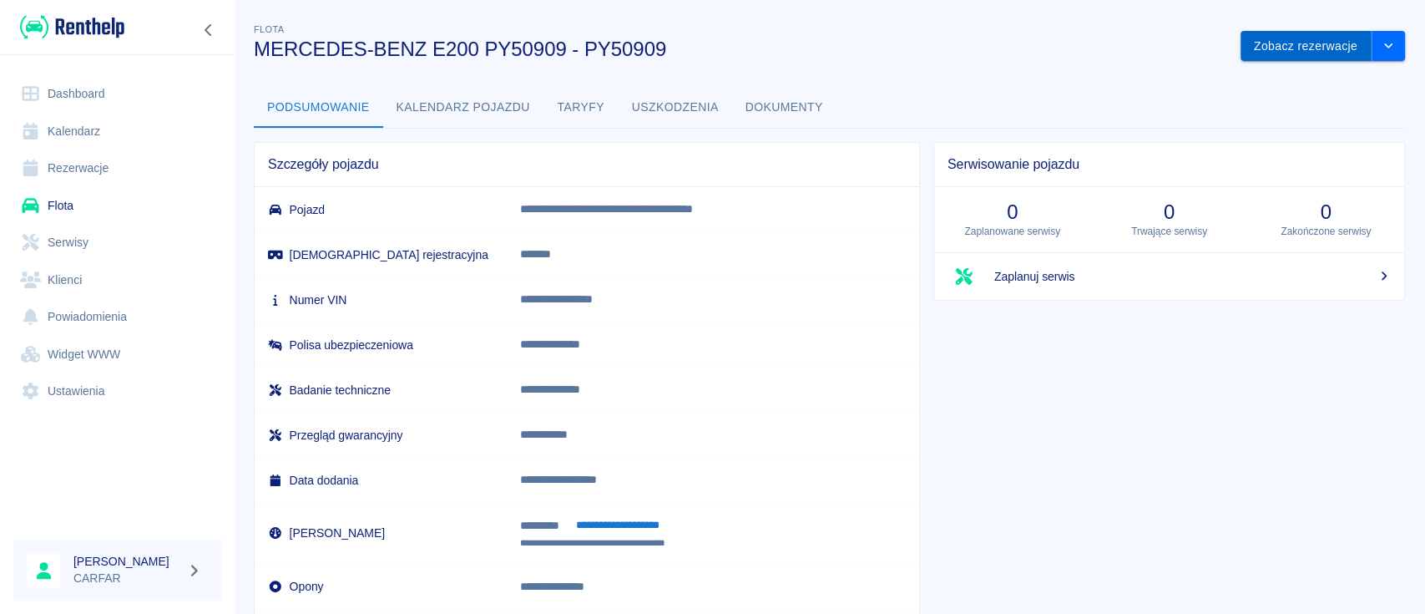
click at [1267, 51] on button "Zobacz rezerwacje" at bounding box center [1306, 46] width 131 height 31
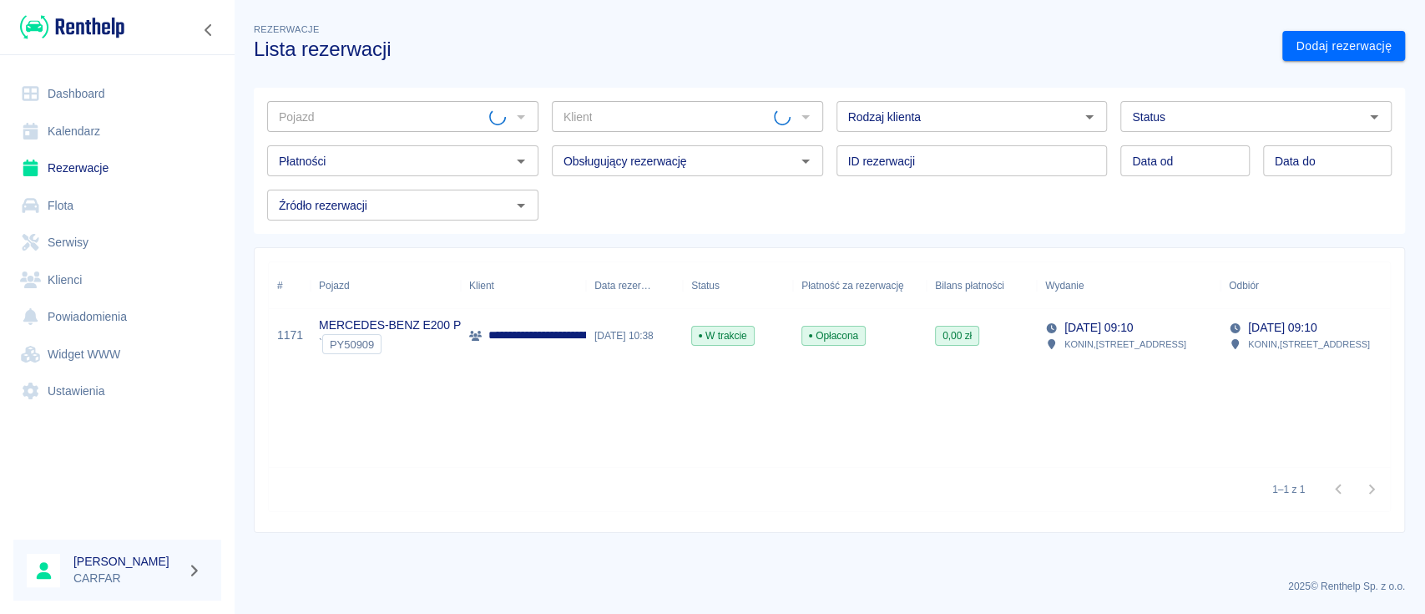
type input "MERCEDES-BENZ E200 PY50909 - PY50909"
click at [505, 321] on div "**********" at bounding box center [523, 335] width 125 height 53
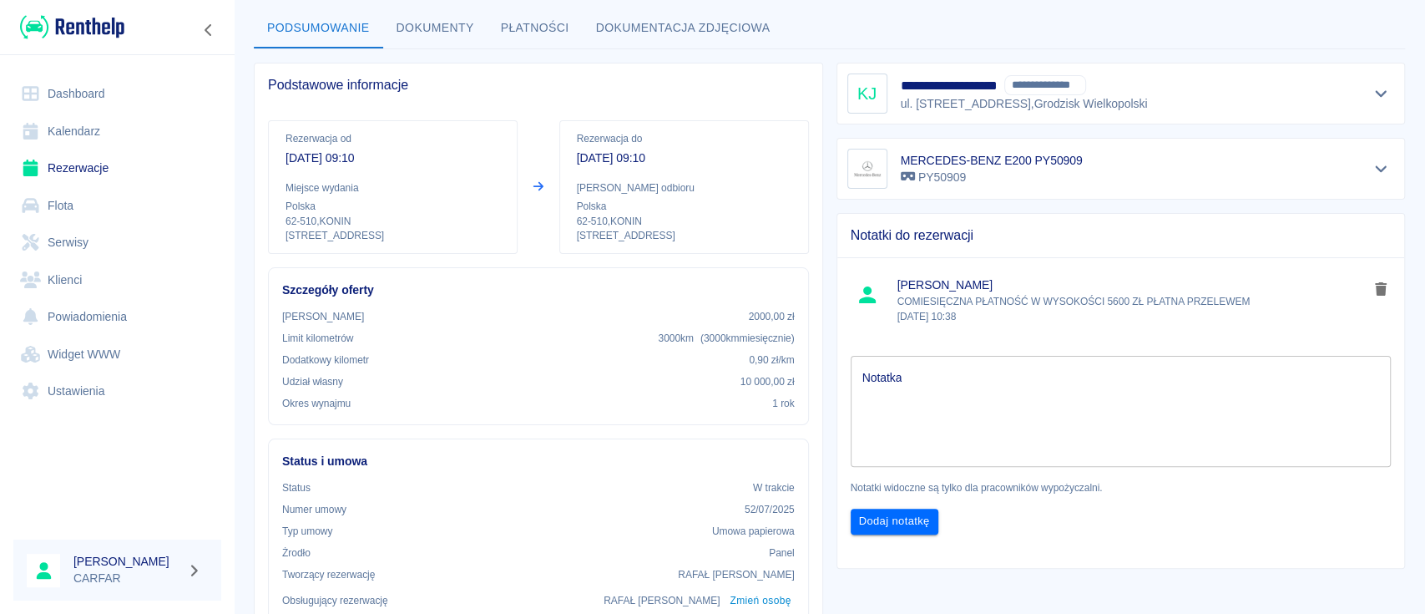
scroll to position [111, 0]
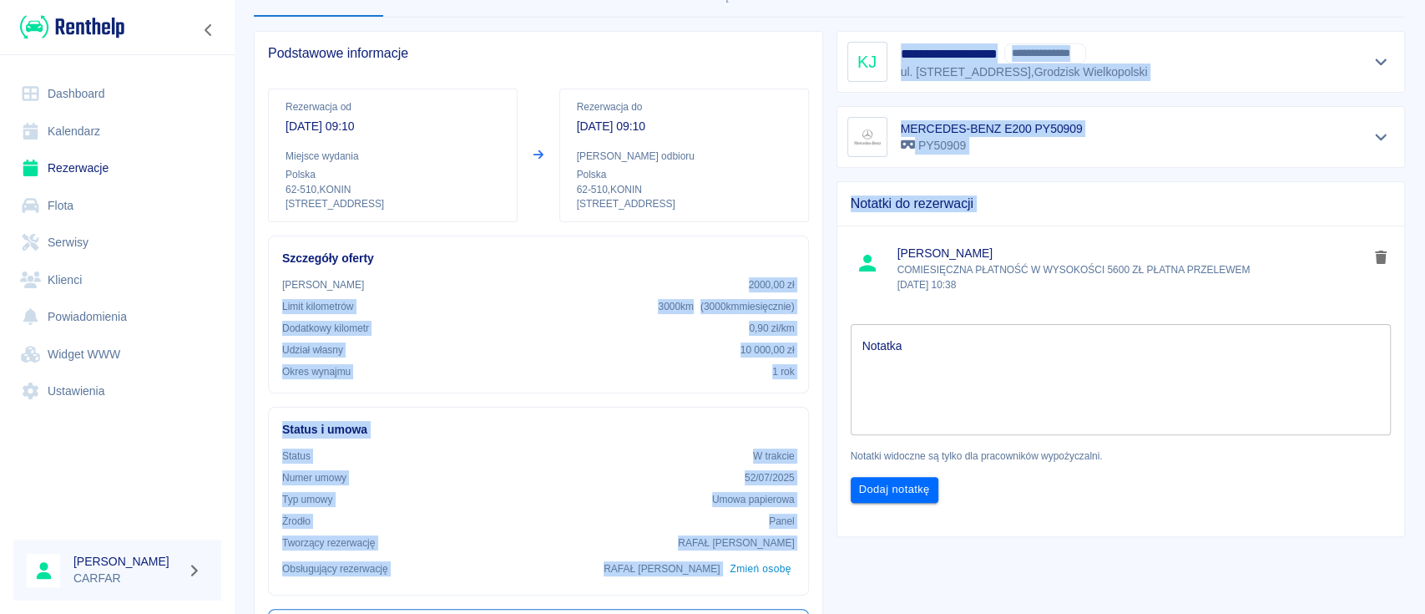
drag, startPoint x: 726, startPoint y: 288, endPoint x: 857, endPoint y: 264, distance: 132.5
click at [857, 264] on div "**********" at bounding box center [822, 600] width 1165 height 1165
click at [768, 277] on p "2000,00 zł" at bounding box center [772, 284] width 46 height 15
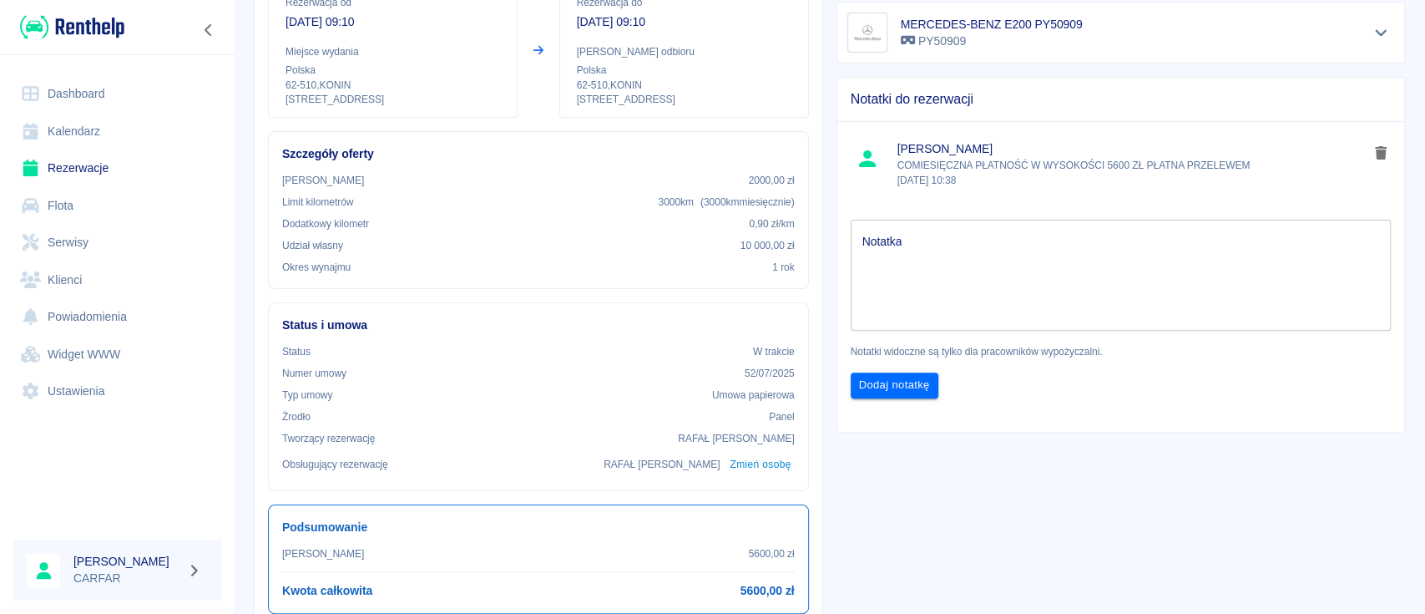
scroll to position [0, 0]
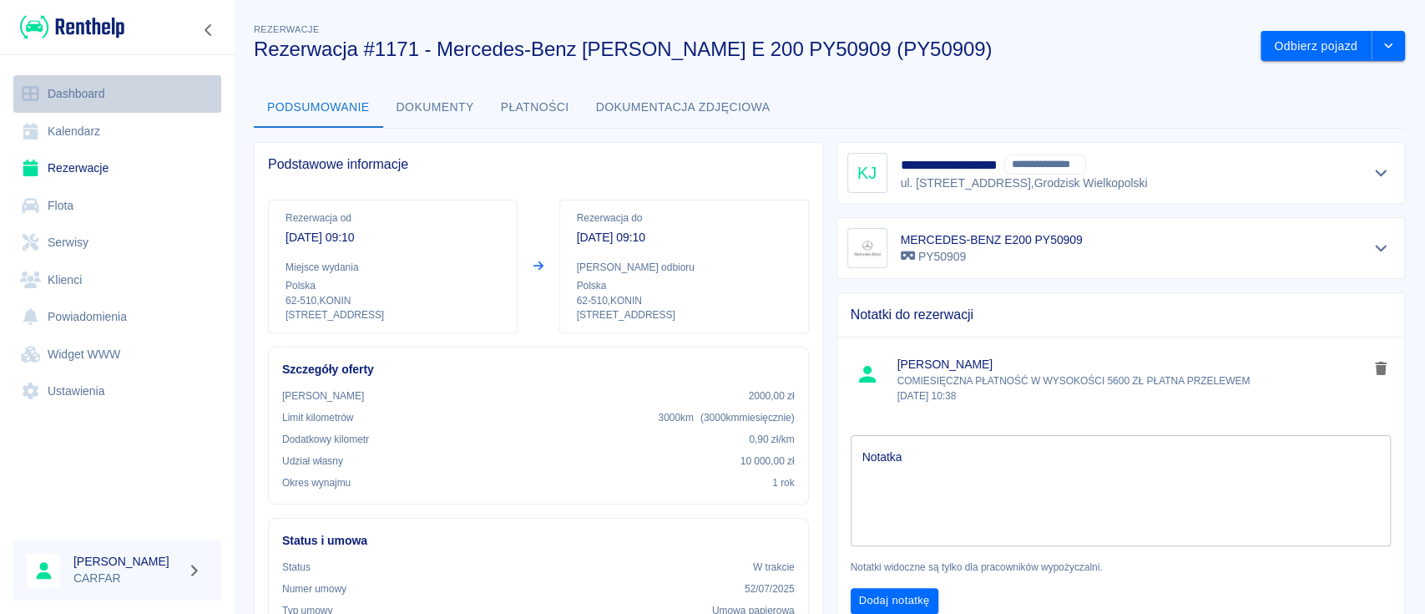
click at [51, 98] on link "Dashboard" at bounding box center [117, 94] width 208 height 38
